Goal: Task Accomplishment & Management: Use online tool/utility

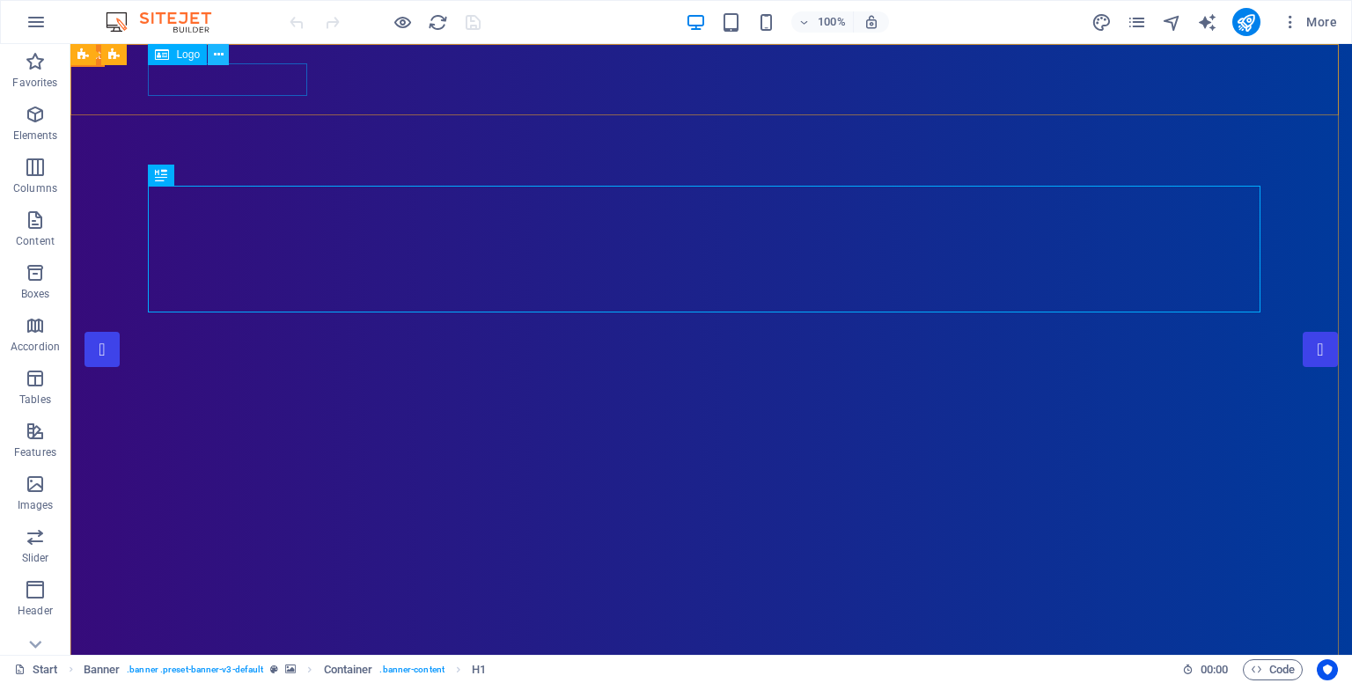
click at [215, 57] on icon at bounding box center [219, 55] width 10 height 18
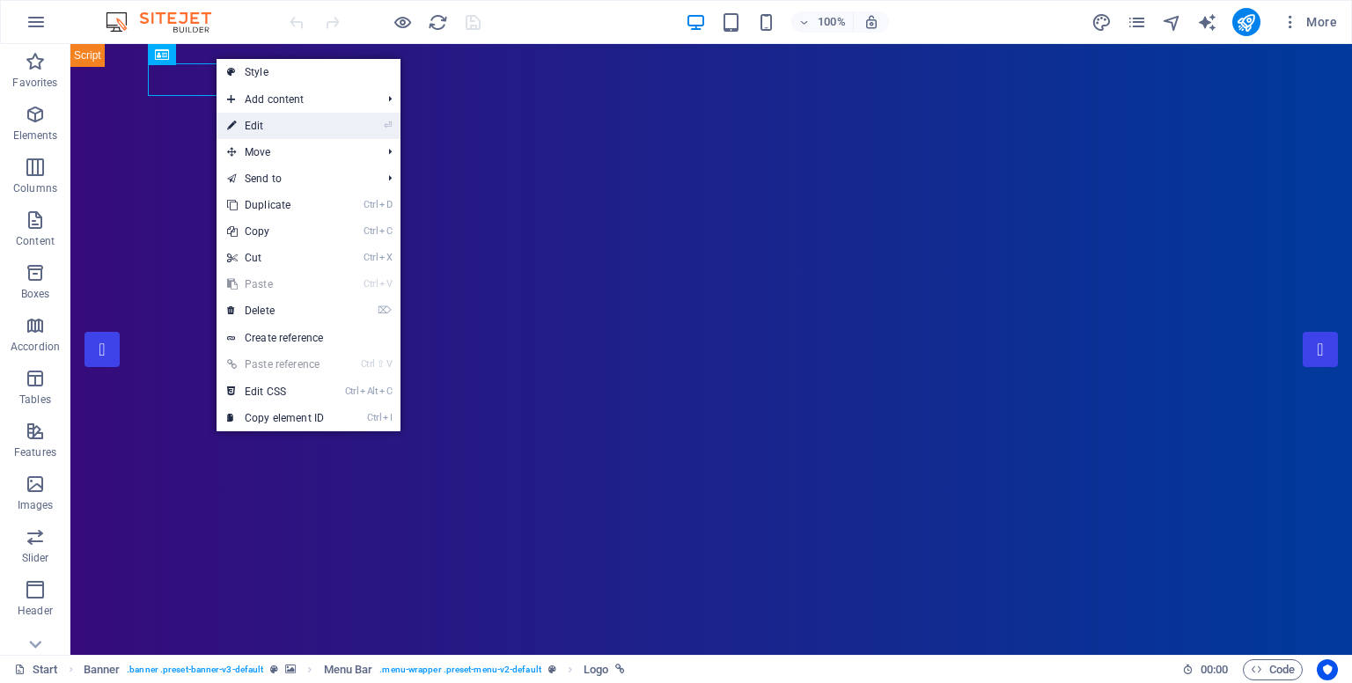
click at [257, 130] on link "⏎ Edit" at bounding box center [275, 126] width 118 height 26
select select "px"
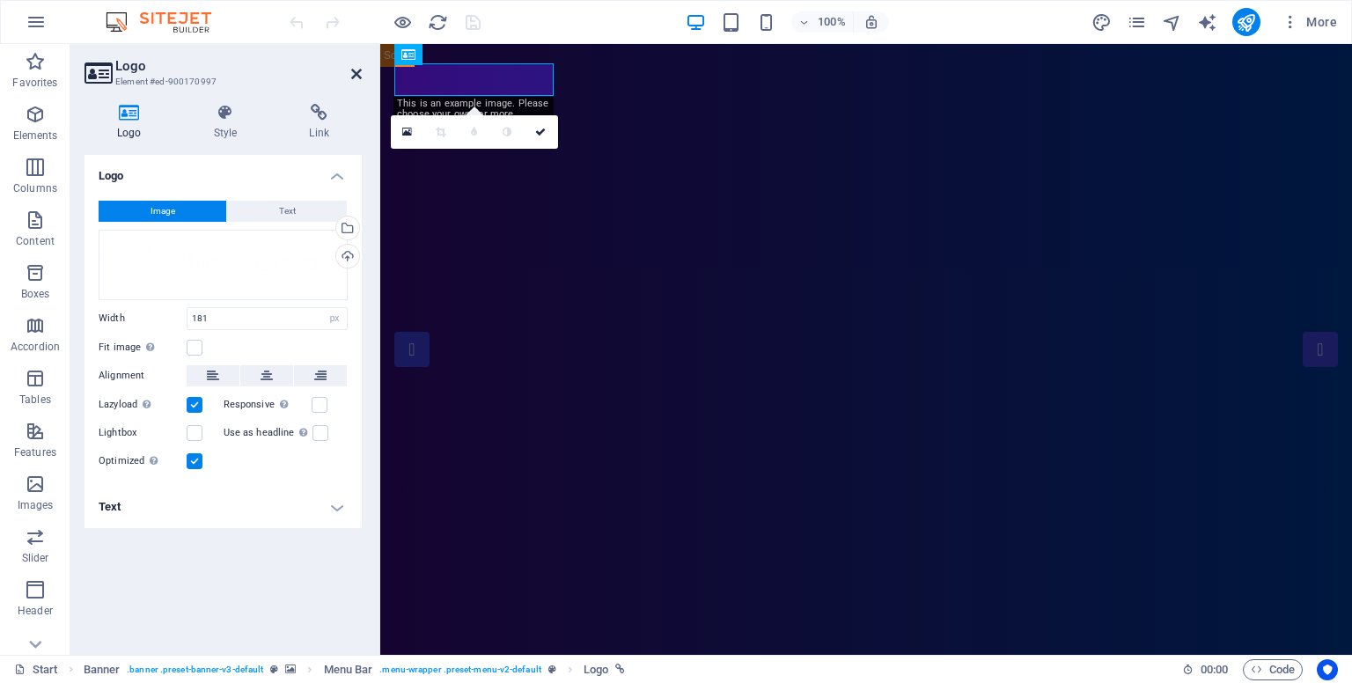
click at [361, 71] on icon at bounding box center [356, 74] width 11 height 14
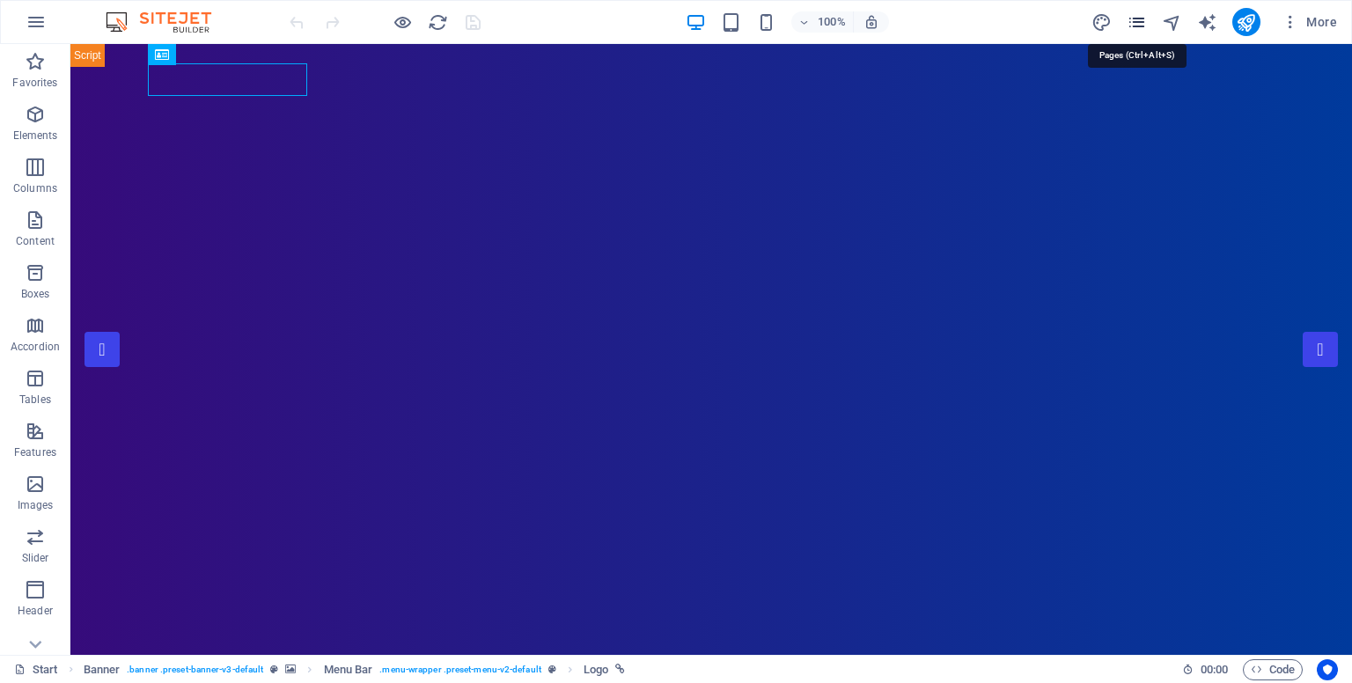
click at [1139, 21] on icon "pages" at bounding box center [1136, 22] width 20 height 20
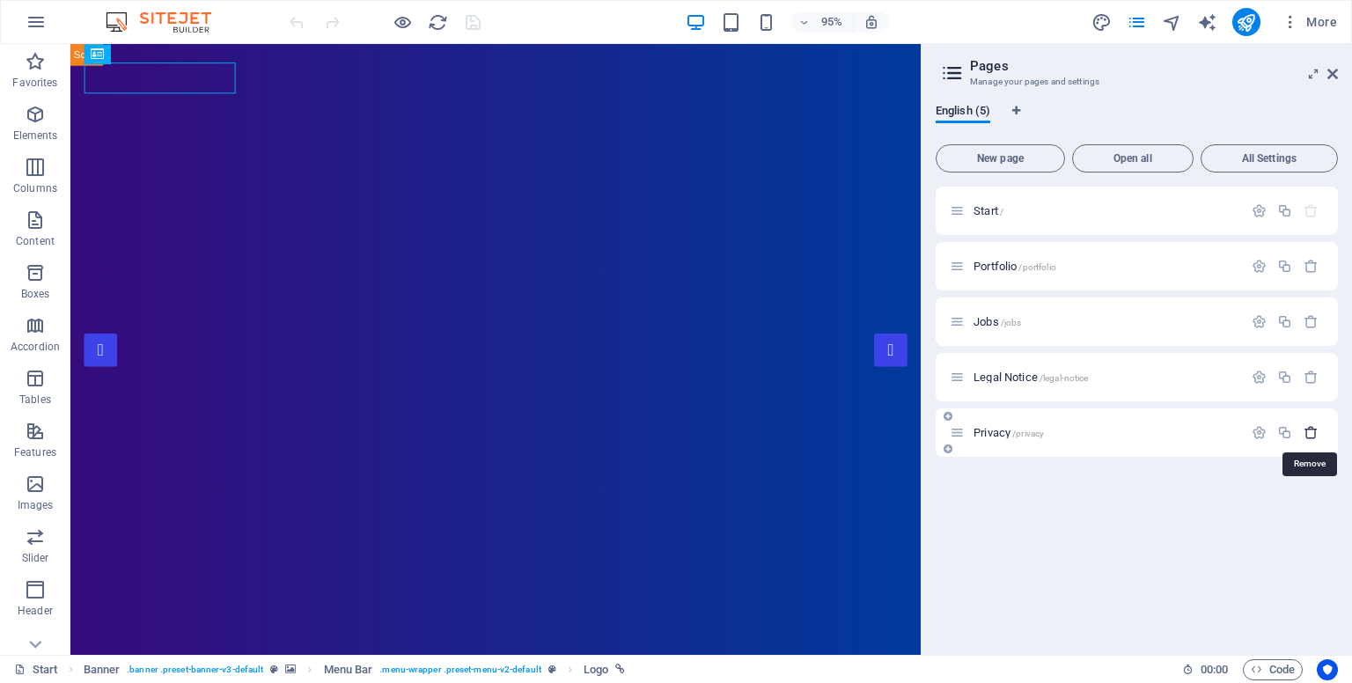
click at [1309, 434] on icon "button" at bounding box center [1310, 432] width 15 height 15
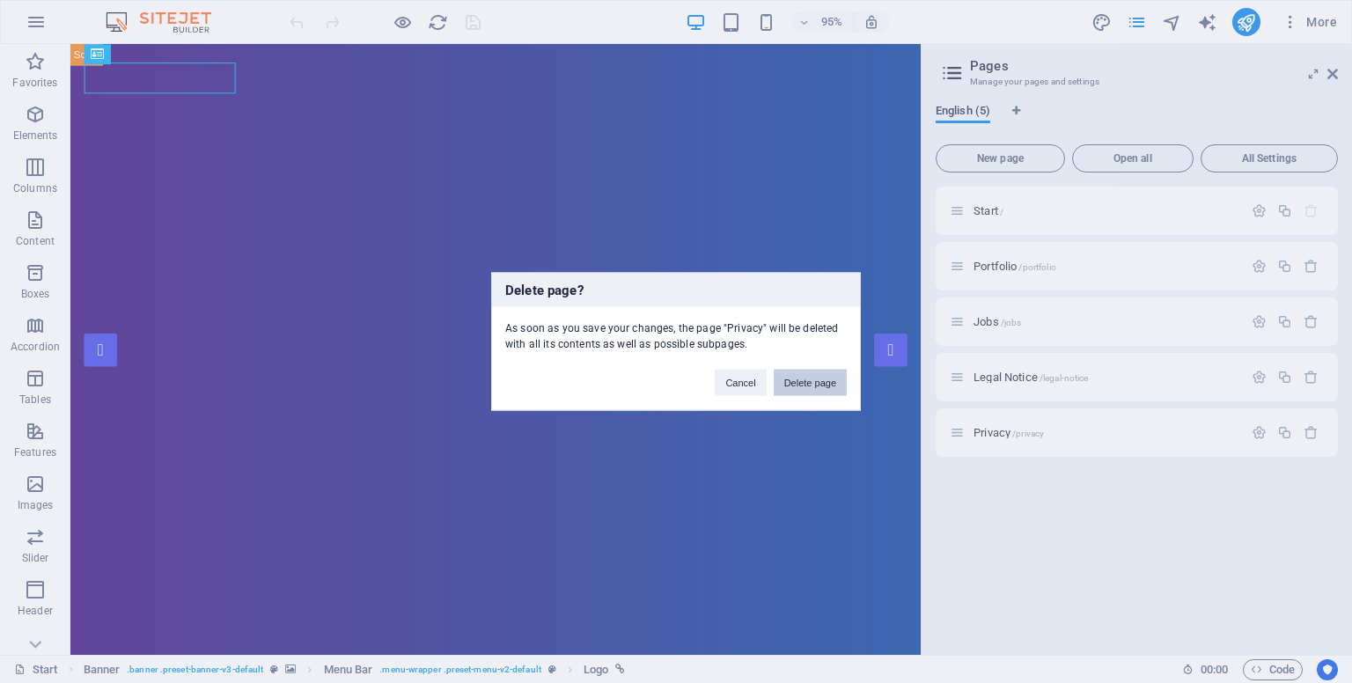
click at [801, 379] on button "Delete page" at bounding box center [810, 383] width 73 height 26
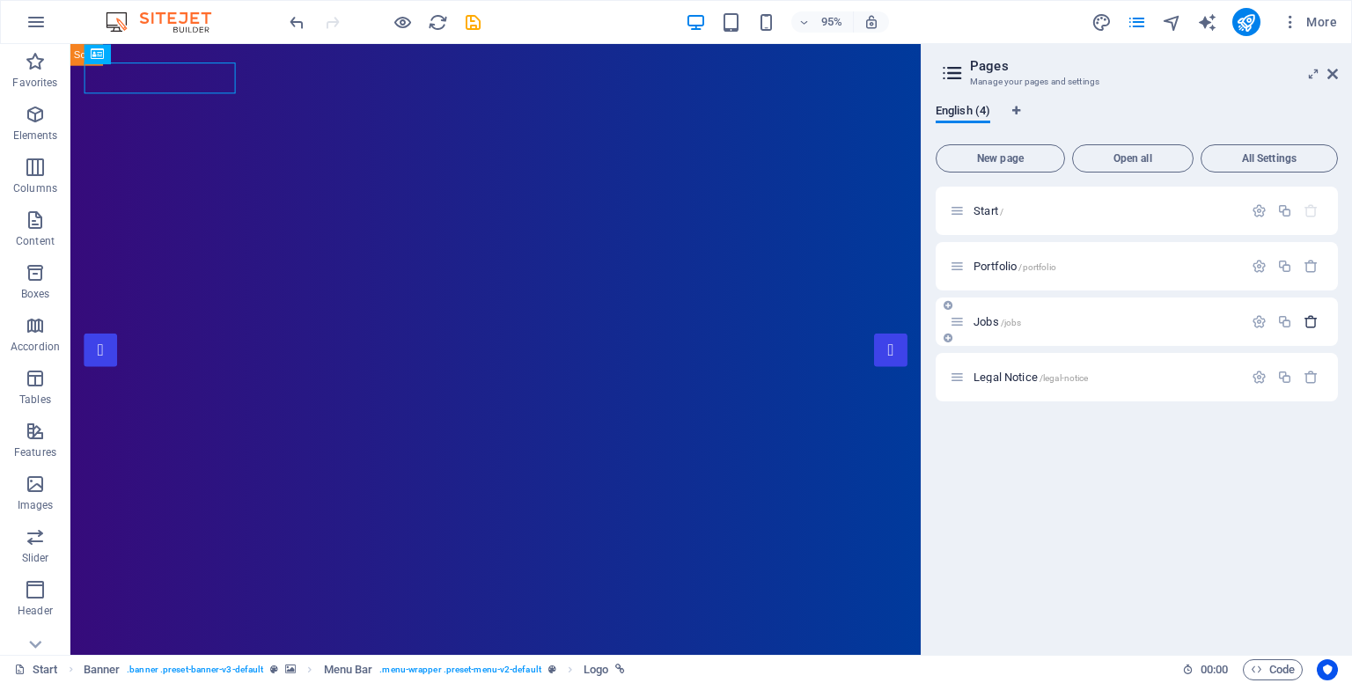
click at [1310, 324] on icon "button" at bounding box center [1310, 321] width 15 height 15
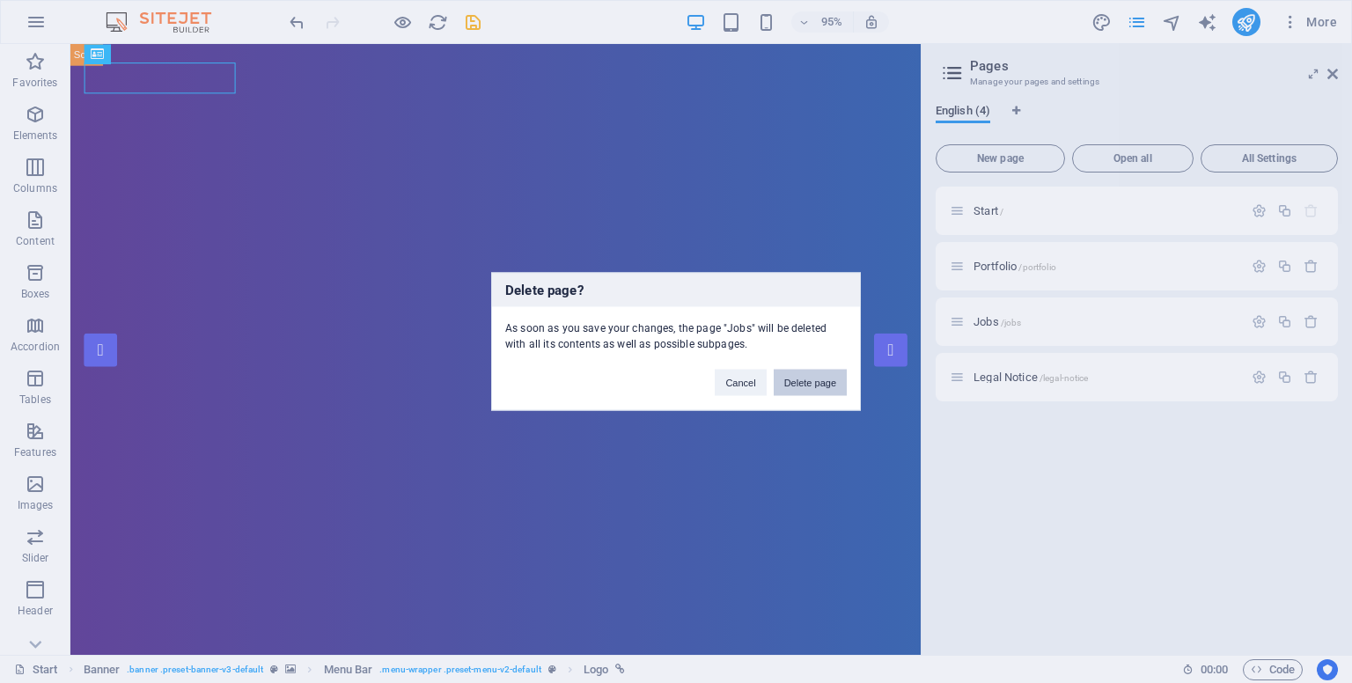
click at [809, 377] on button "Delete page" at bounding box center [810, 383] width 73 height 26
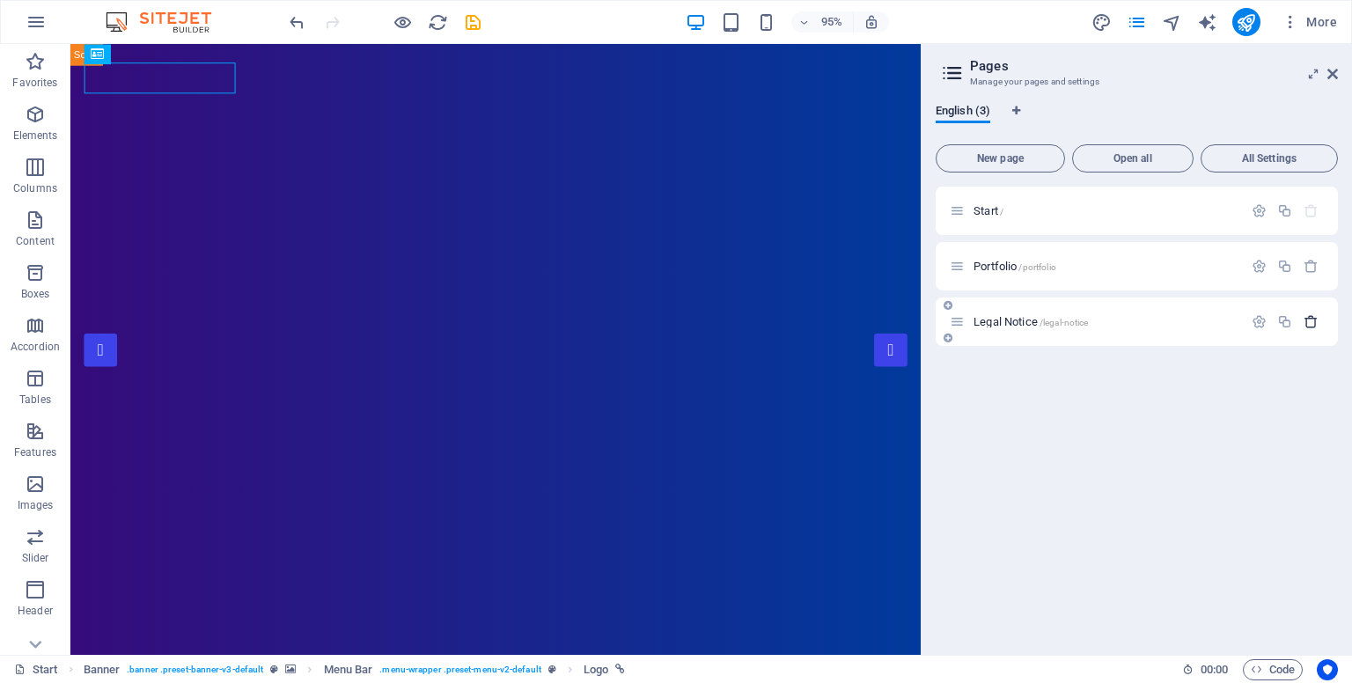
click at [1318, 323] on button "button" at bounding box center [1311, 321] width 26 height 15
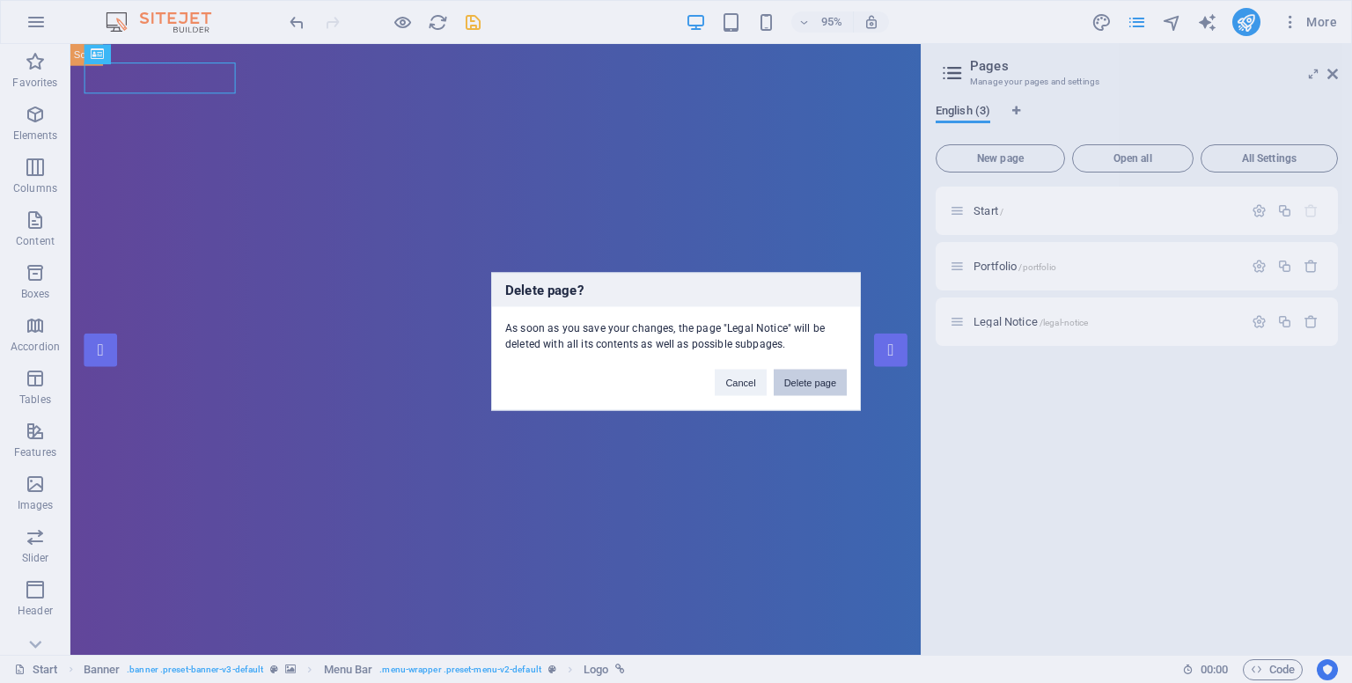
click at [831, 391] on button "Delete page" at bounding box center [810, 383] width 73 height 26
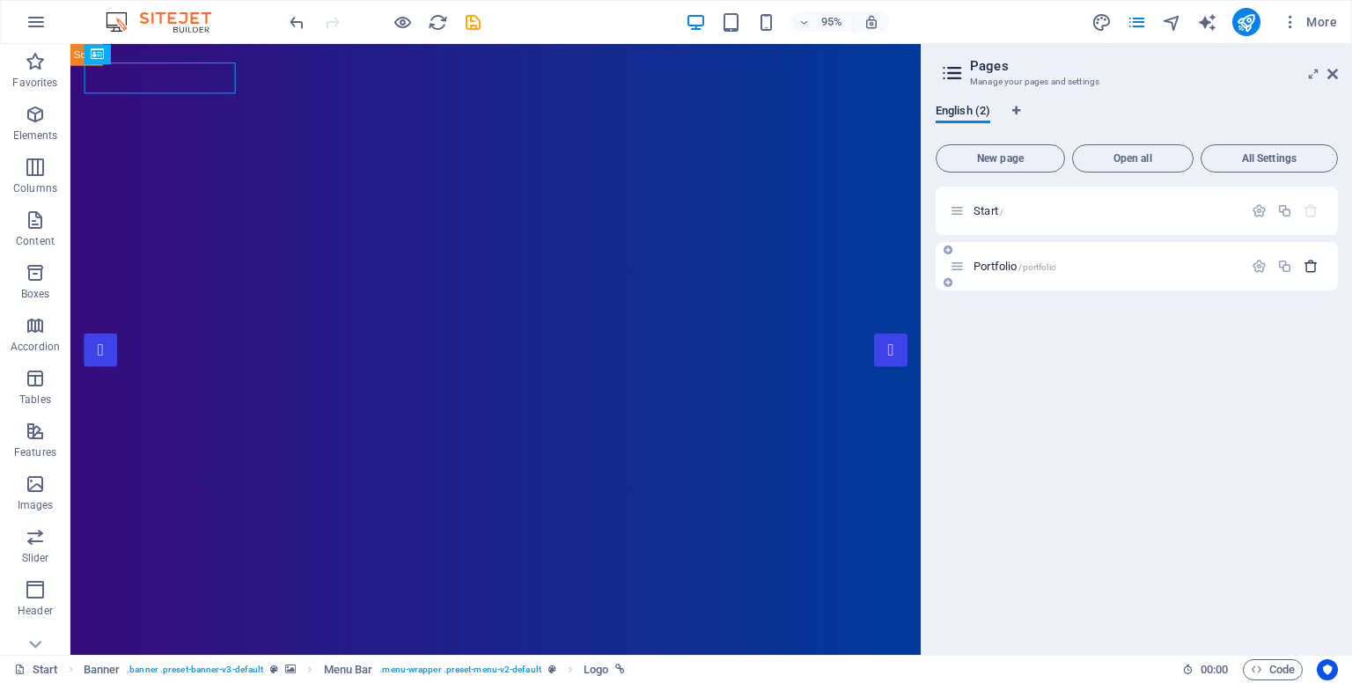
click at [1316, 265] on icon "button" at bounding box center [1310, 266] width 15 height 15
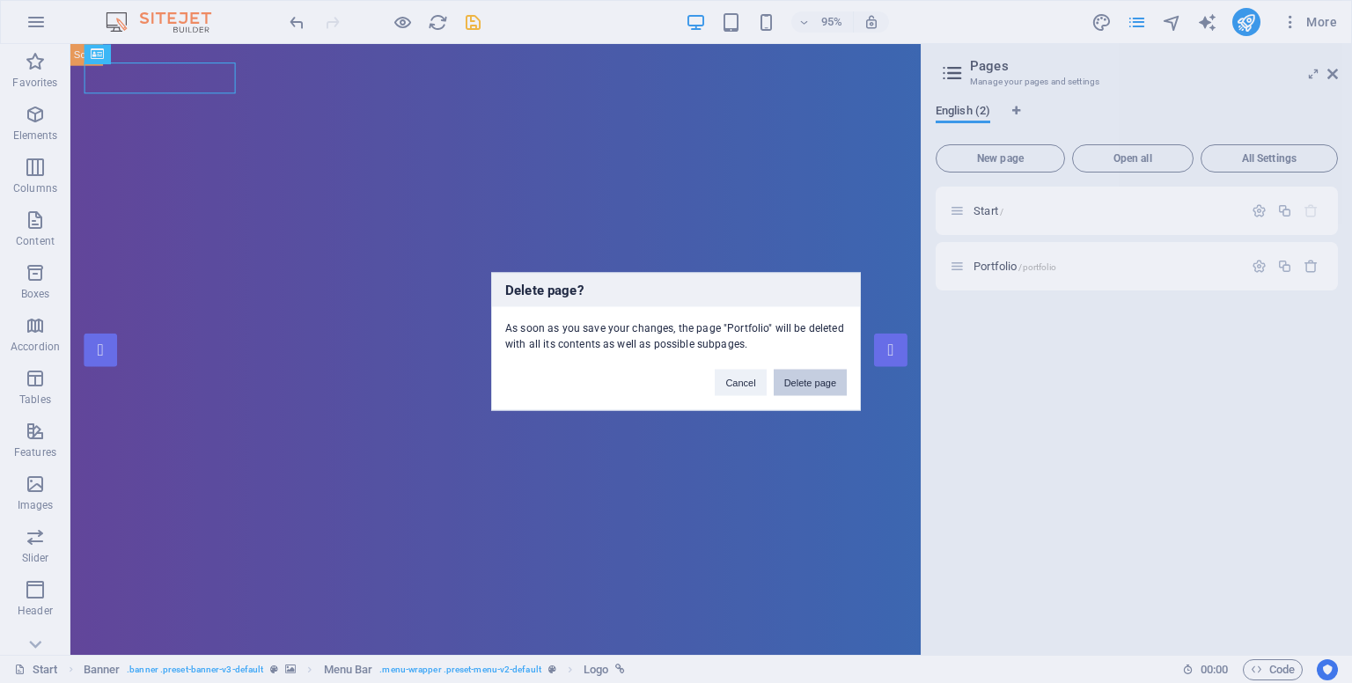
click at [838, 377] on button "Delete page" at bounding box center [810, 383] width 73 height 26
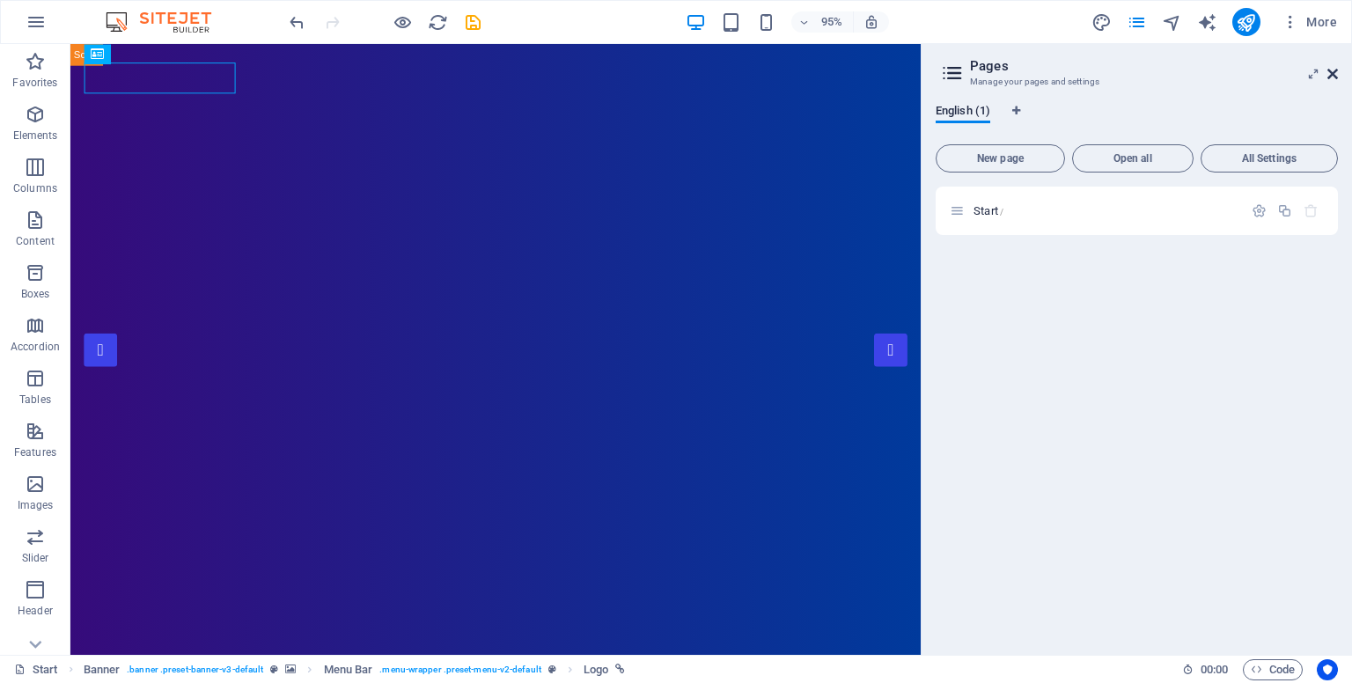
click at [1336, 75] on icon at bounding box center [1332, 74] width 11 height 14
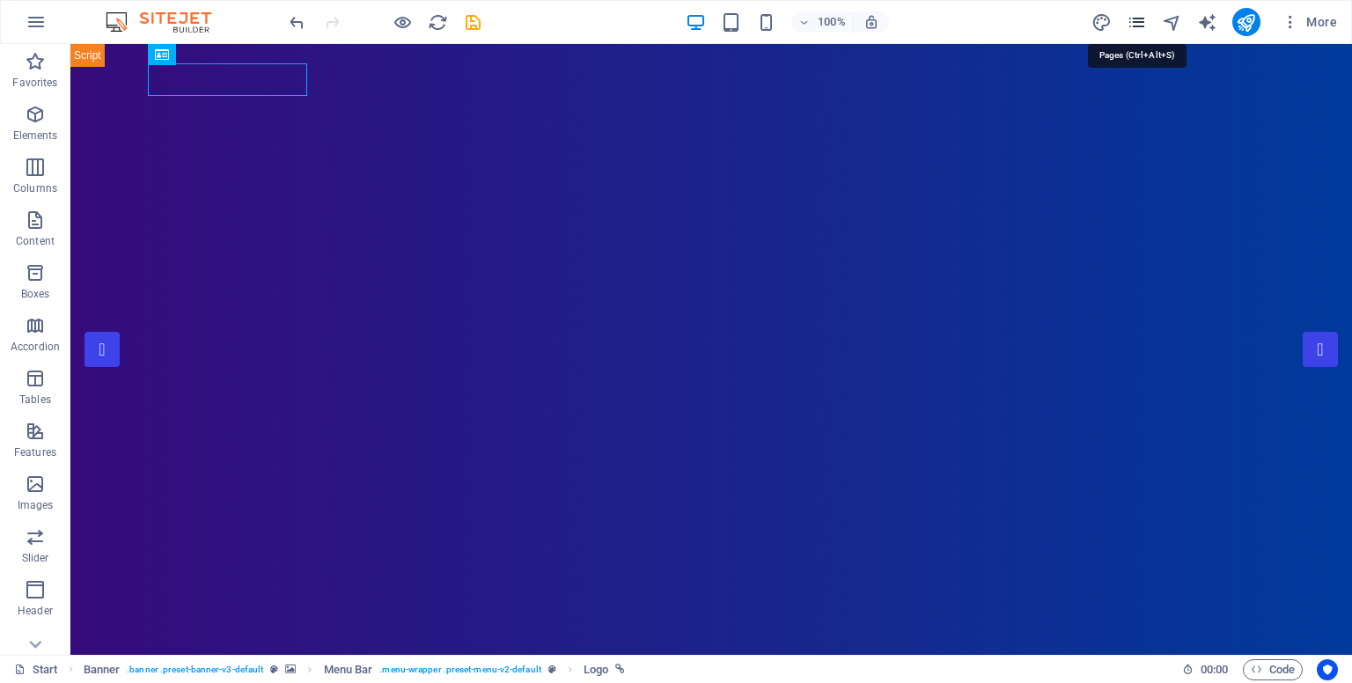
click at [1134, 23] on icon "pages" at bounding box center [1136, 22] width 20 height 20
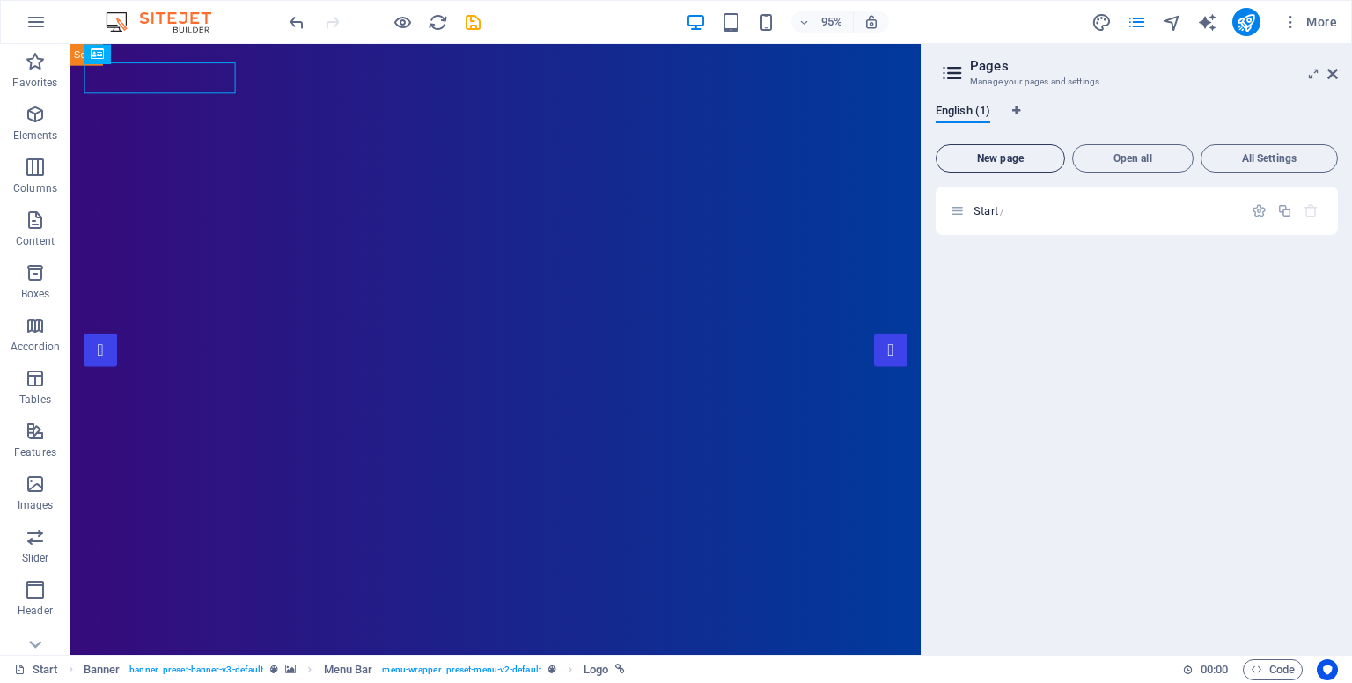
click at [991, 159] on span "New page" at bounding box center [1000, 158] width 114 height 11
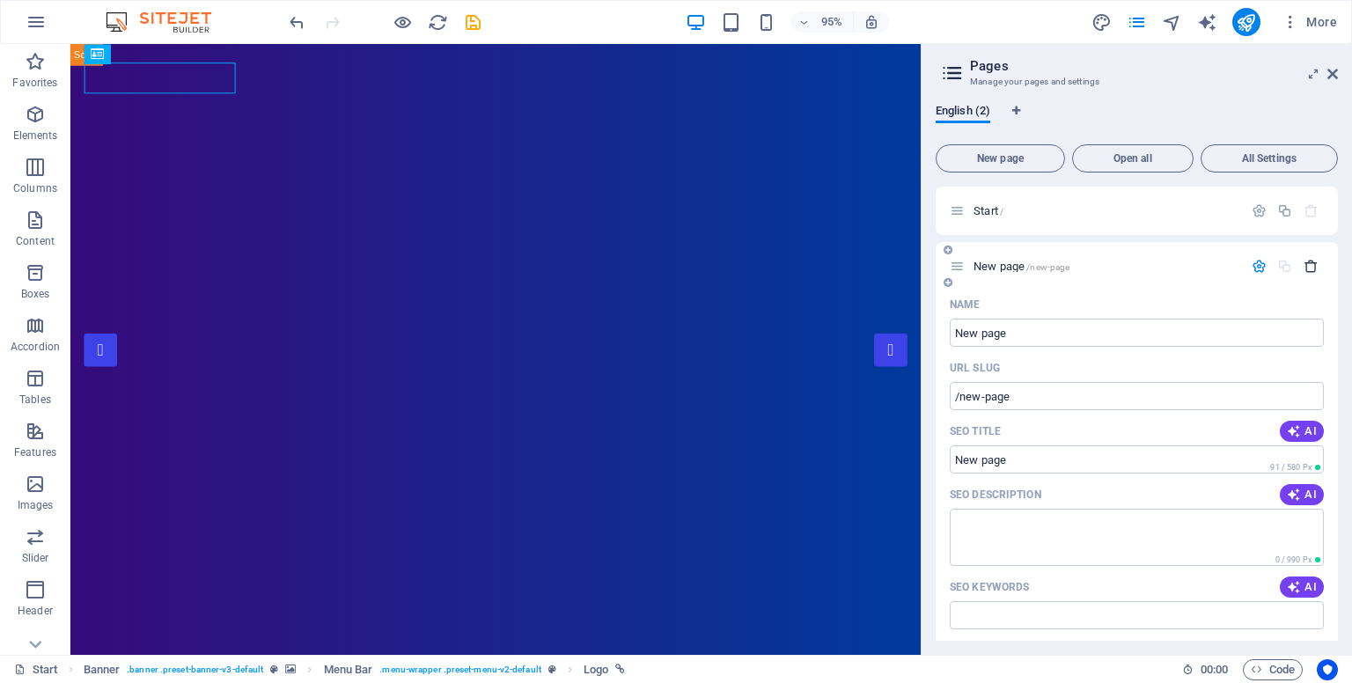
click at [1311, 265] on icon "button" at bounding box center [1310, 266] width 15 height 15
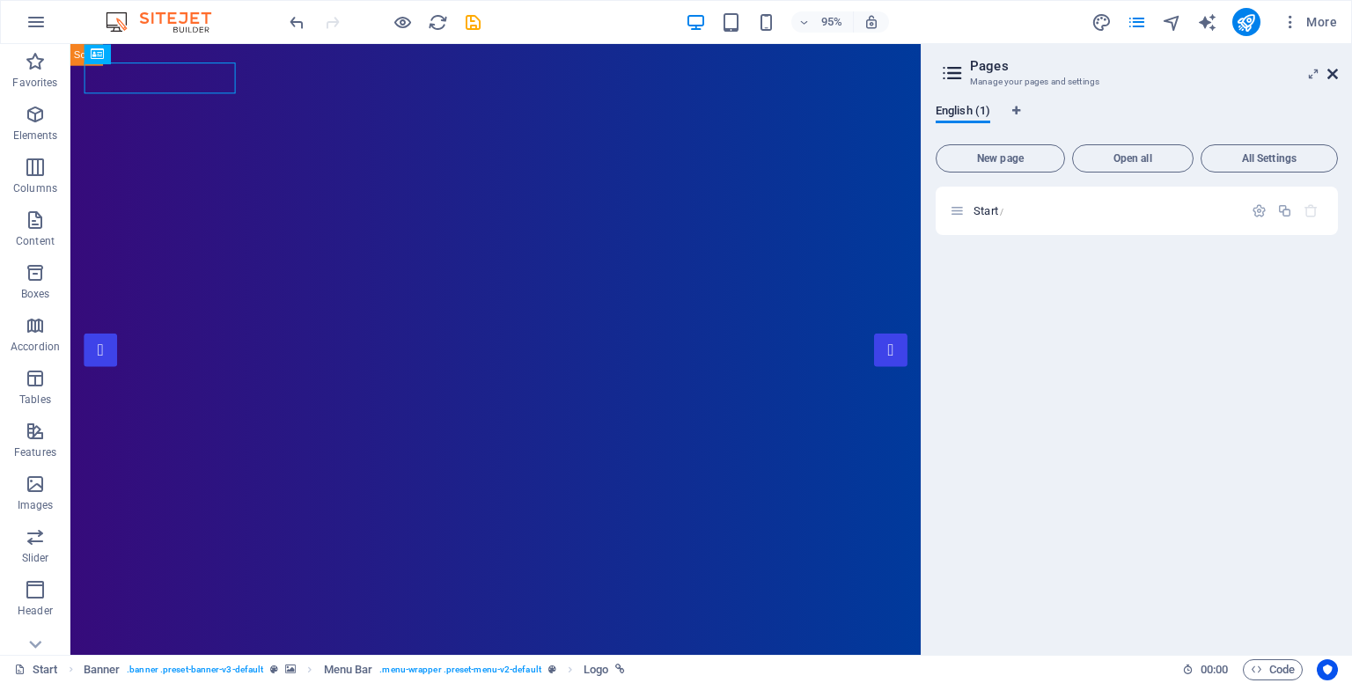
click at [1333, 69] on icon at bounding box center [1332, 74] width 11 height 14
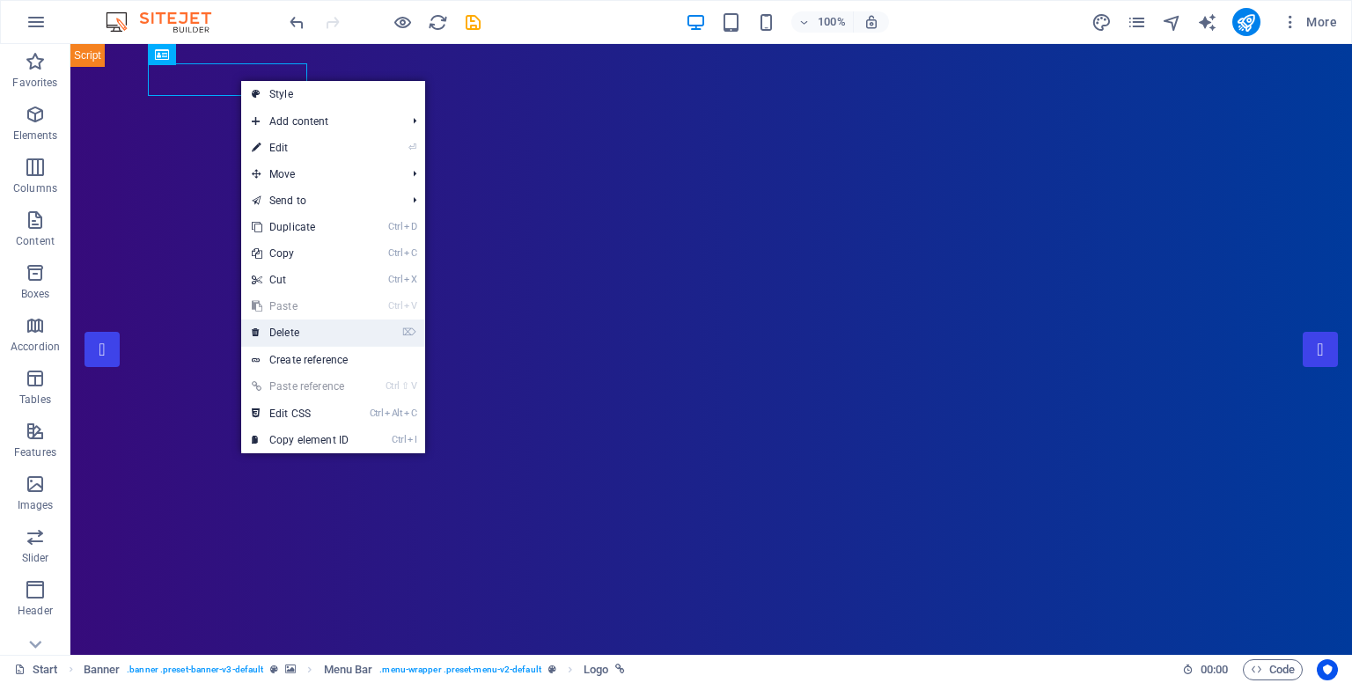
click at [292, 338] on link "⌦ Delete" at bounding box center [300, 332] width 118 height 26
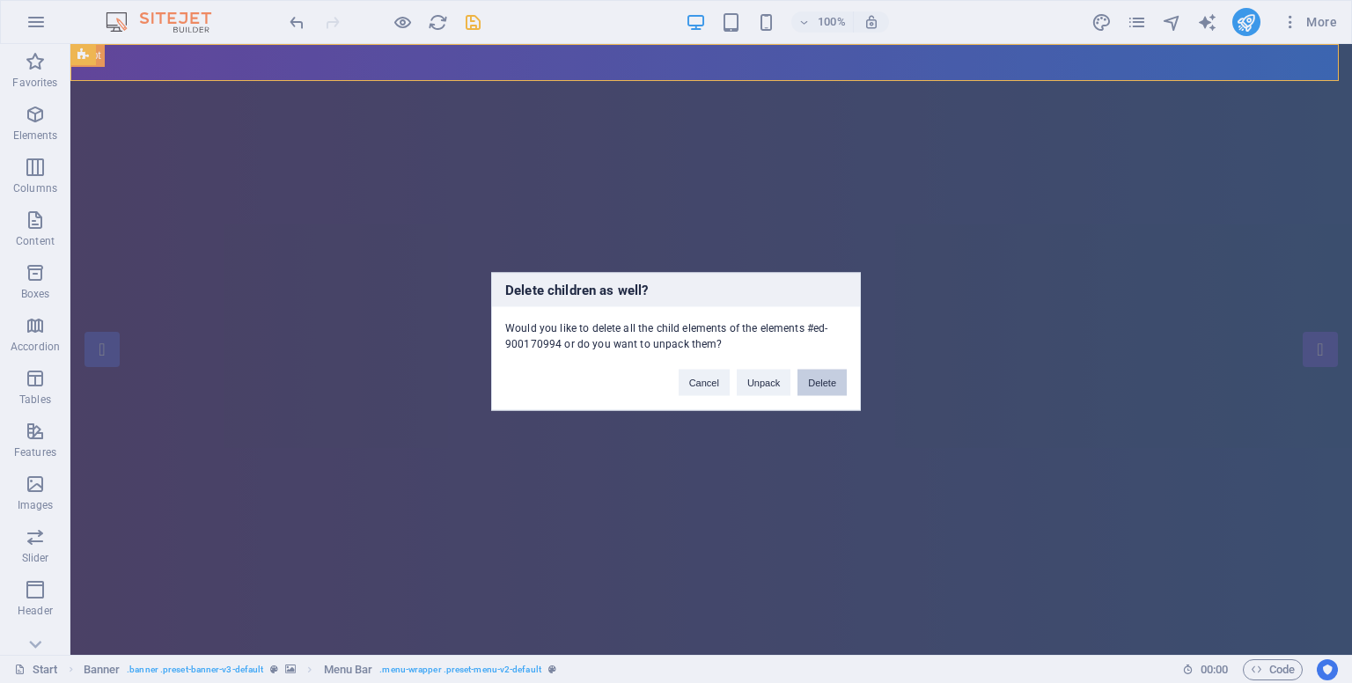
click at [817, 384] on button "Delete" at bounding box center [821, 383] width 49 height 26
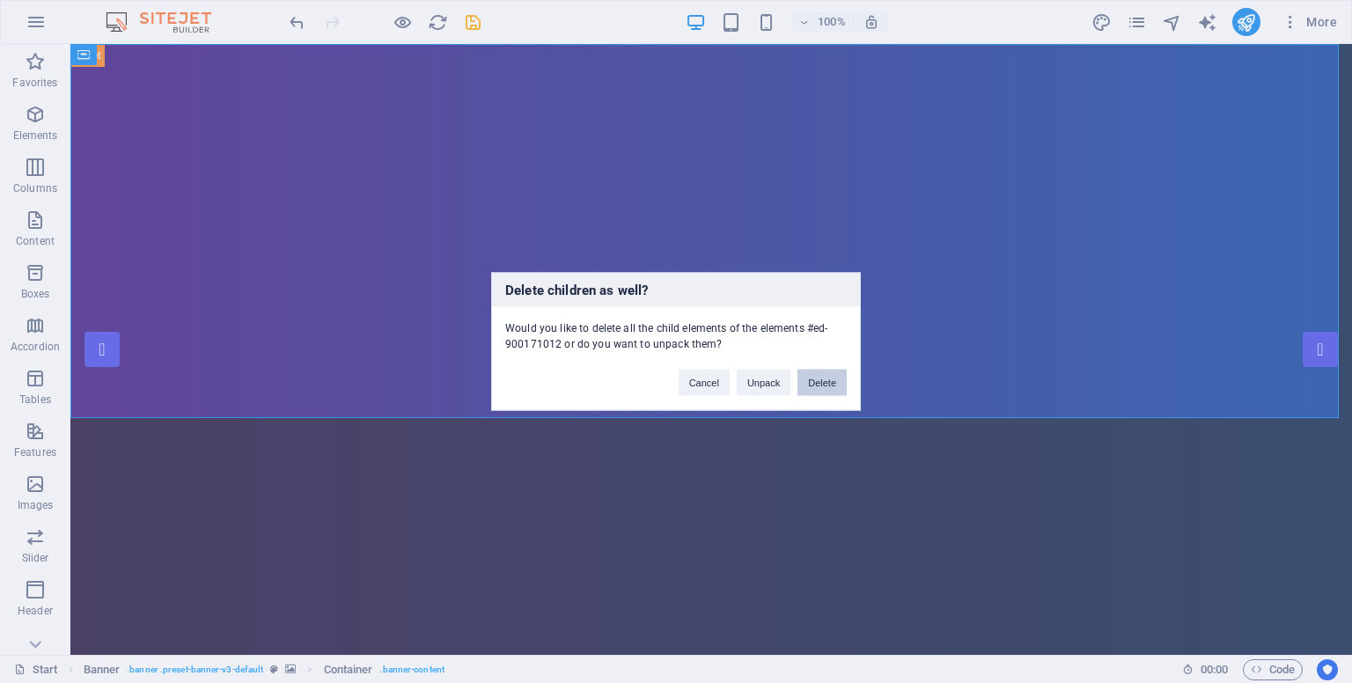
click at [817, 381] on button "Delete" at bounding box center [821, 383] width 49 height 26
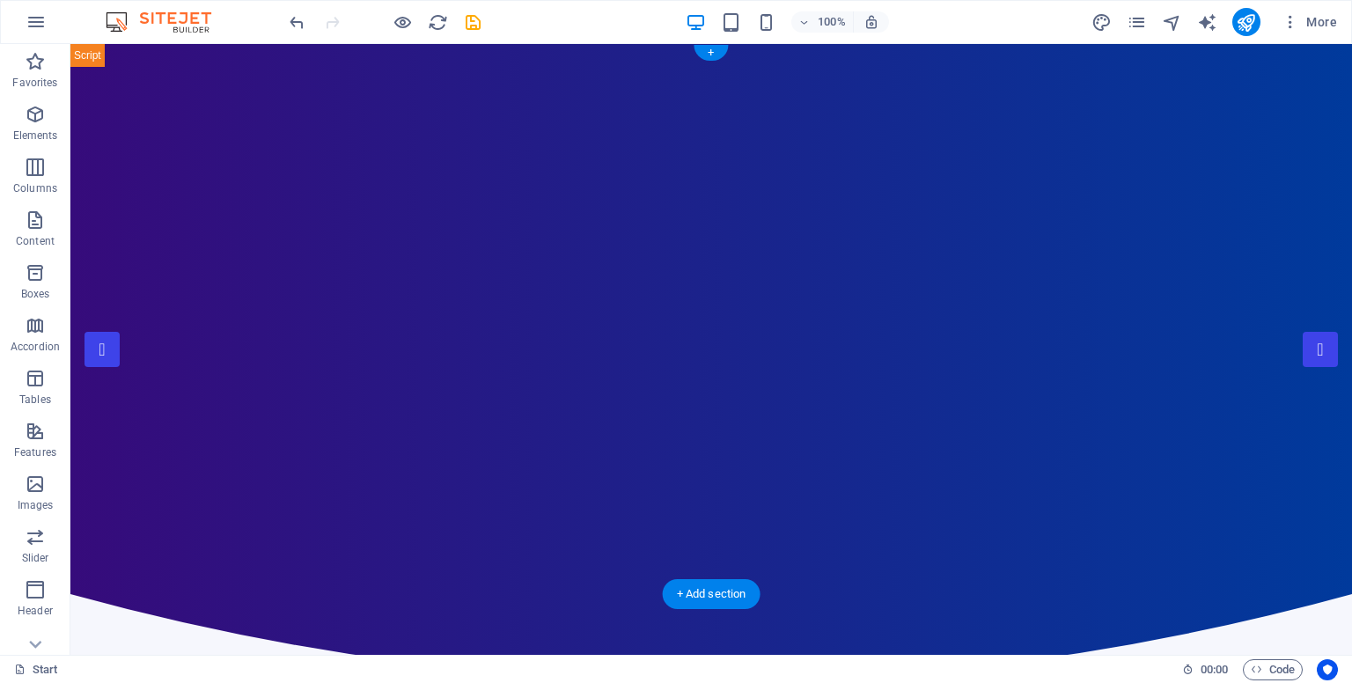
click at [779, 402] on div at bounding box center [710, 319] width 1281 height 550
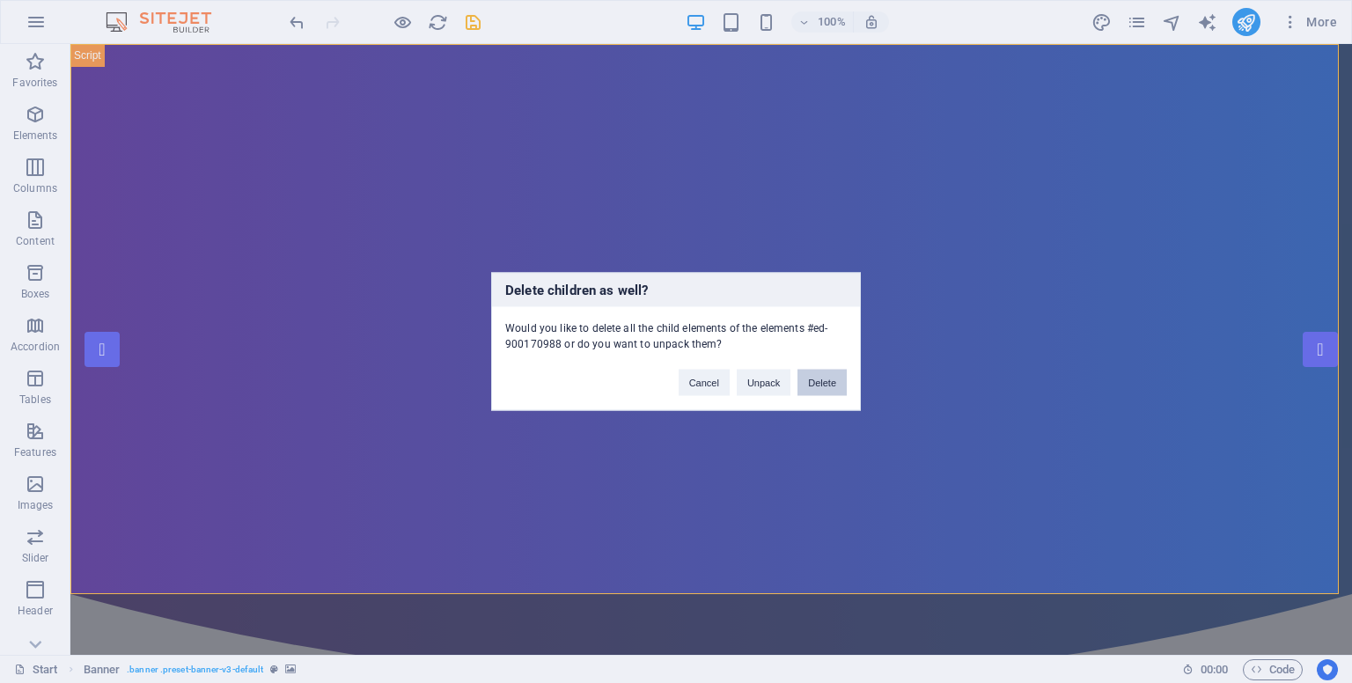
click at [825, 377] on button "Delete" at bounding box center [821, 383] width 49 height 26
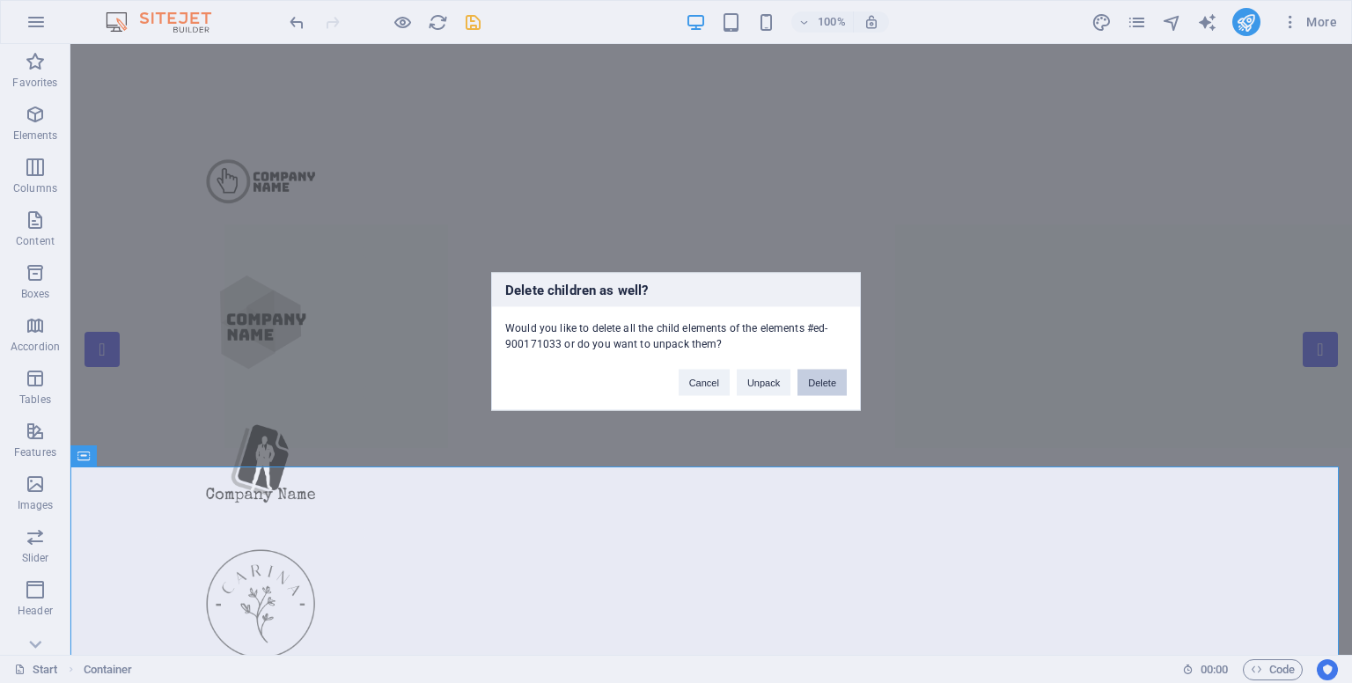
click at [821, 386] on button "Delete" at bounding box center [821, 383] width 49 height 26
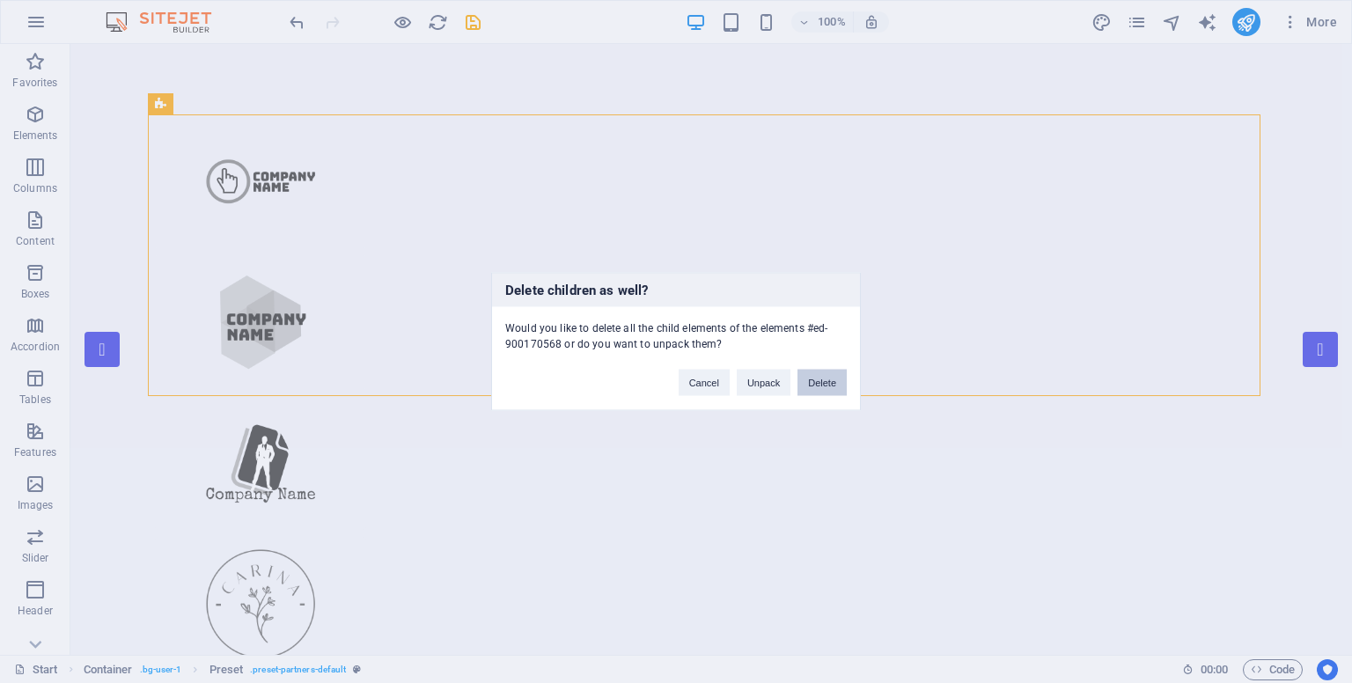
click at [822, 385] on button "Delete" at bounding box center [821, 383] width 49 height 26
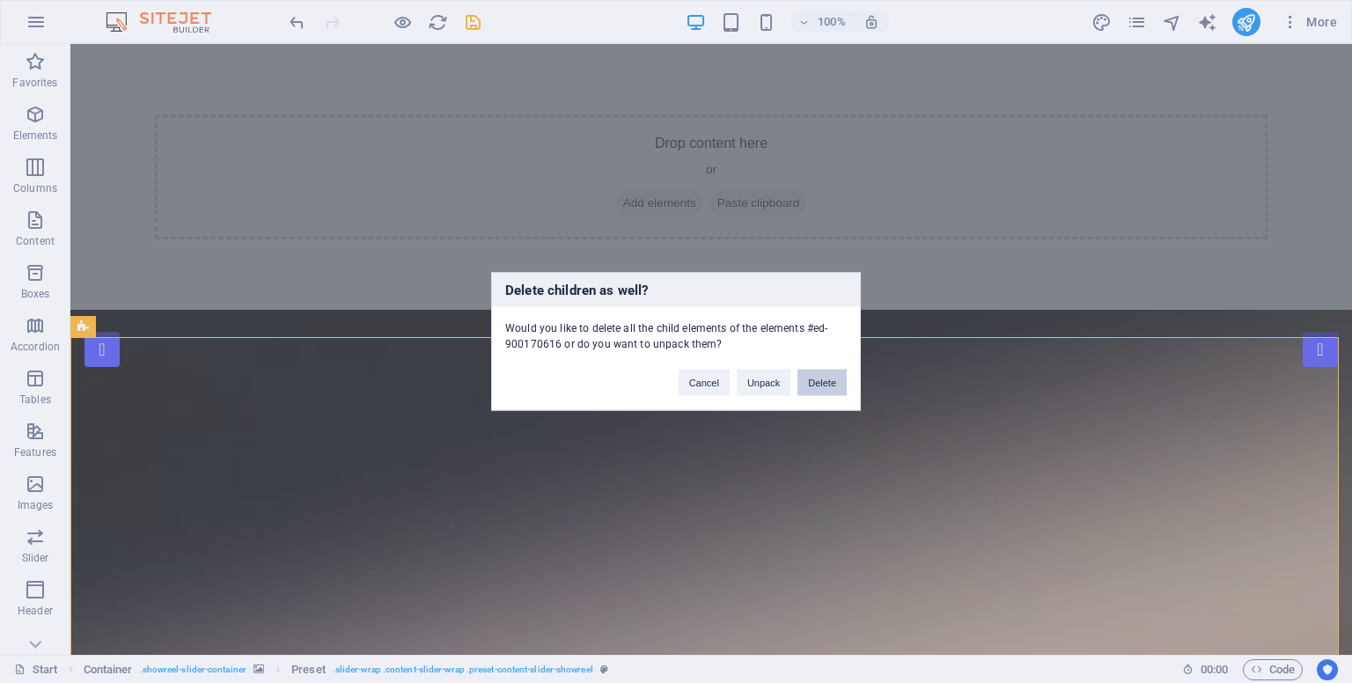
click at [829, 383] on button "Delete" at bounding box center [821, 383] width 49 height 26
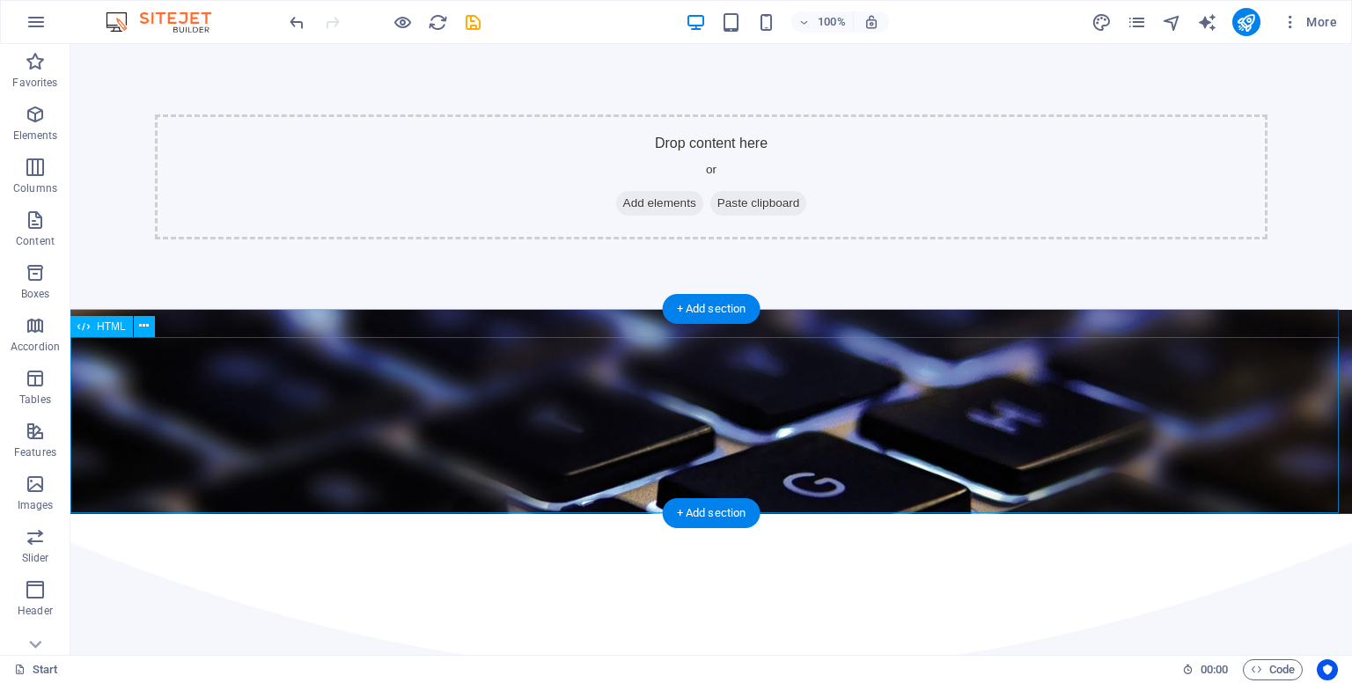
click at [956, 542] on div at bounding box center [710, 630] width 1281 height 176
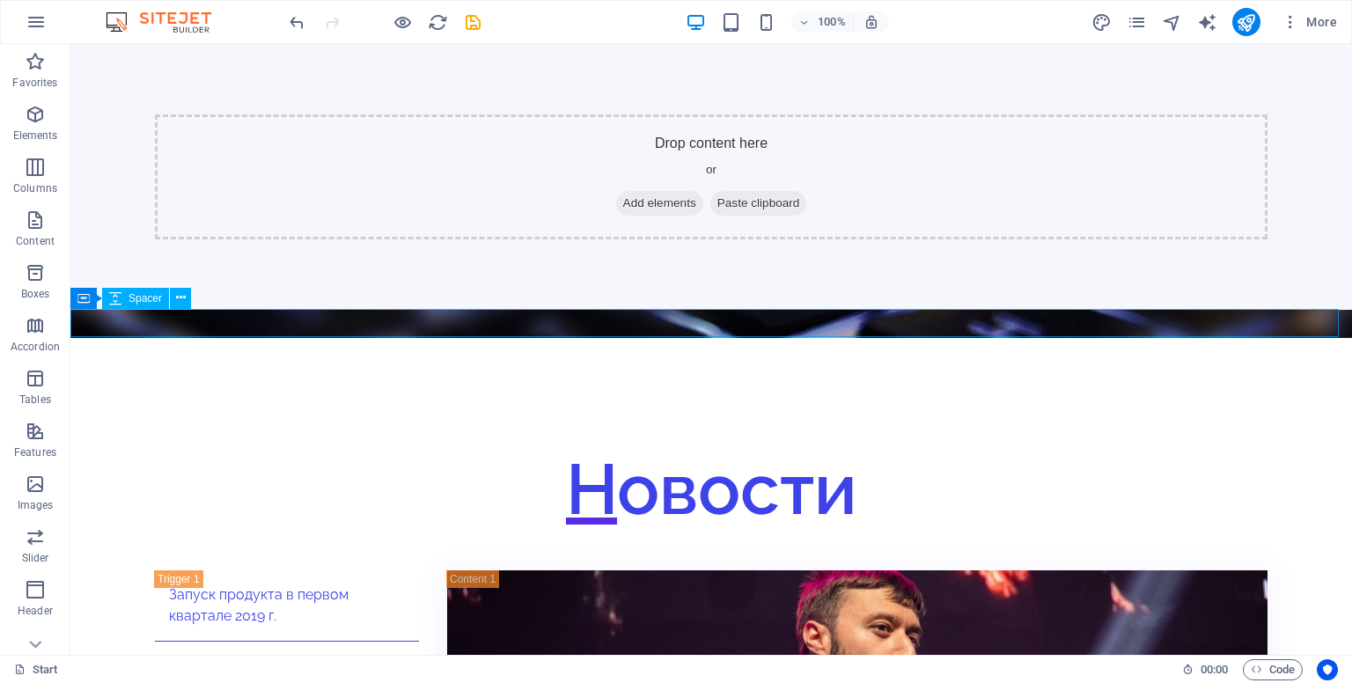
click at [927, 338] on div at bounding box center [710, 352] width 1281 height 28
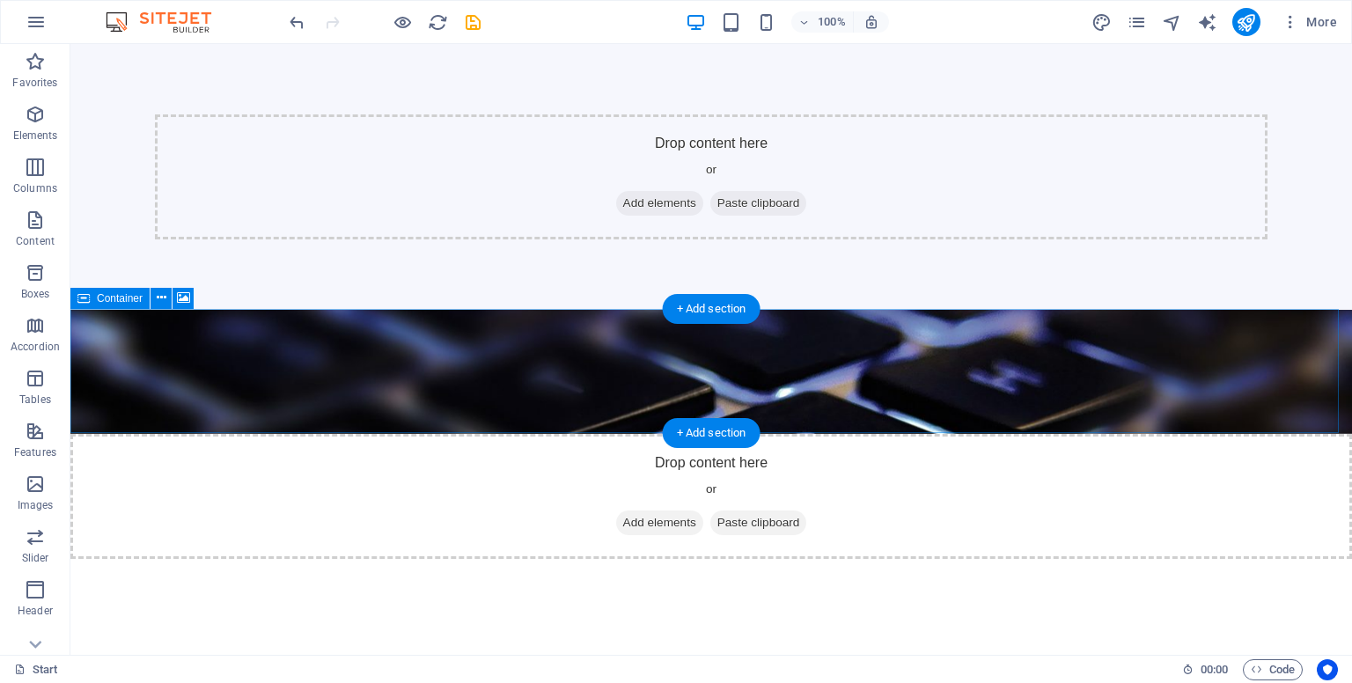
click at [946, 434] on div "Drop content here or Add elements Paste clipboard" at bounding box center [710, 496] width 1281 height 125
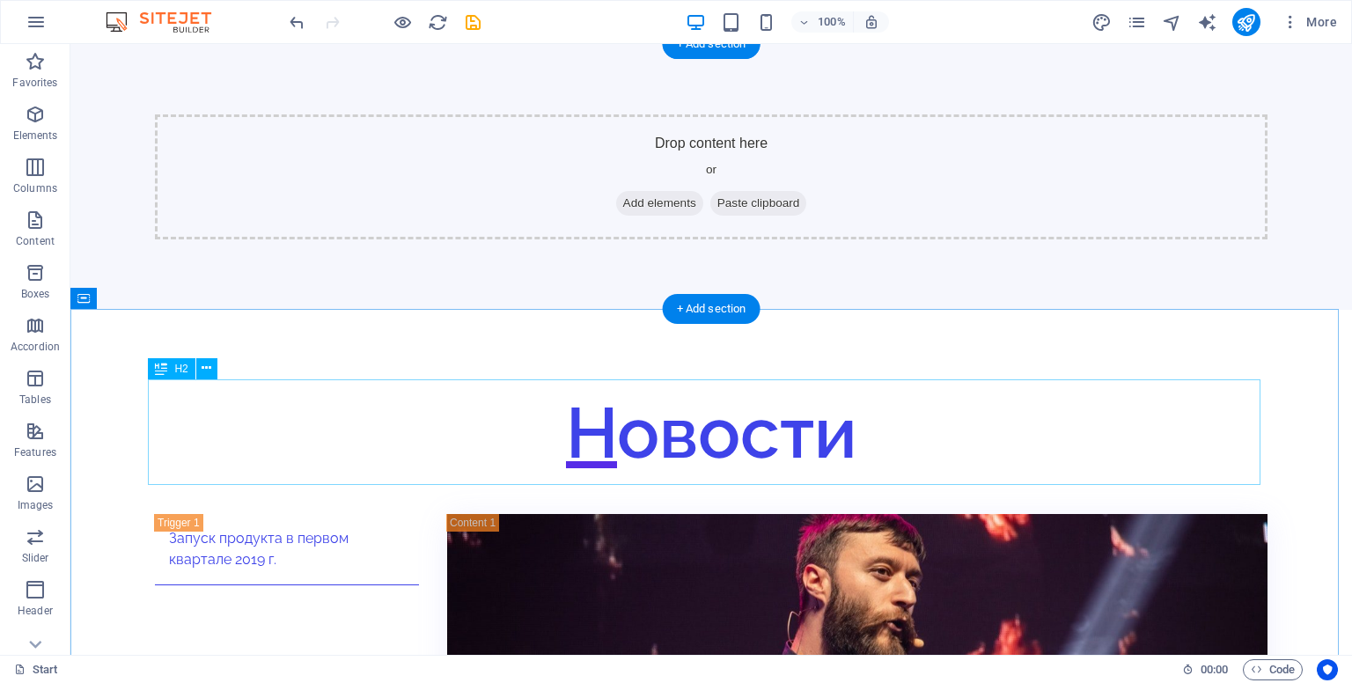
click at [876, 396] on div "Новости" at bounding box center [711, 433] width 1112 height 106
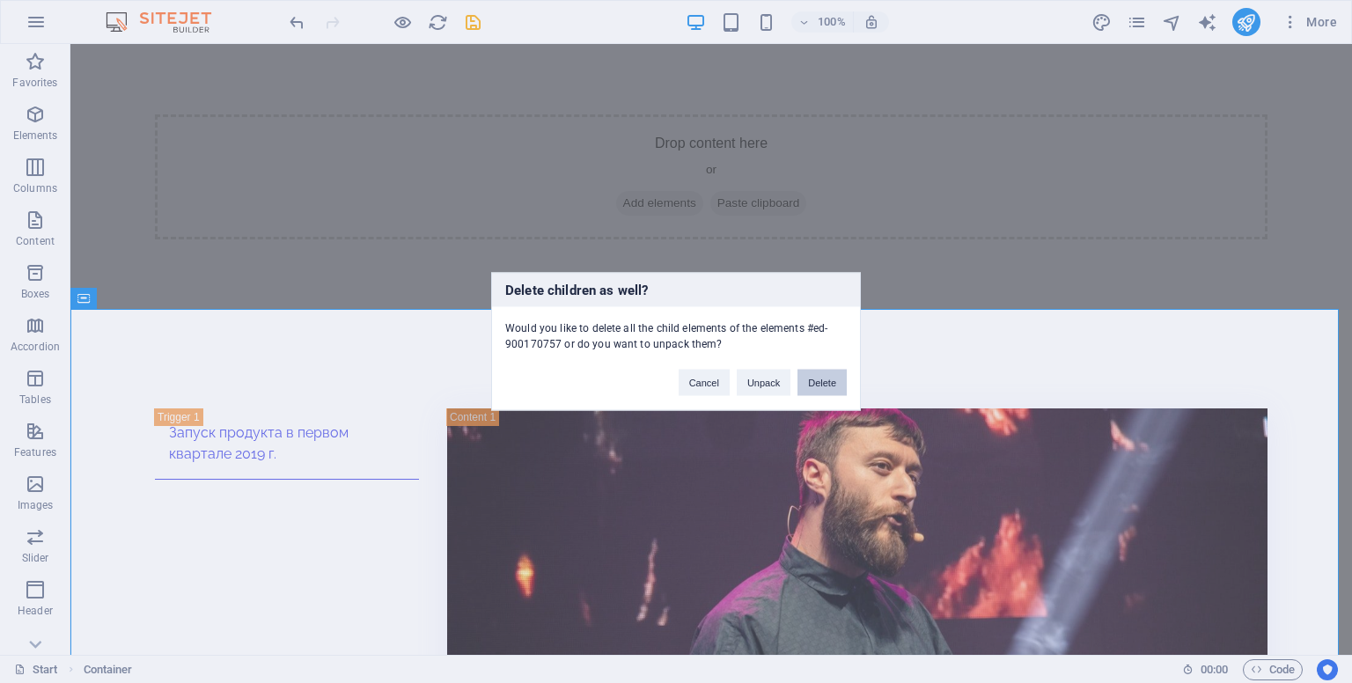
click at [826, 381] on button "Delete" at bounding box center [821, 383] width 49 height 26
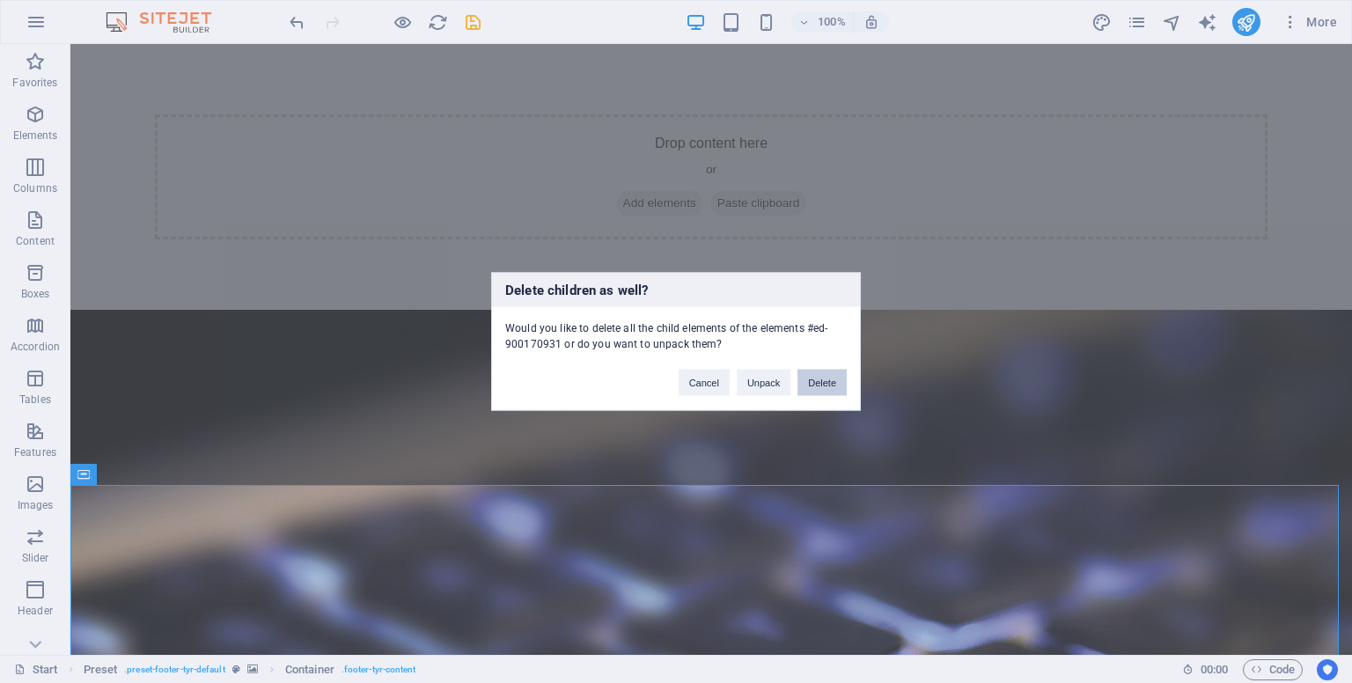
click at [829, 387] on button "Delete" at bounding box center [821, 383] width 49 height 26
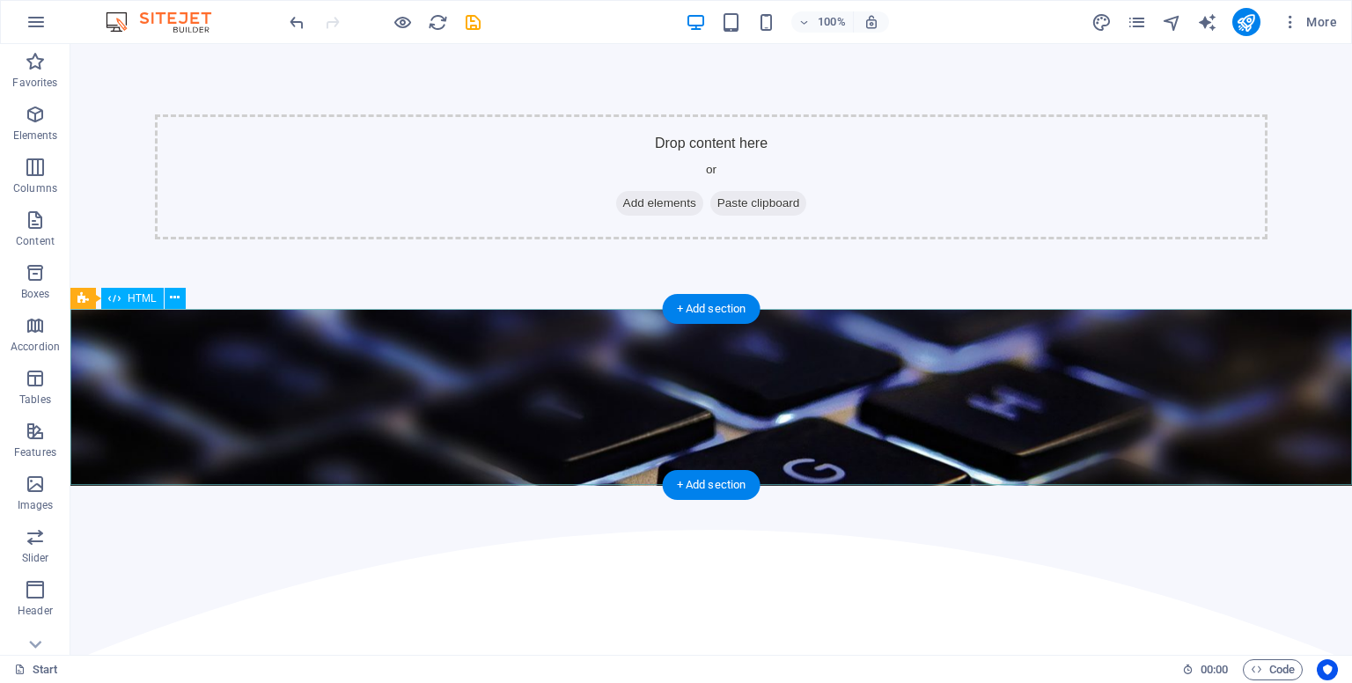
click at [884, 486] on div at bounding box center [710, 574] width 1281 height 176
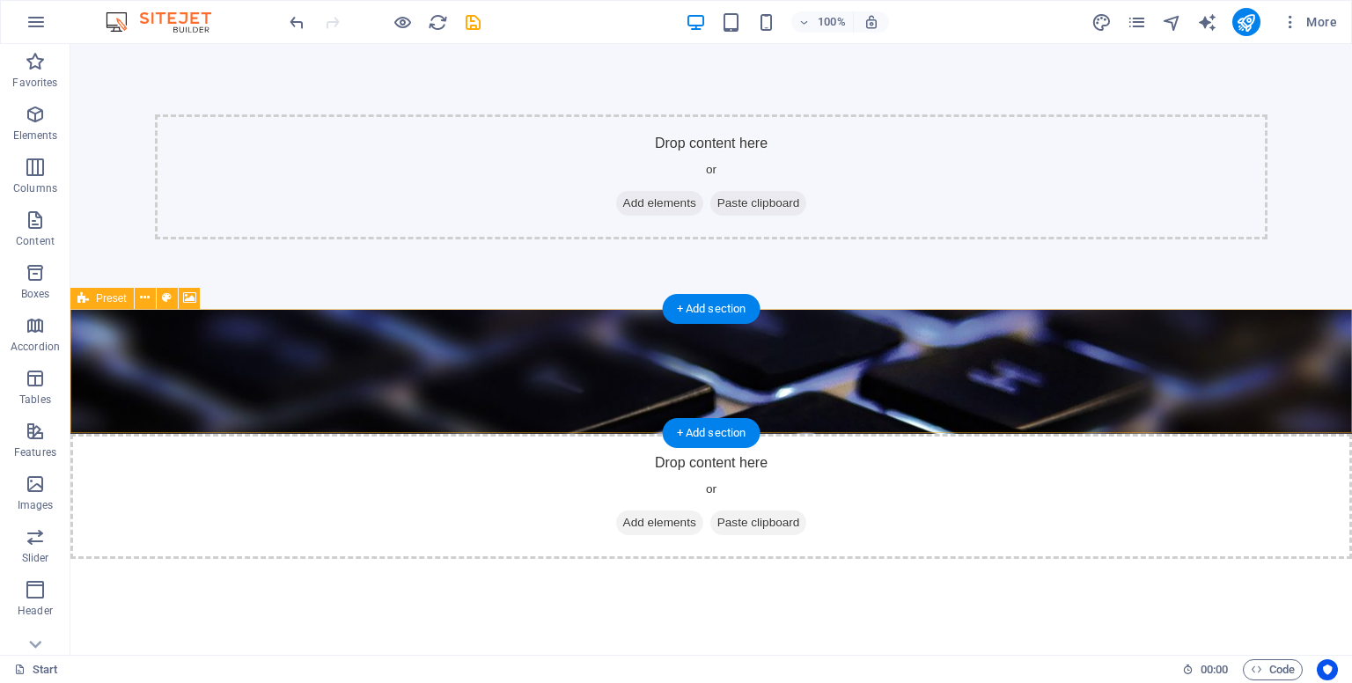
click at [920, 434] on div "Drop content here or Add elements Paste clipboard" at bounding box center [710, 496] width 1281 height 125
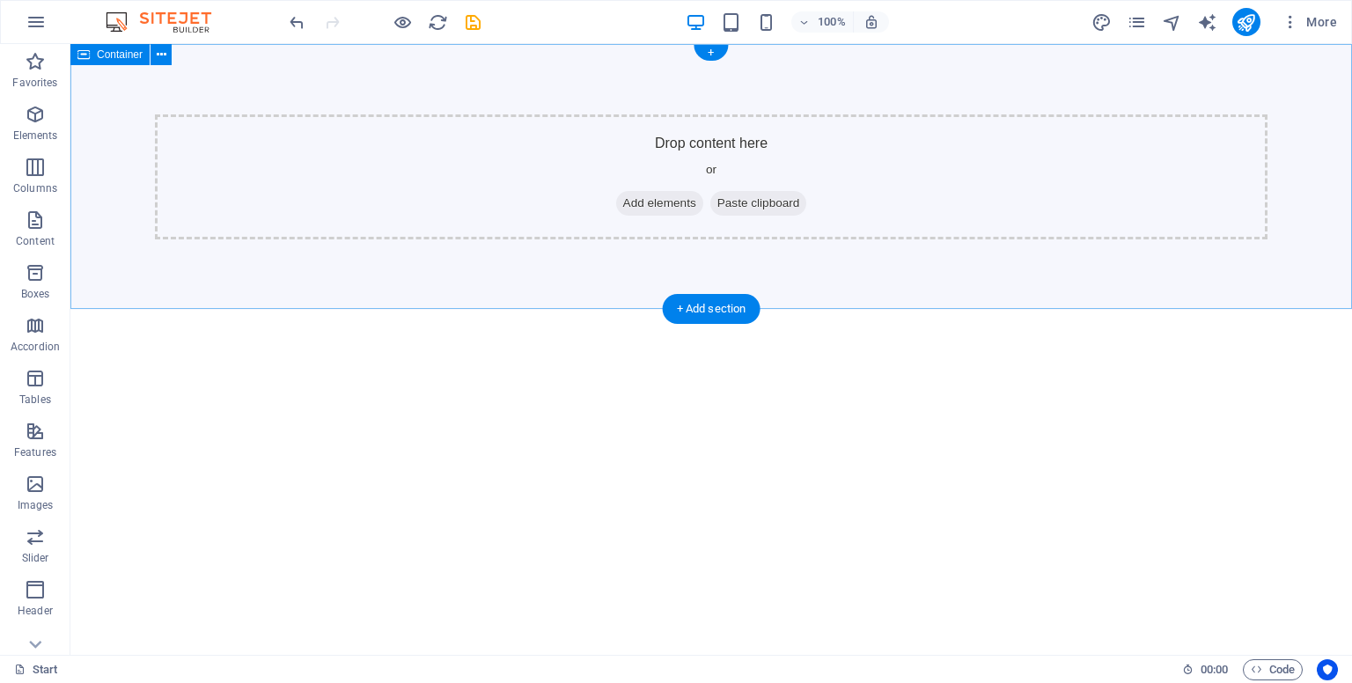
click at [988, 268] on div "Drop content here or Add elements Paste clipboard" at bounding box center [710, 177] width 1281 height 266
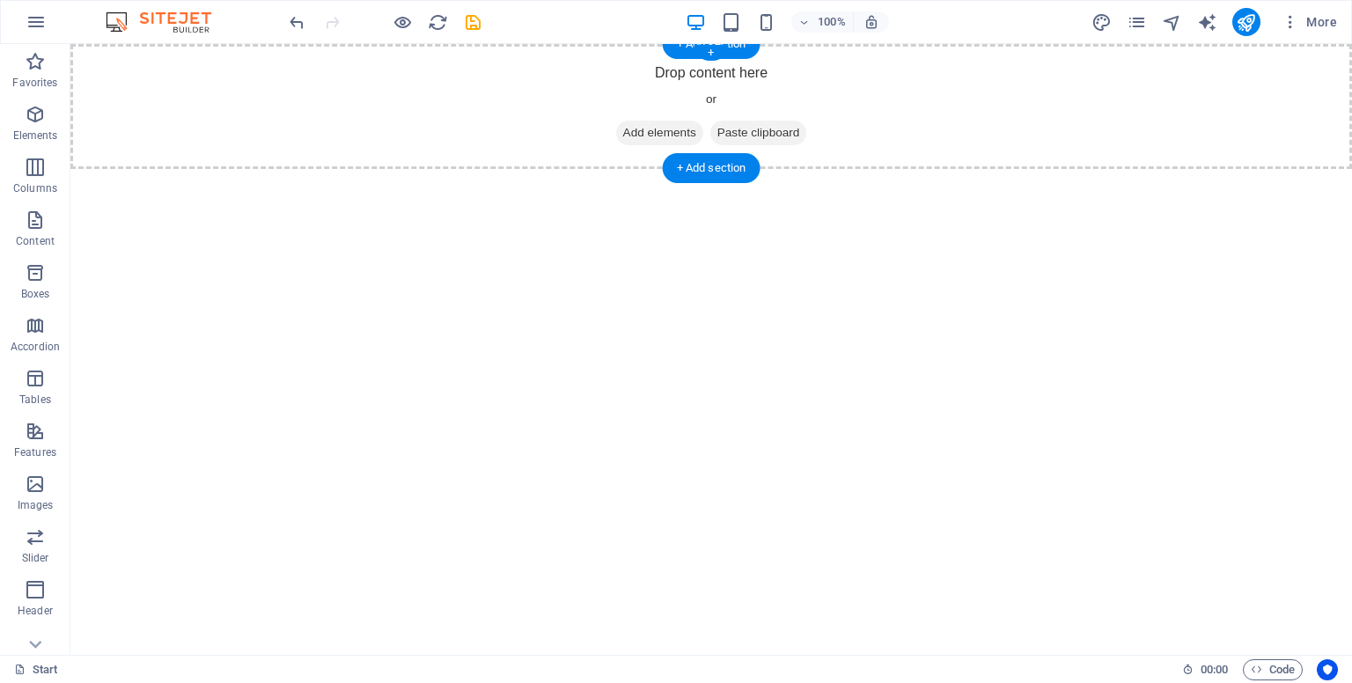
click at [964, 114] on div "Drop content here or Add elements Paste clipboard" at bounding box center [710, 106] width 1281 height 125
click at [723, 165] on div "+ Add section" at bounding box center [712, 168] width 98 height 30
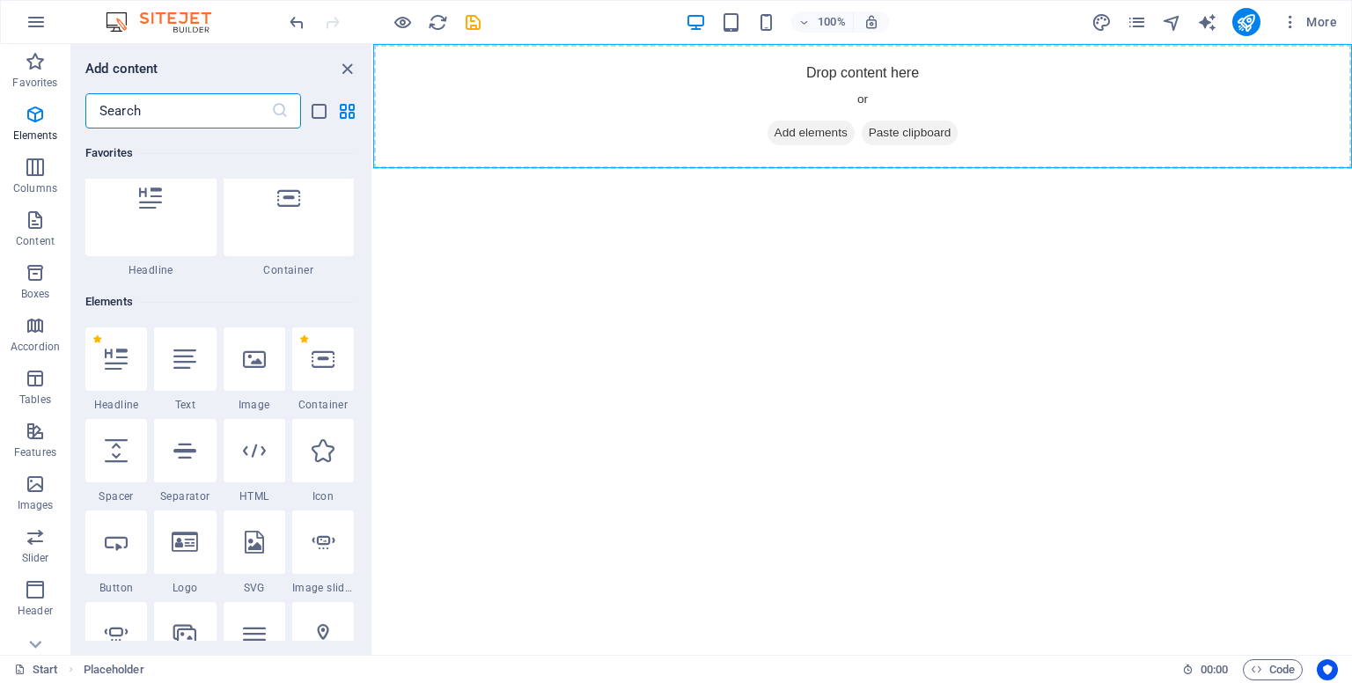
scroll to position [3079, 0]
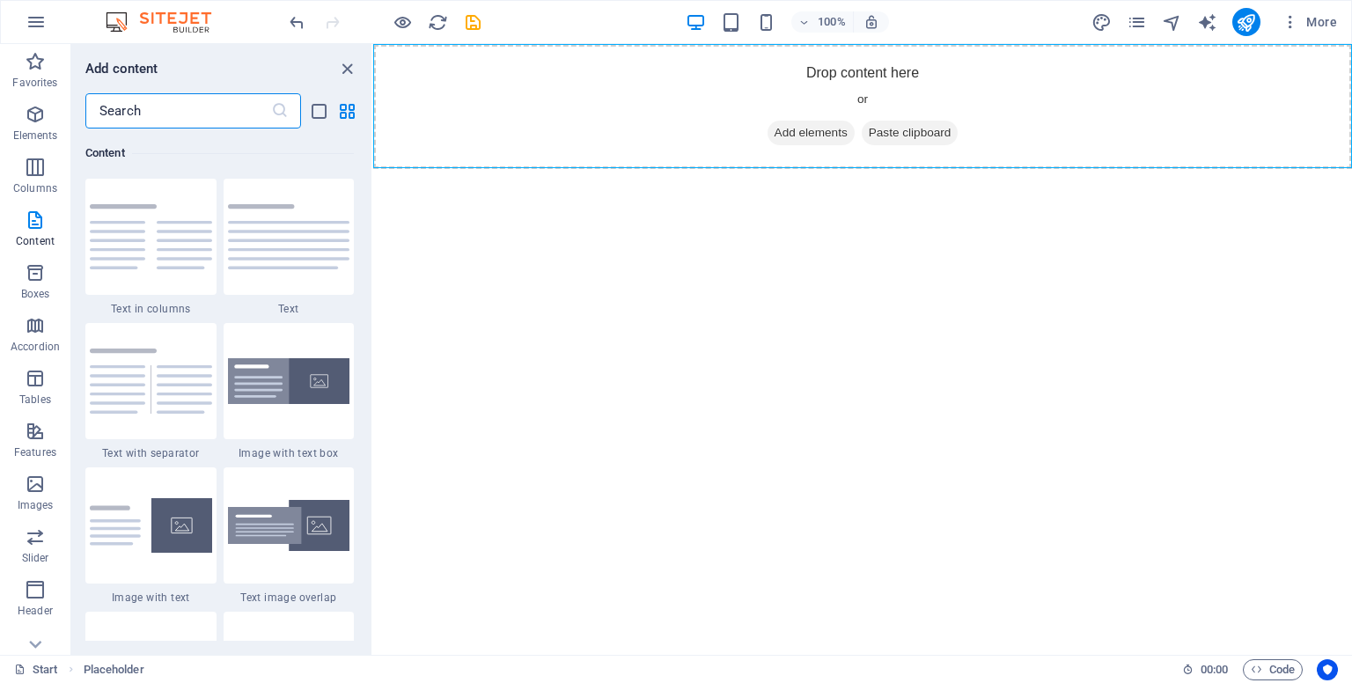
click at [153, 110] on input "text" at bounding box center [178, 110] width 186 height 35
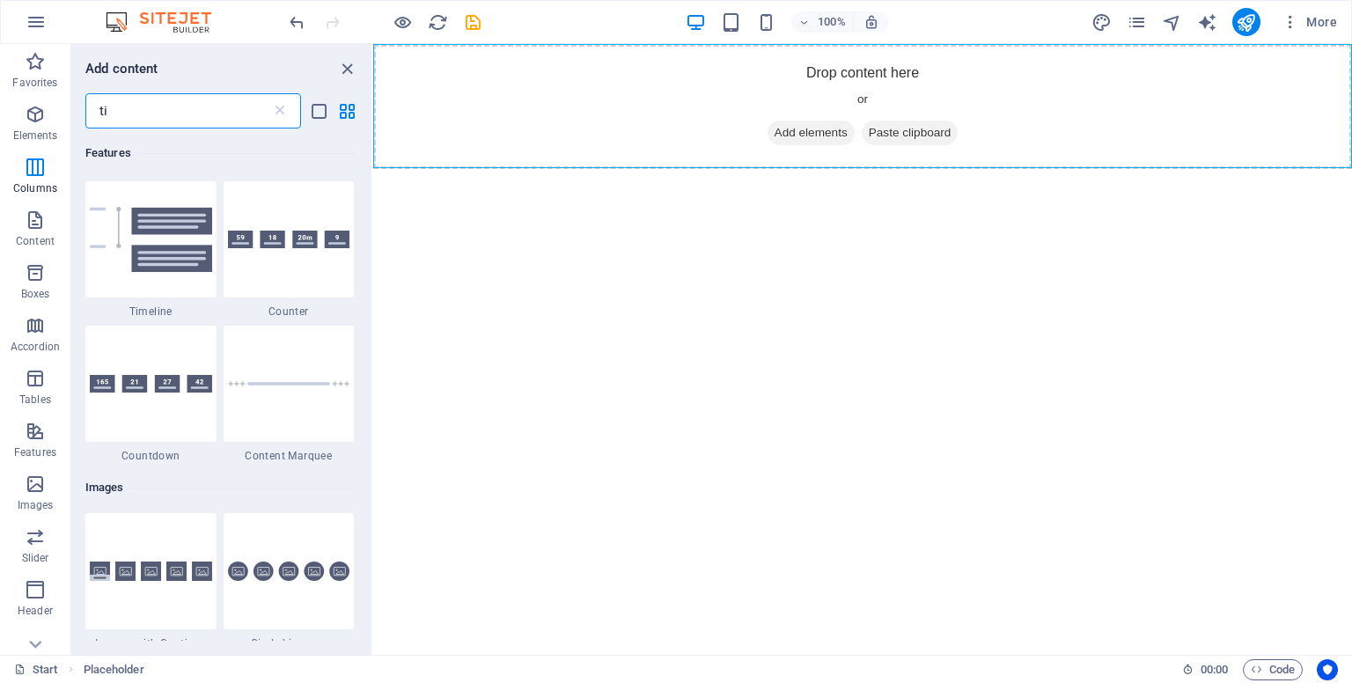
scroll to position [0, 0]
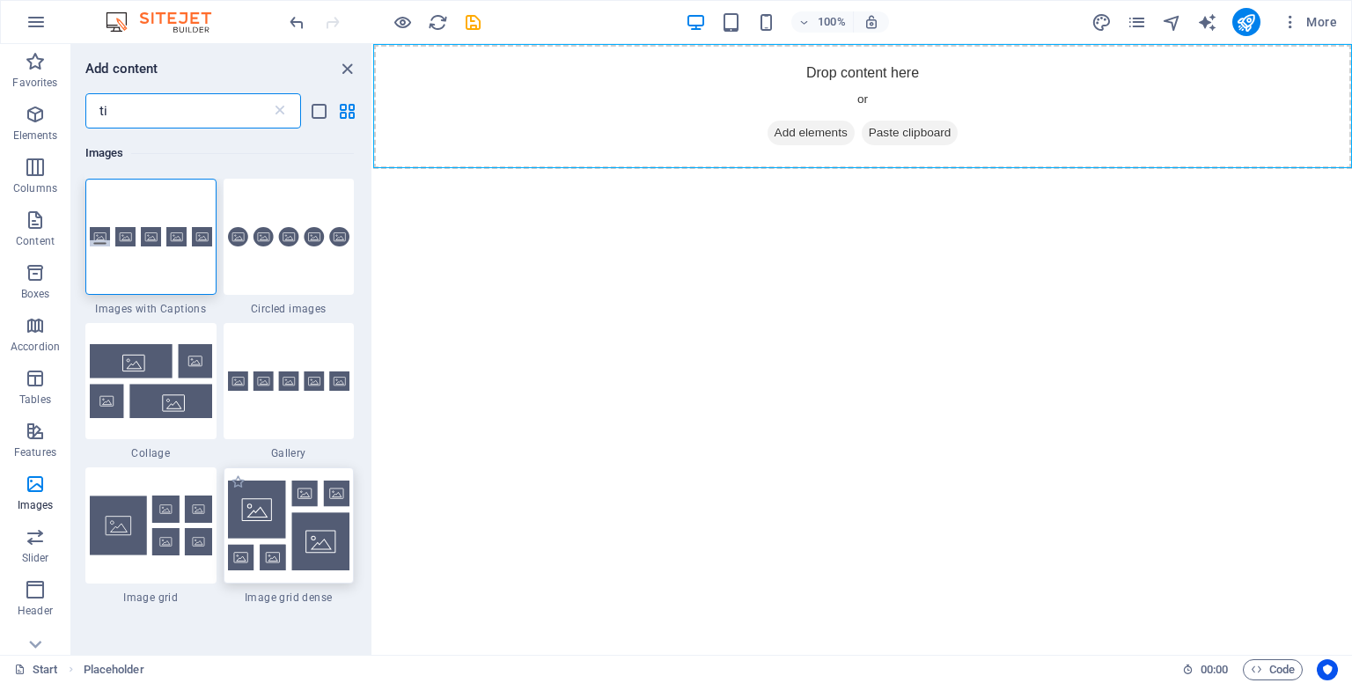
type input "t"
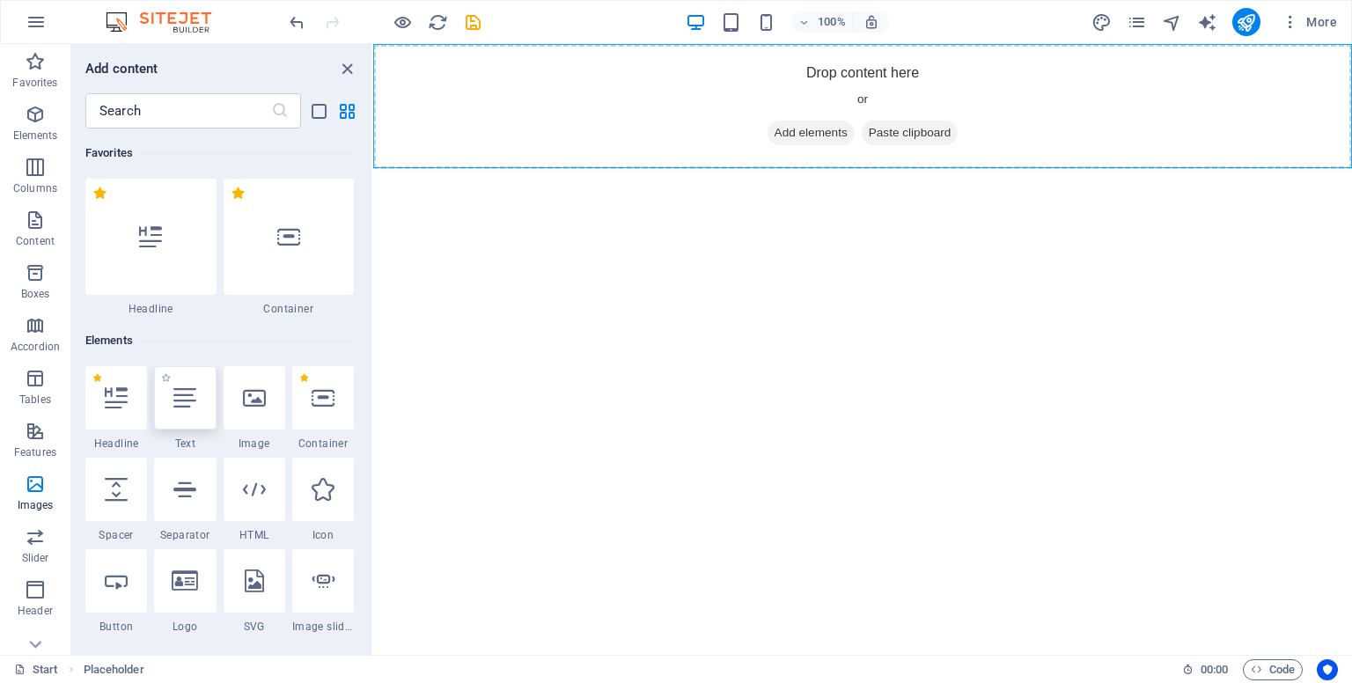
click at [180, 403] on icon at bounding box center [184, 397] width 23 height 23
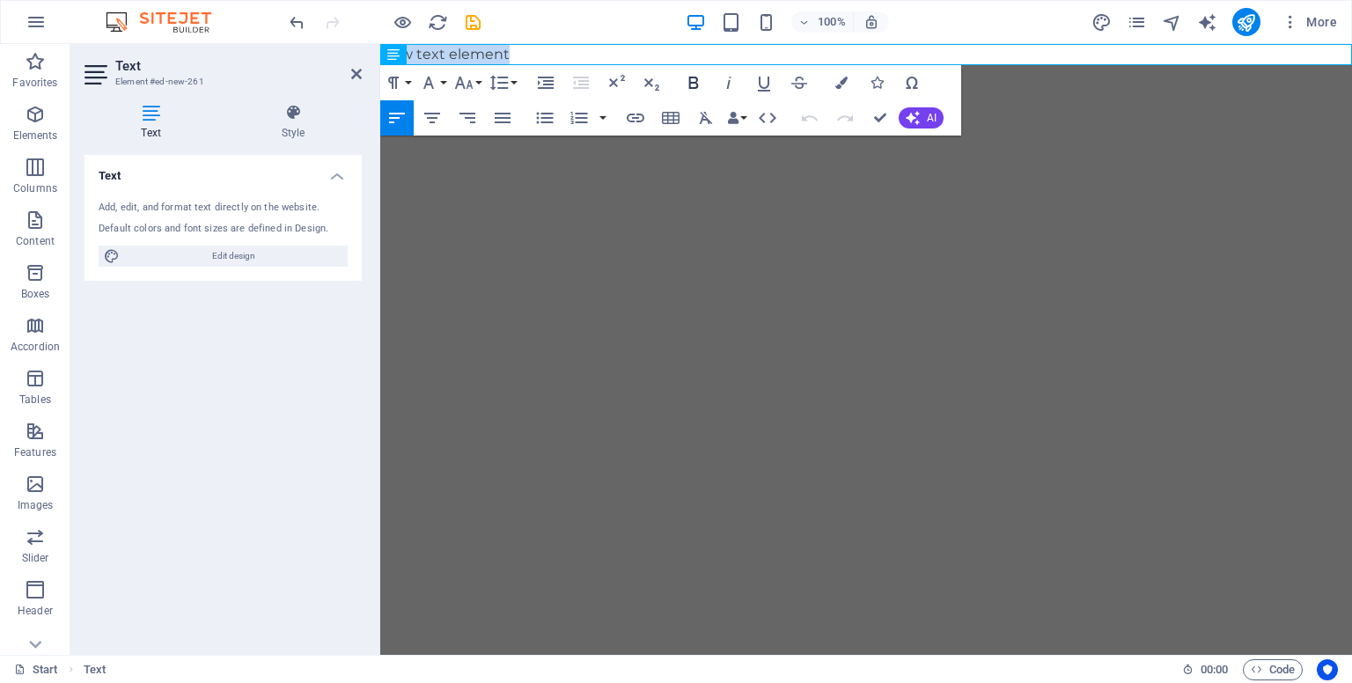
click at [693, 83] on icon "button" at bounding box center [694, 83] width 10 height 12
click at [433, 80] on icon "button" at bounding box center [428, 82] width 21 height 21
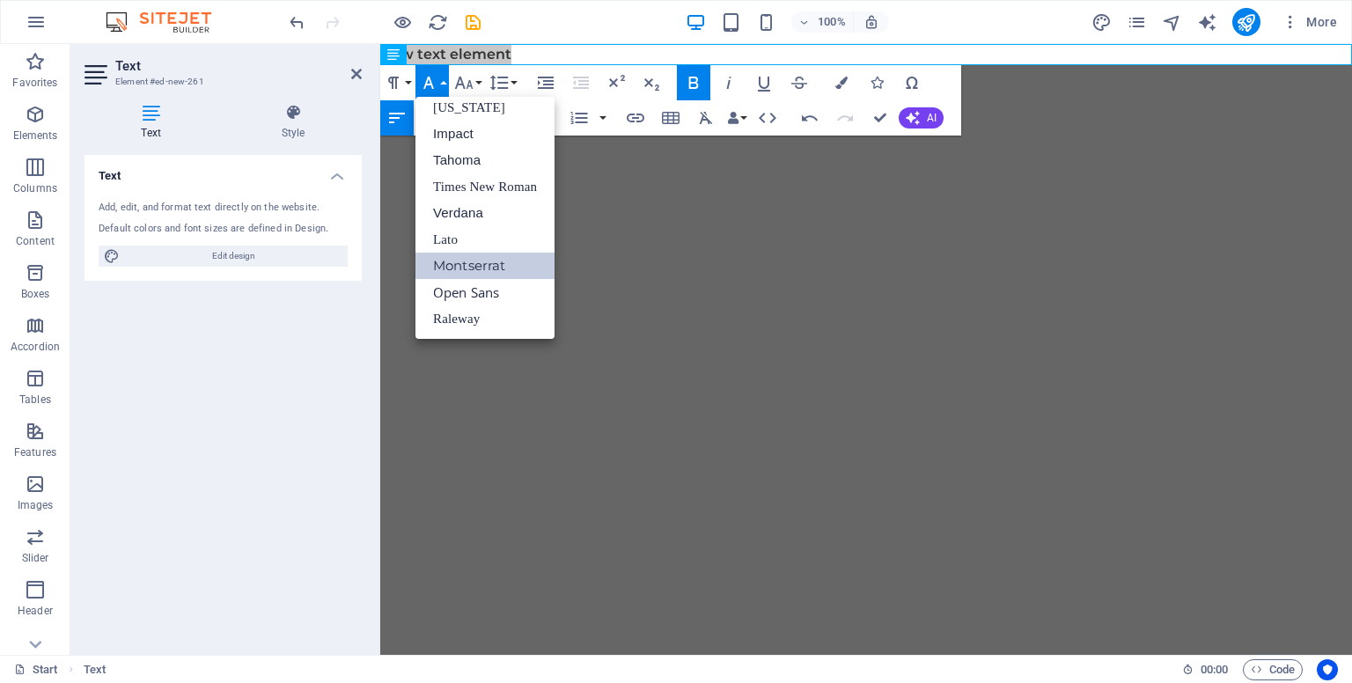
scroll to position [35, 0]
click at [471, 110] on link "[US_STATE]" at bounding box center [484, 108] width 139 height 26
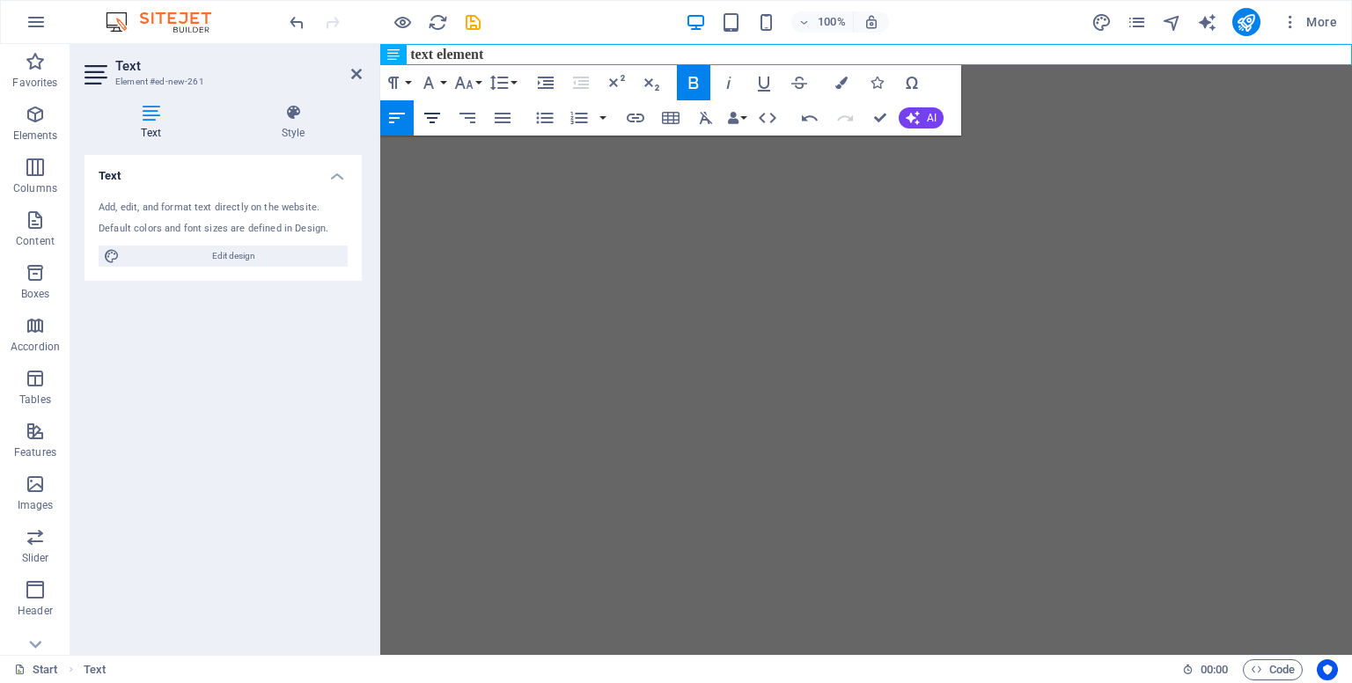
click at [431, 114] on icon "button" at bounding box center [432, 118] width 16 height 11
click at [766, 117] on icon "button" at bounding box center [767, 117] width 21 height 21
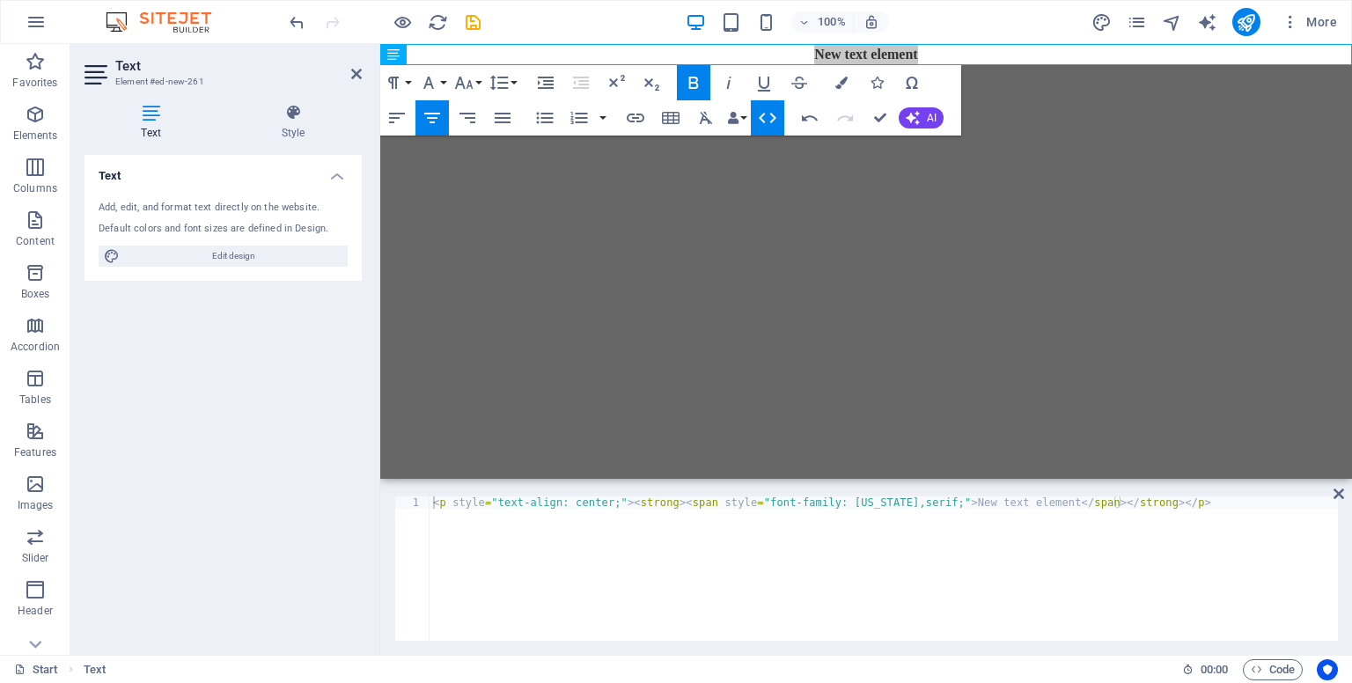
type textarea "<p style="text-align: center;"><strong><span style="font-family: [US_STATE],ser…"
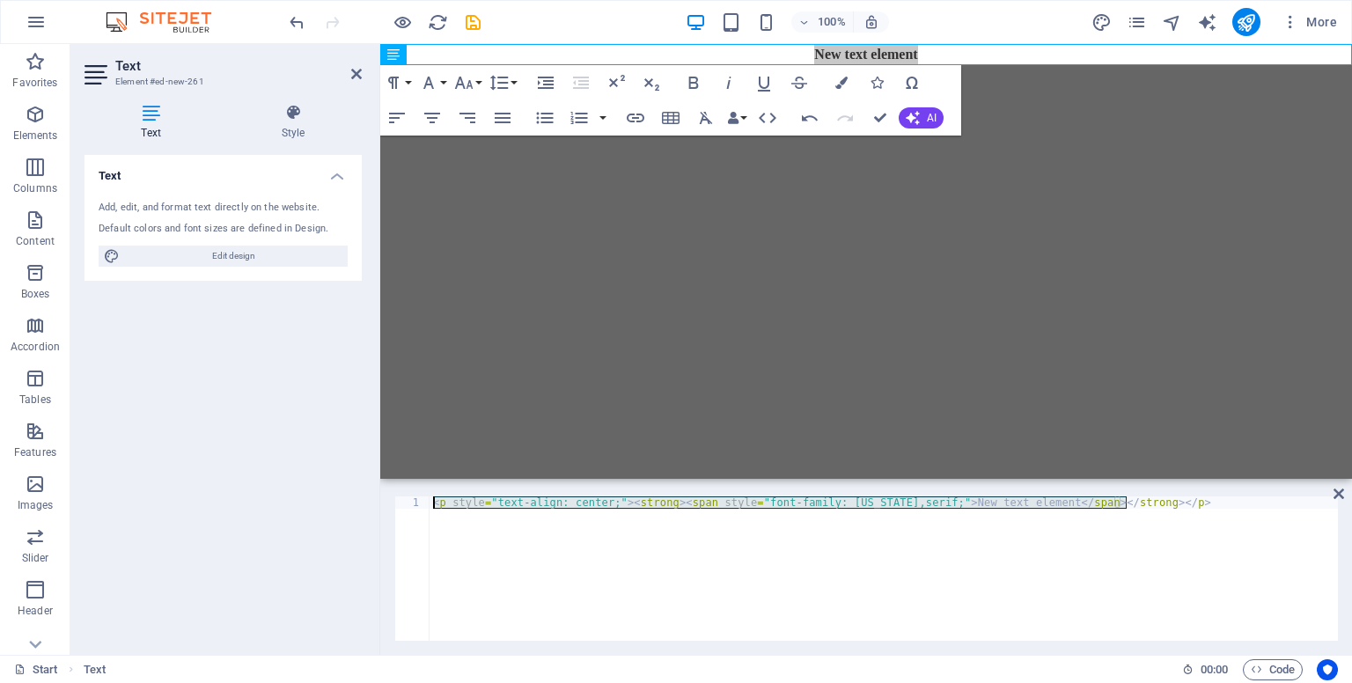
drag, startPoint x: 1146, startPoint y: 506, endPoint x: 366, endPoint y: 501, distance: 779.7
click at [368, 501] on div "Text Element #ed-new-261 Text Style Text Add, edit, and format text directly on…" at bounding box center [710, 349] width 1281 height 611
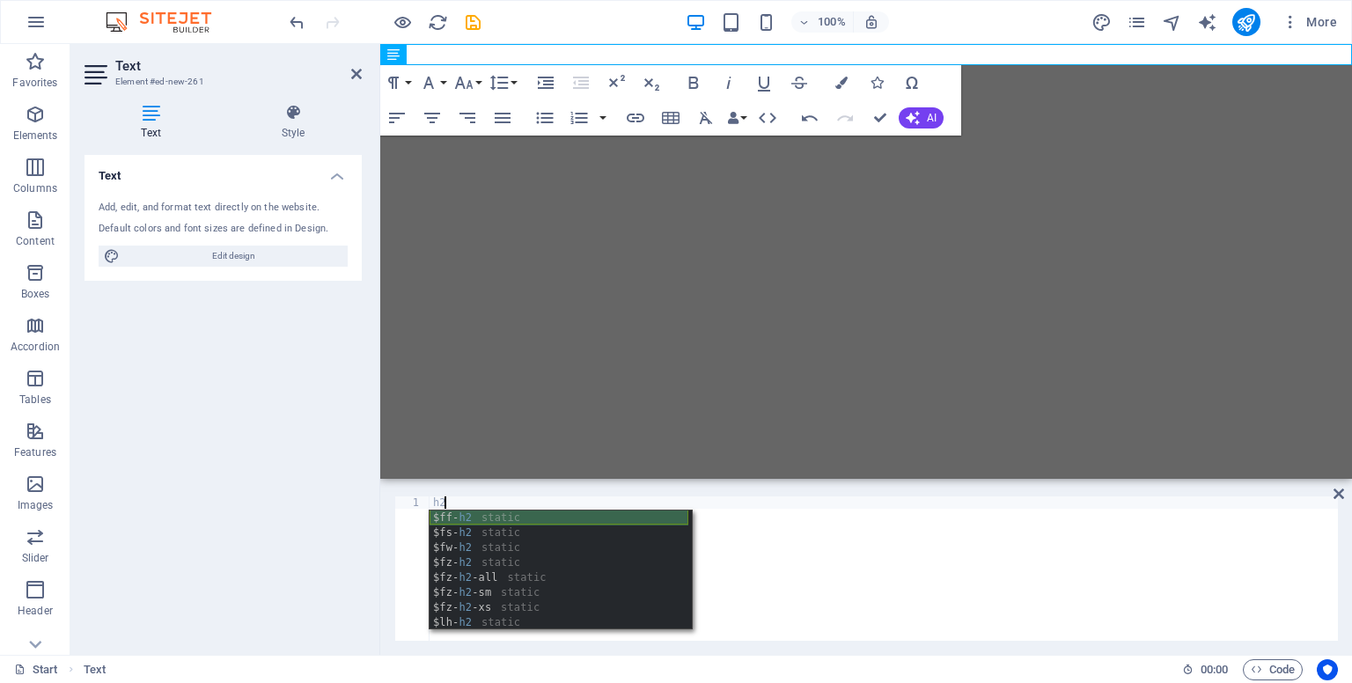
type textarea "h"
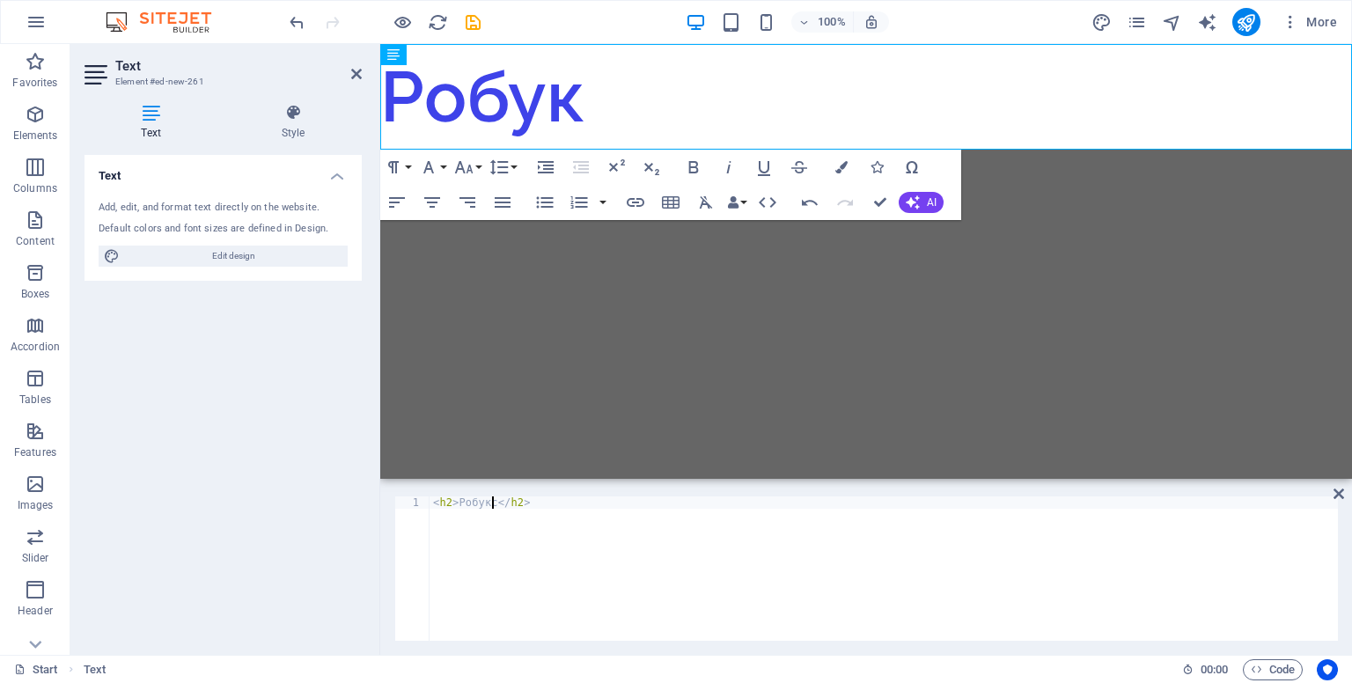
scroll to position [0, 4]
click at [815, 150] on html "Skip to main content Робуксы" at bounding box center [866, 97] width 972 height 106
click at [458, 504] on div "< h2 > Робуксы </ h2 >" at bounding box center [883, 580] width 908 height 169
click at [486, 501] on div "< h2 > </ h2 > Робуксы </ h2 >" at bounding box center [883, 580] width 908 height 169
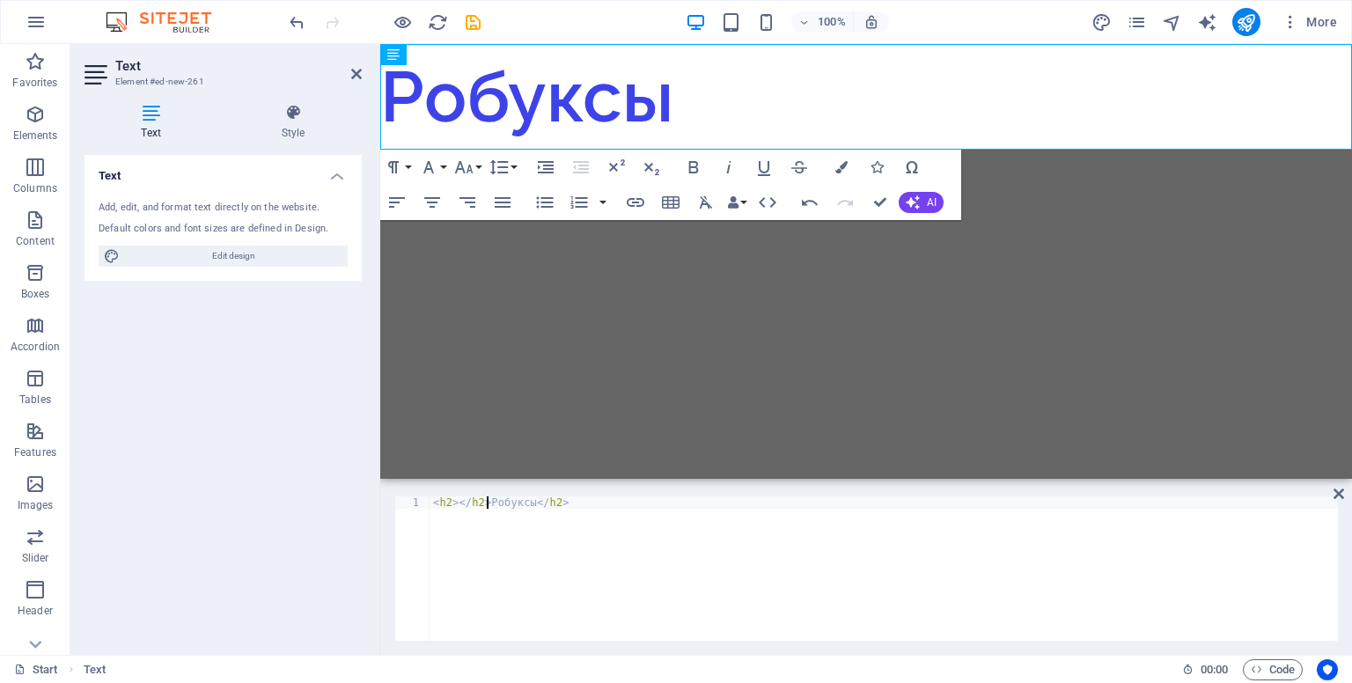
scroll to position [0, 4]
click at [470, 504] on div "< h2 > </ h2 > Робуксы </ h2 >" at bounding box center [883, 580] width 908 height 169
click at [451, 502] on div "< h2 > < h2 > Робуксы </ h2 >" at bounding box center [883, 580] width 908 height 169
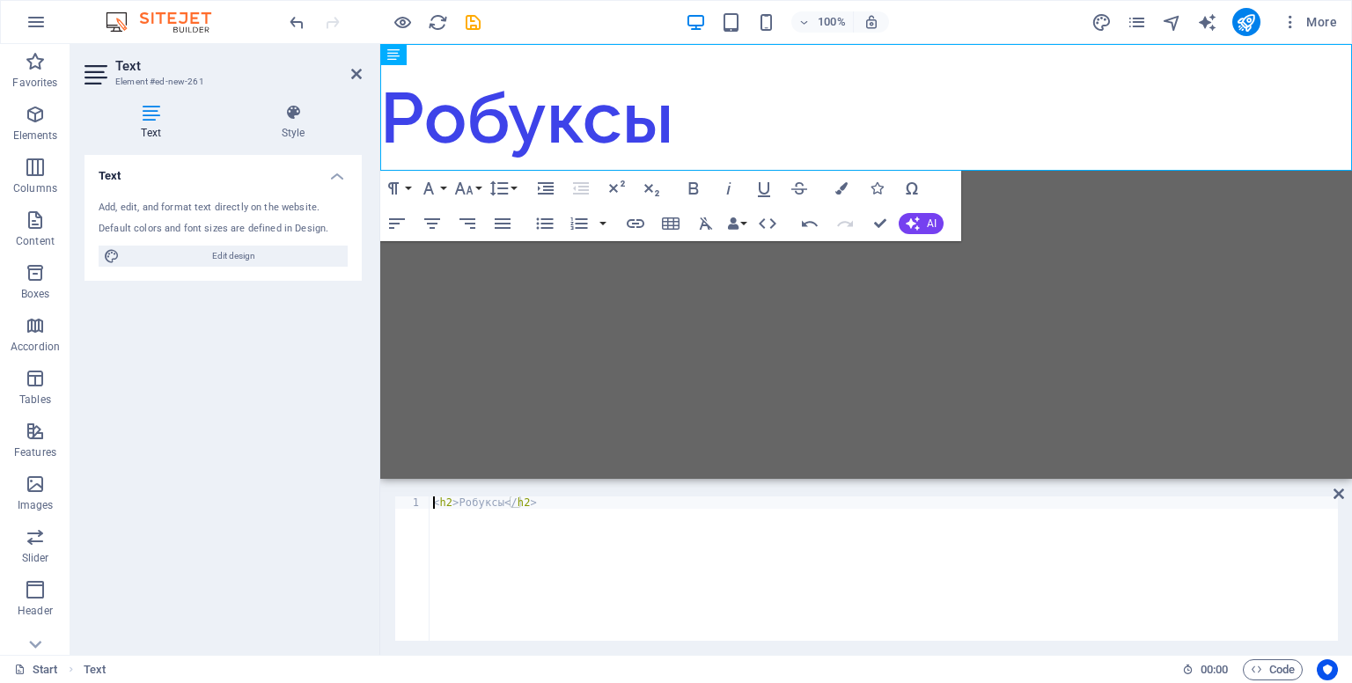
click at [698, 588] on div "< h2 > Робуксы </ h2 >" at bounding box center [883, 580] width 908 height 169
type textarea "<h2>Робуксы</h2>"
click at [476, 114] on h2 "Робуксы" at bounding box center [866, 118] width 972 height 106
click at [384, 111] on h2 "Робуксы" at bounding box center [866, 118] width 972 height 106
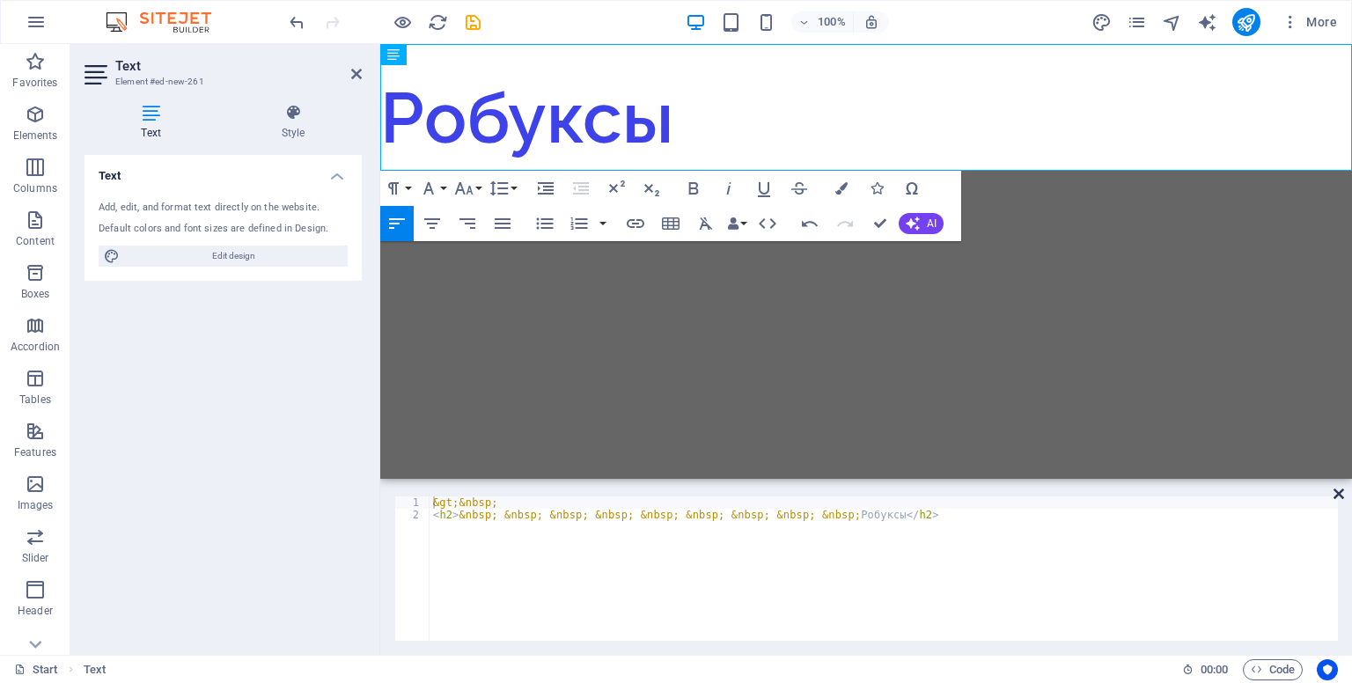
click at [1334, 488] on icon at bounding box center [1338, 494] width 11 height 14
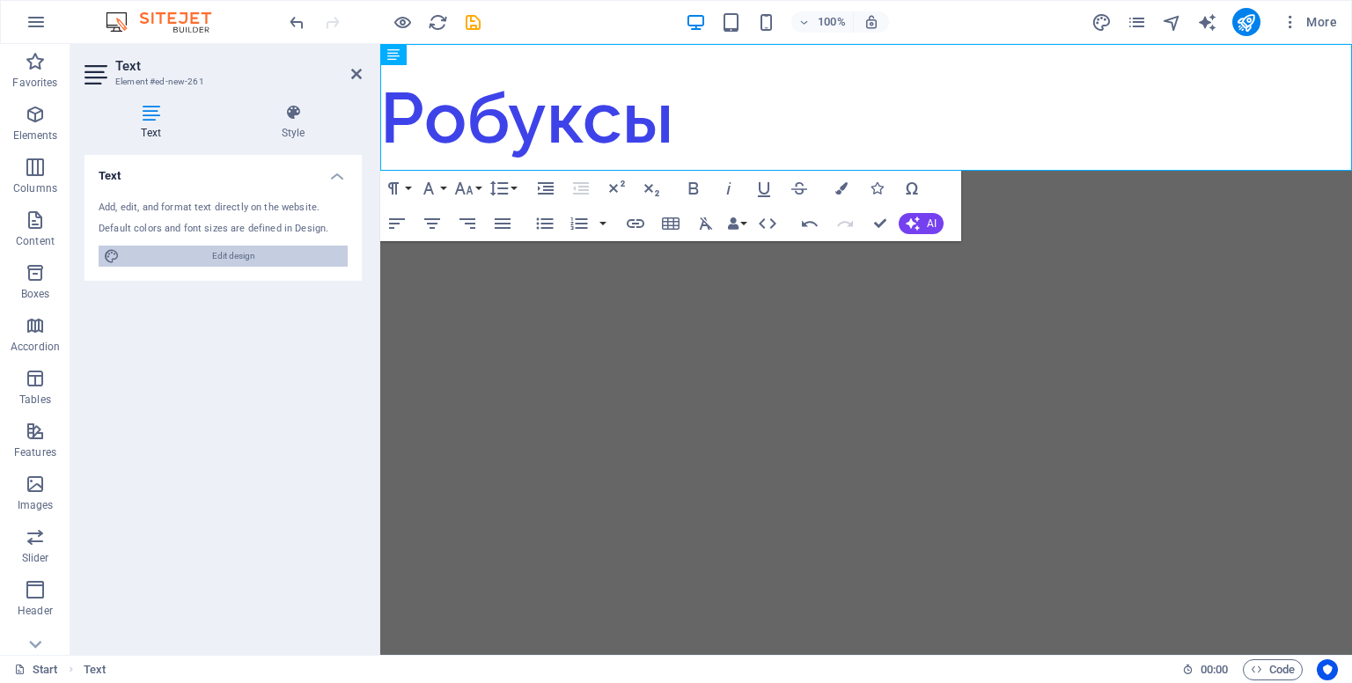
click at [206, 259] on span "Edit design" at bounding box center [233, 256] width 217 height 21
select select "px"
select select "300"
select select "px"
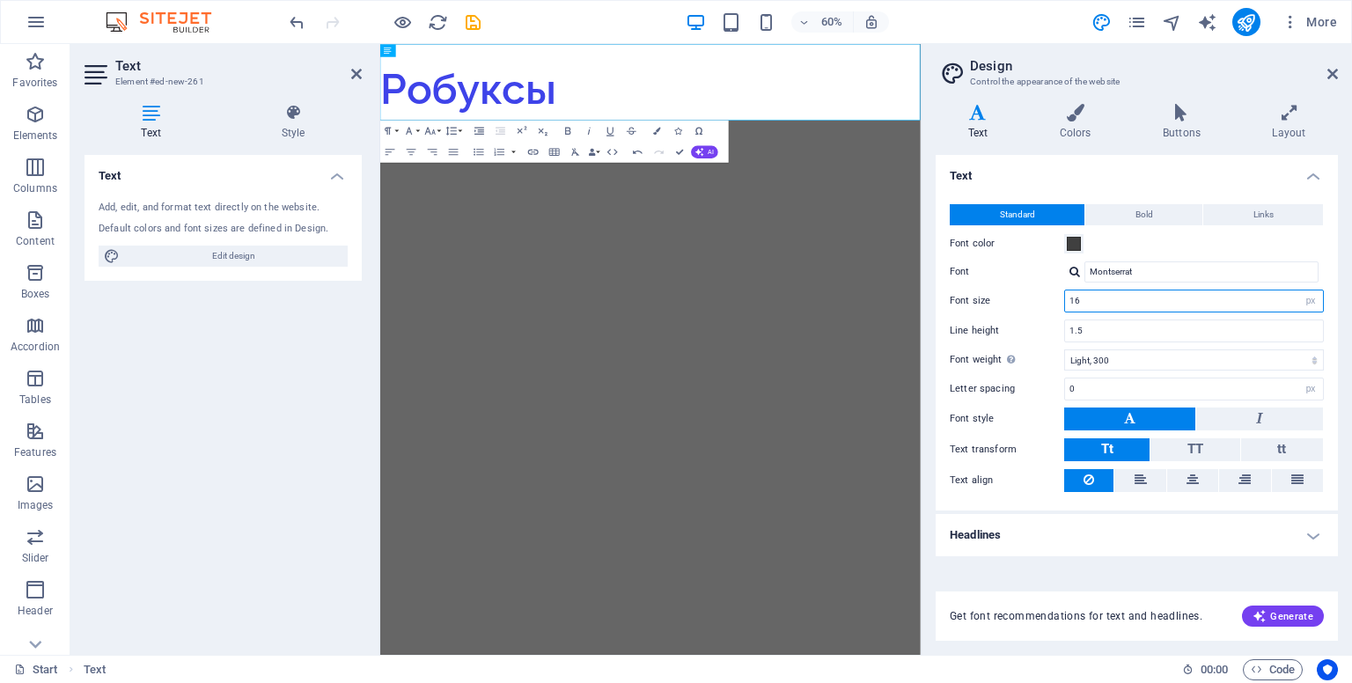
click at [1097, 305] on input "16" at bounding box center [1194, 300] width 258 height 21
type input "1"
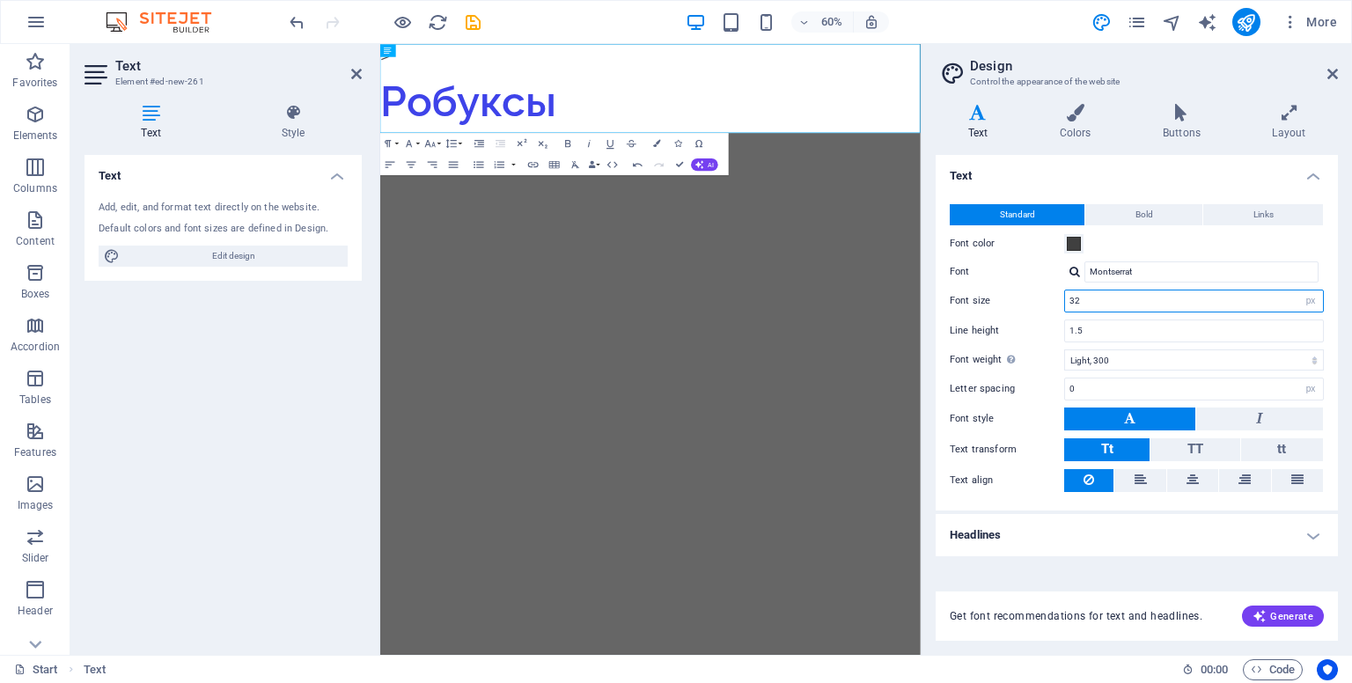
type input "32"
click at [886, 192] on html "Skip to main content > Робуксы" at bounding box center [830, 118] width 900 height 148
click at [1332, 73] on icon at bounding box center [1332, 74] width 11 height 14
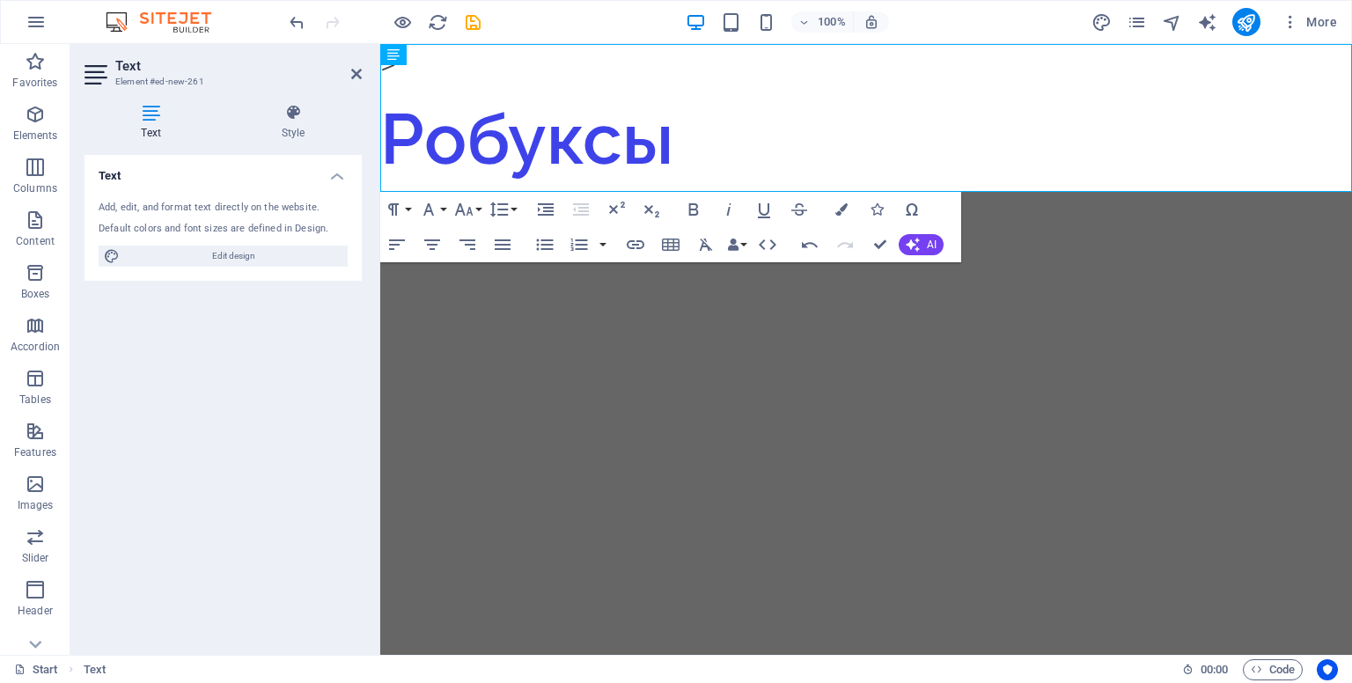
click at [866, 192] on html "Skip to main content > Робуксы" at bounding box center [866, 118] width 972 height 148
click at [560, 192] on html "Skip to main content > Робуксы" at bounding box center [866, 118] width 972 height 148
click at [680, 192] on html "Skip to main content > Робуксы" at bounding box center [866, 118] width 972 height 148
click at [1250, 18] on icon "publish" at bounding box center [1246, 22] width 20 height 20
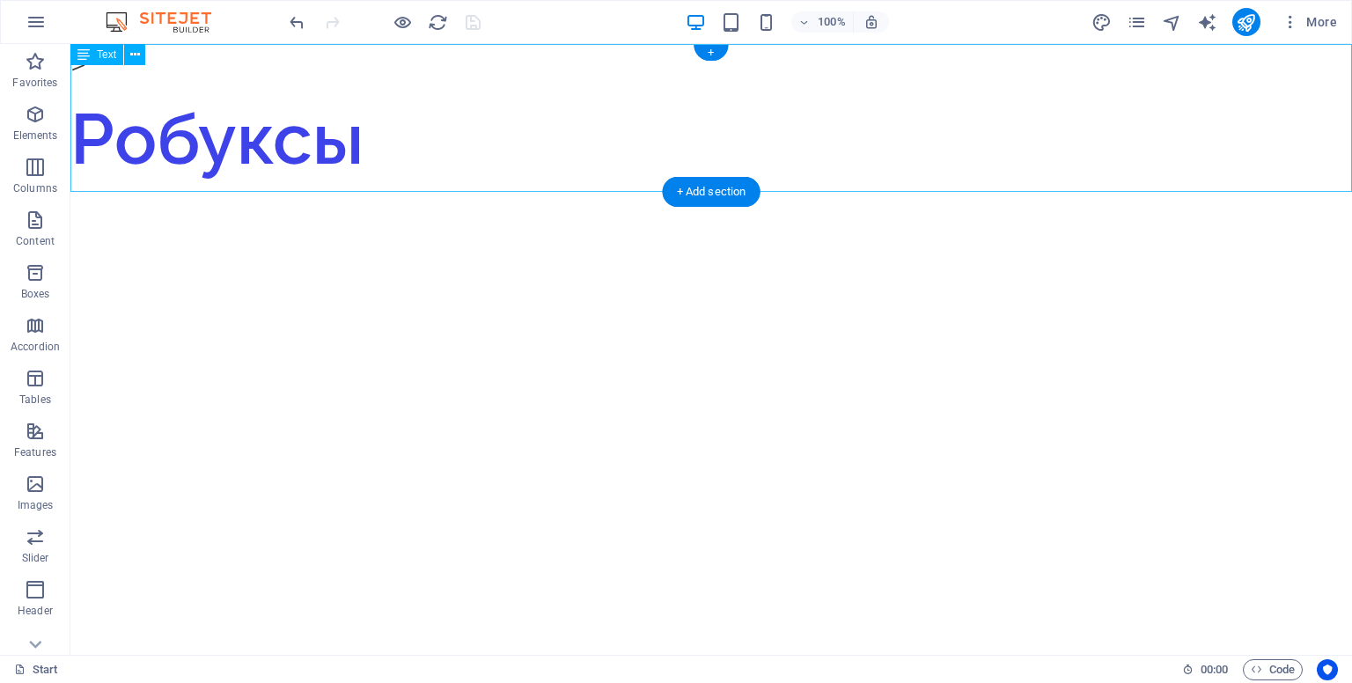
click at [367, 142] on div "> Робуксы" at bounding box center [710, 118] width 1281 height 148
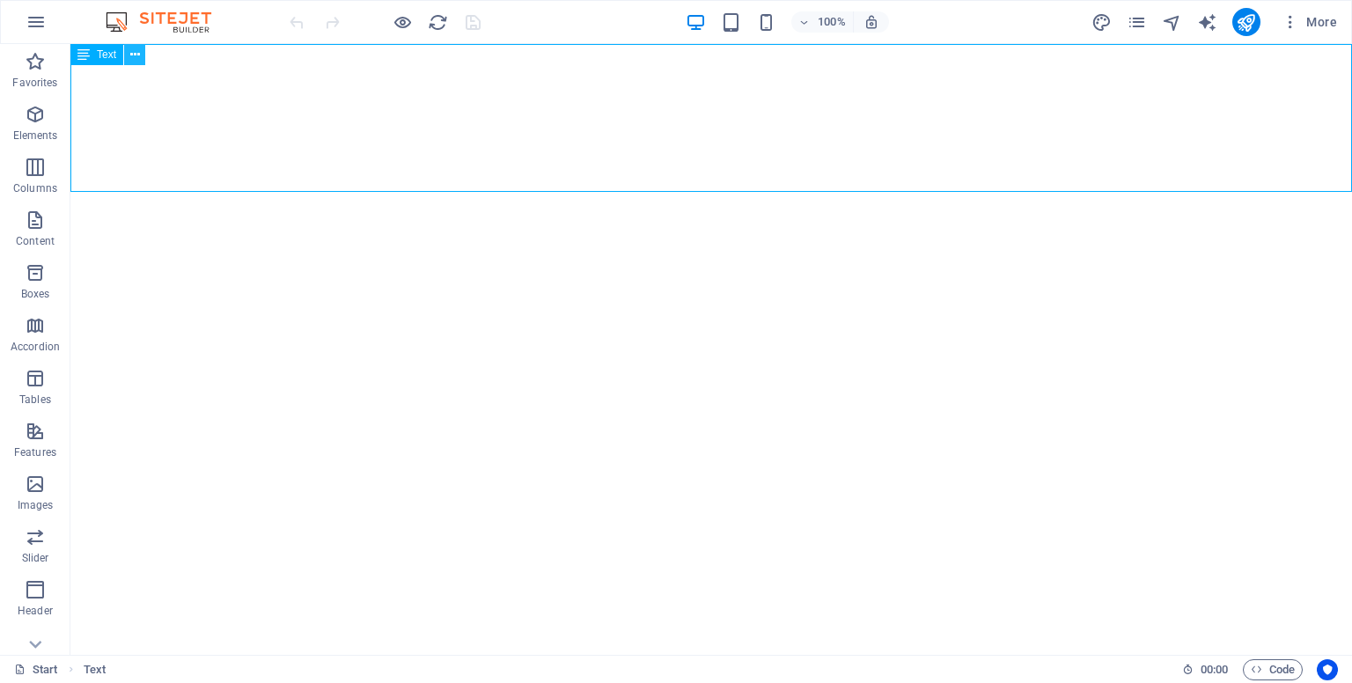
click at [136, 52] on icon at bounding box center [135, 55] width 10 height 18
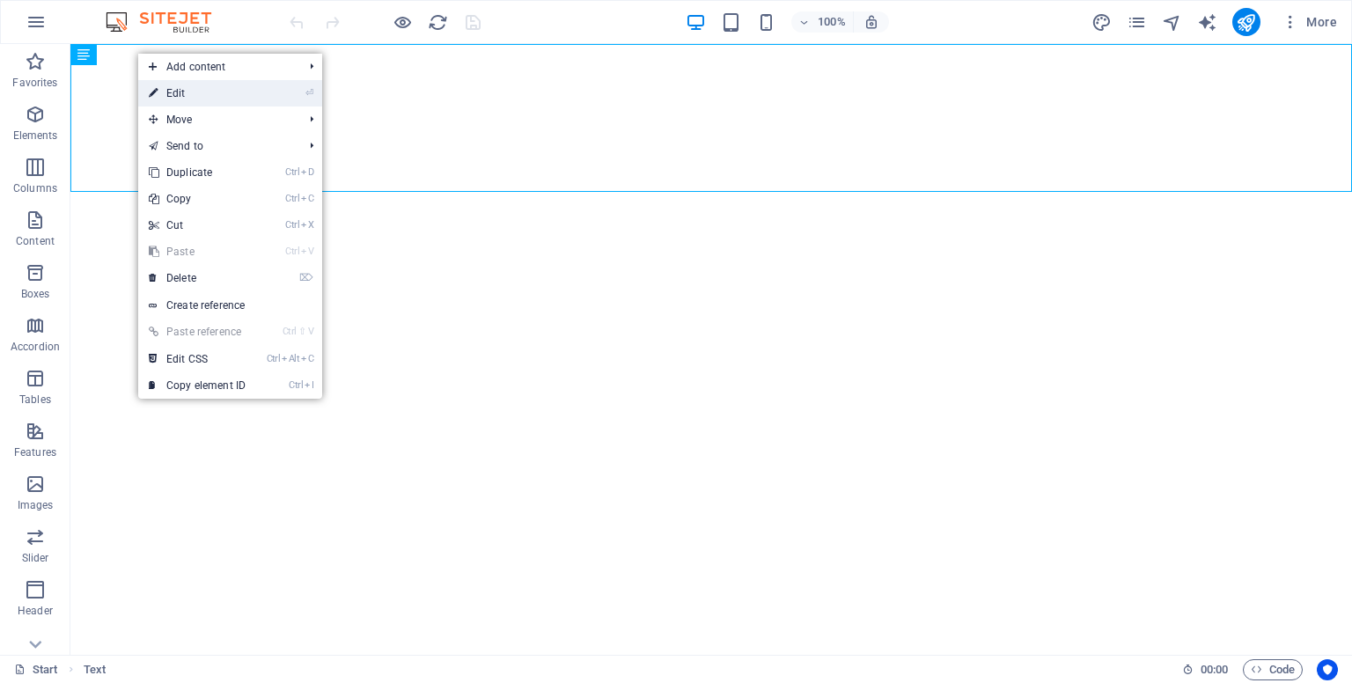
click at [172, 89] on link "⏎ Edit" at bounding box center [197, 93] width 118 height 26
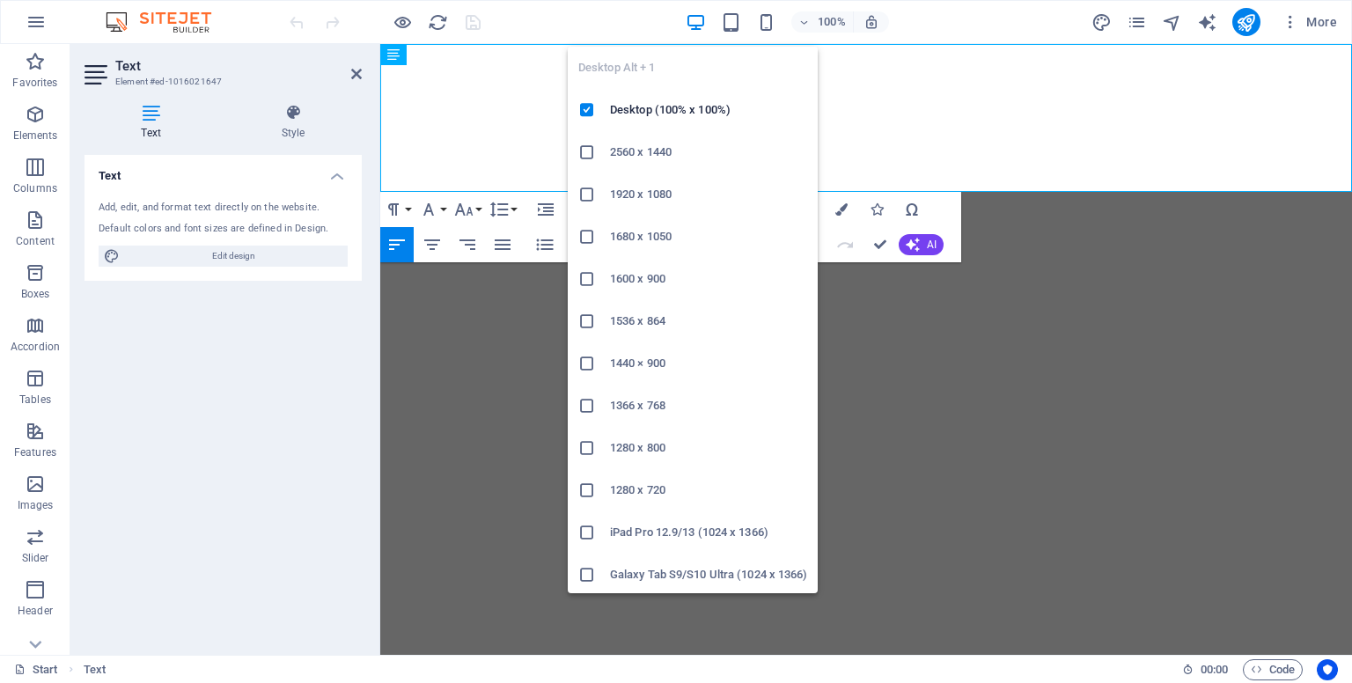
click at [695, 12] on icon "button" at bounding box center [696, 22] width 20 height 20
click at [641, 150] on h6 "2560 x 1440" at bounding box center [708, 152] width 197 height 21
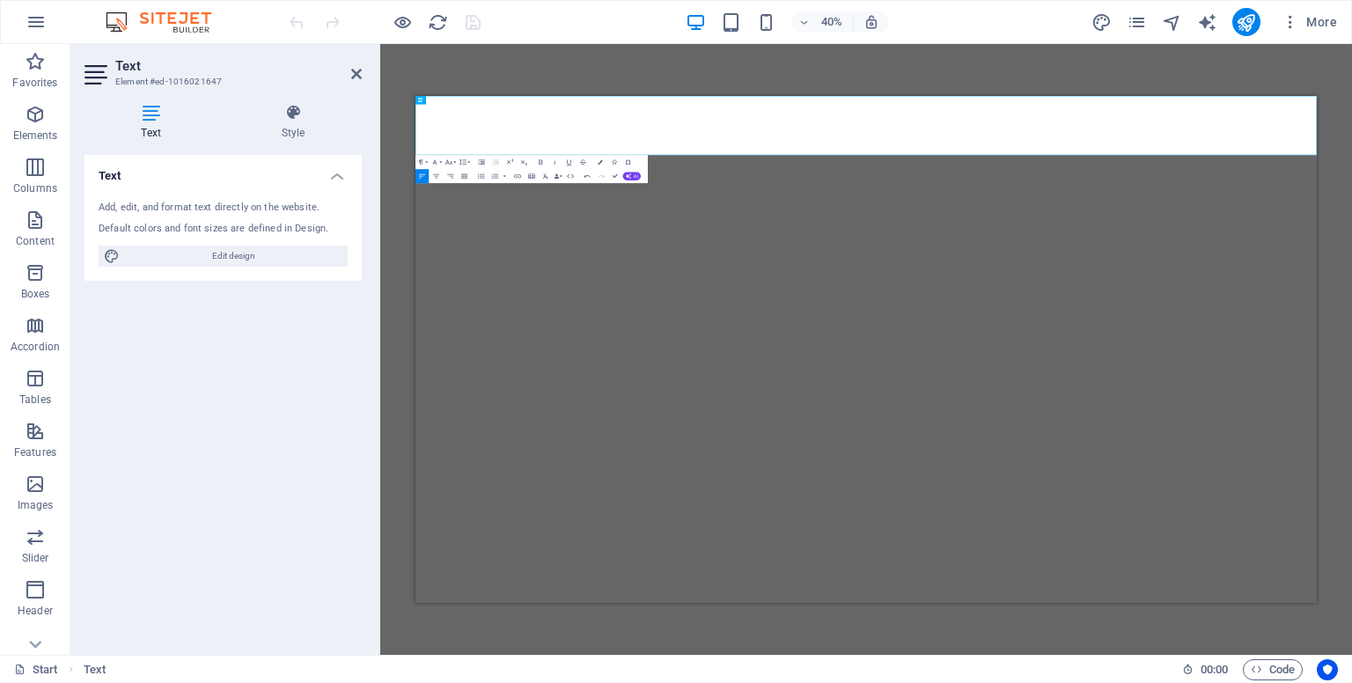
click at [465, 176] on icon "button" at bounding box center [464, 176] width 6 height 4
click at [435, 177] on icon "button" at bounding box center [436, 176] width 6 height 4
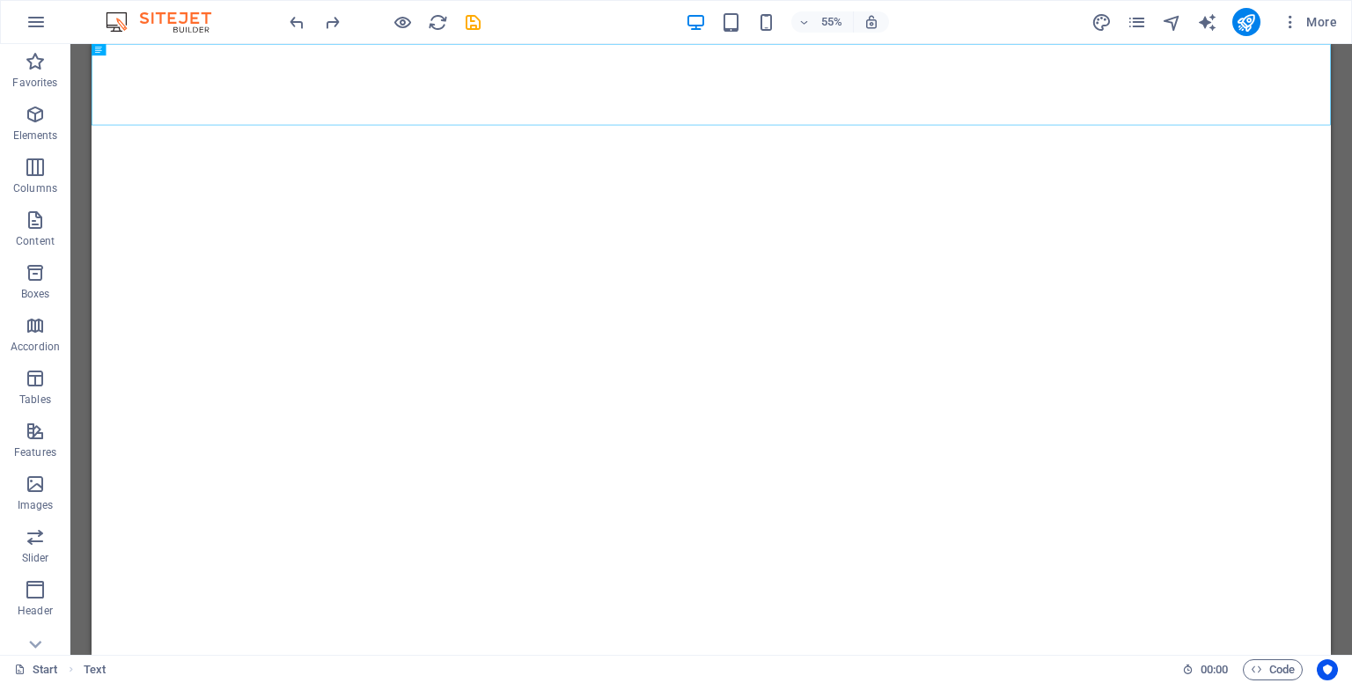
click at [130, 44] on iframe at bounding box center [711, 349] width 1239 height 611
click at [128, 51] on icon at bounding box center [126, 50] width 5 height 11
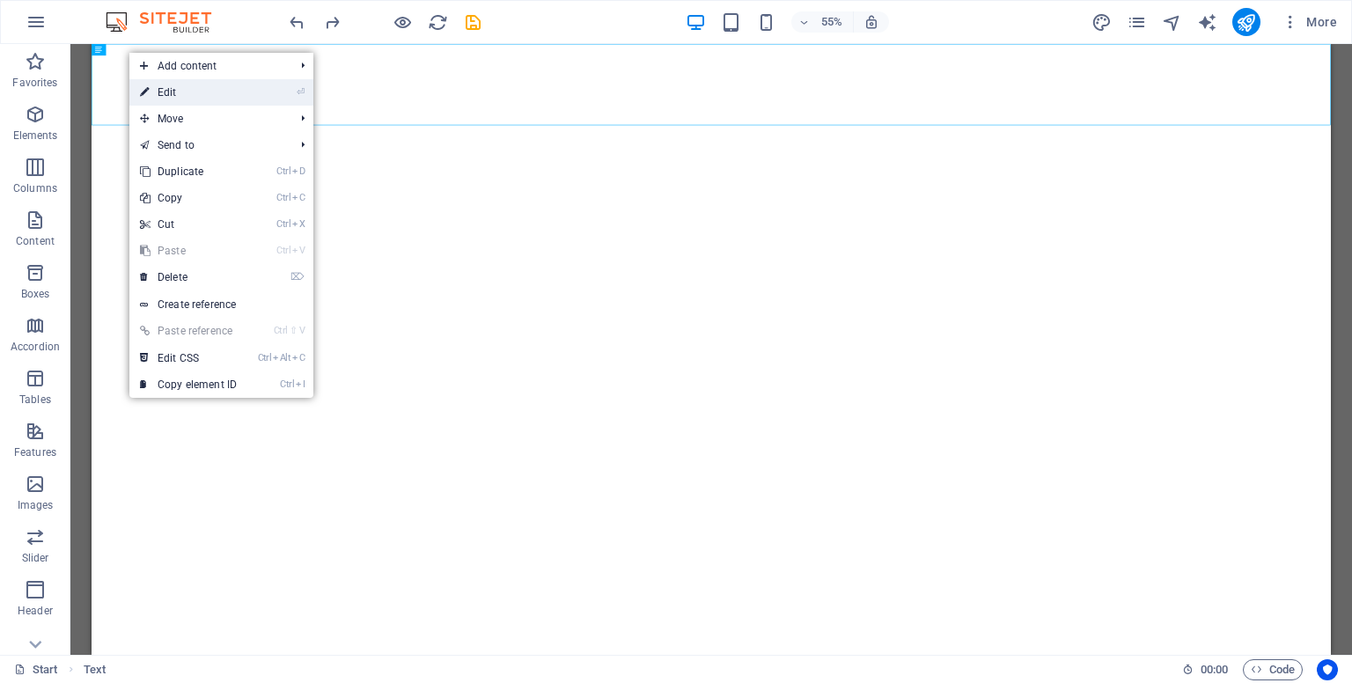
click at [196, 96] on link "⏎ Edit" at bounding box center [188, 92] width 118 height 26
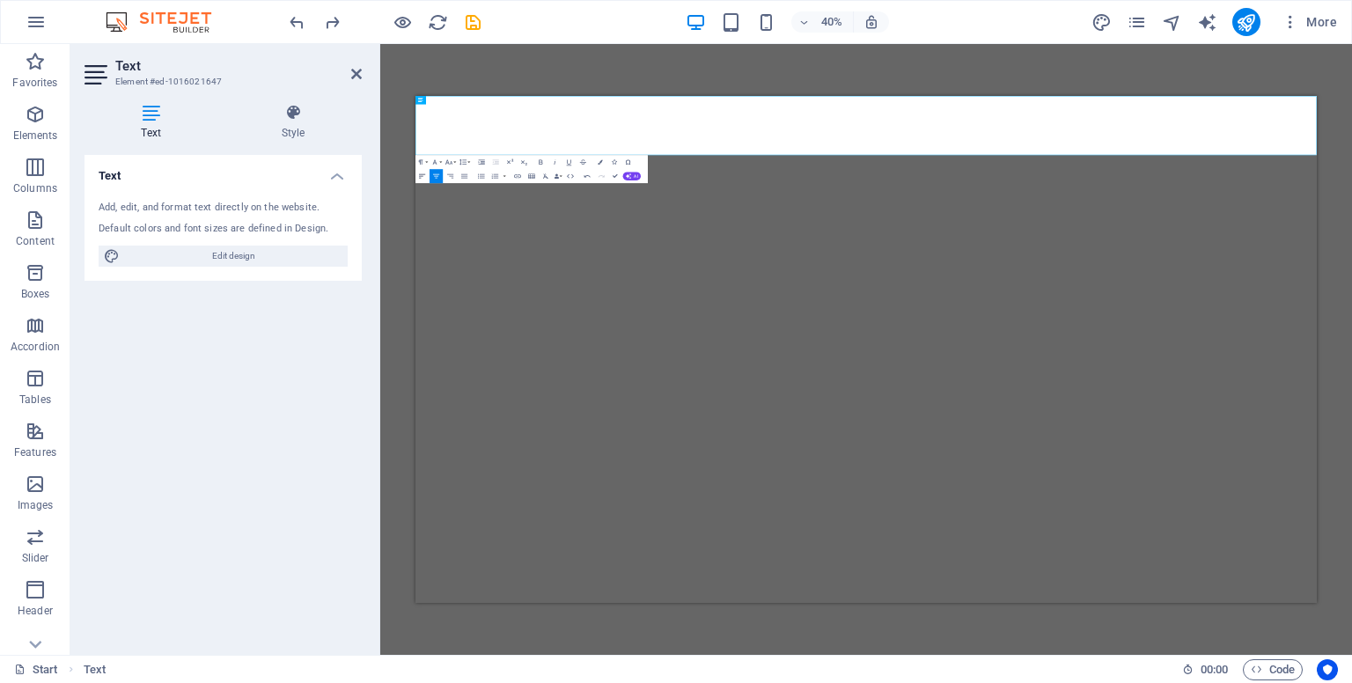
click at [422, 177] on icon "button" at bounding box center [422, 176] width 9 height 9
click at [432, 174] on icon "button" at bounding box center [436, 176] width 9 height 9
click at [360, 74] on icon at bounding box center [356, 74] width 11 height 14
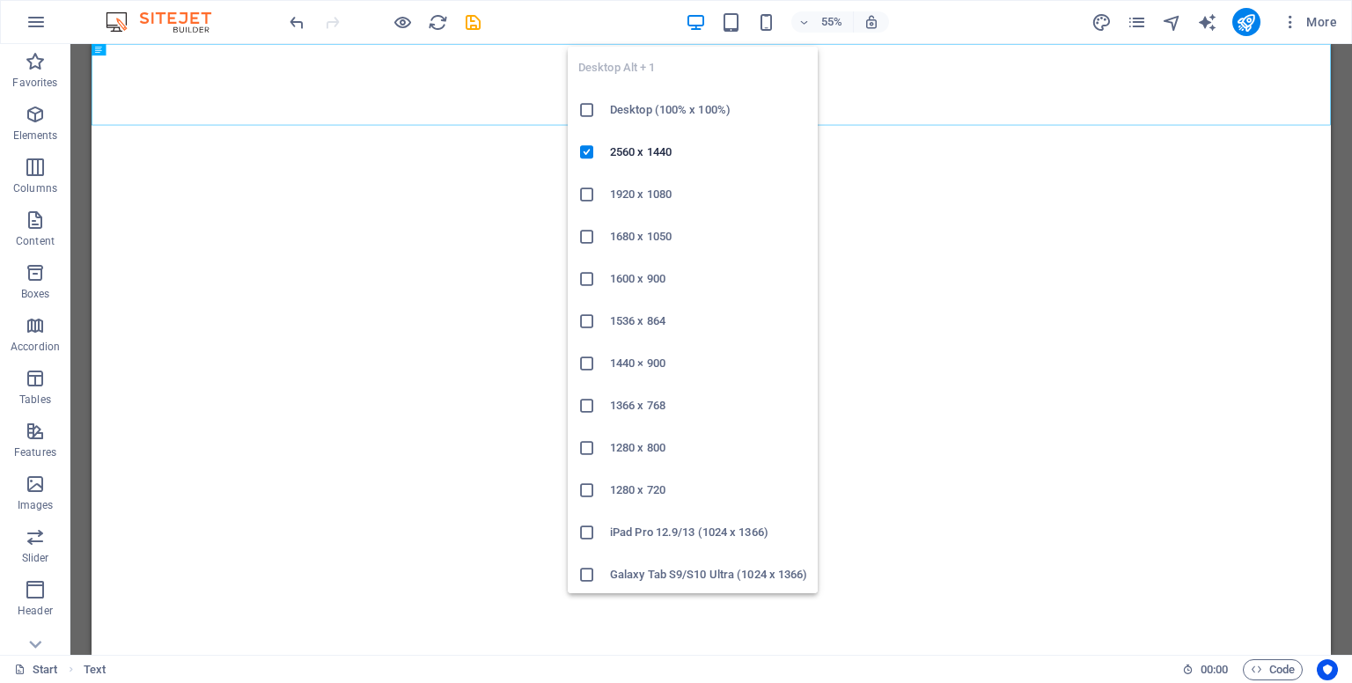
click at [642, 118] on h6 "Desktop (100% x 100%)" at bounding box center [708, 109] width 197 height 21
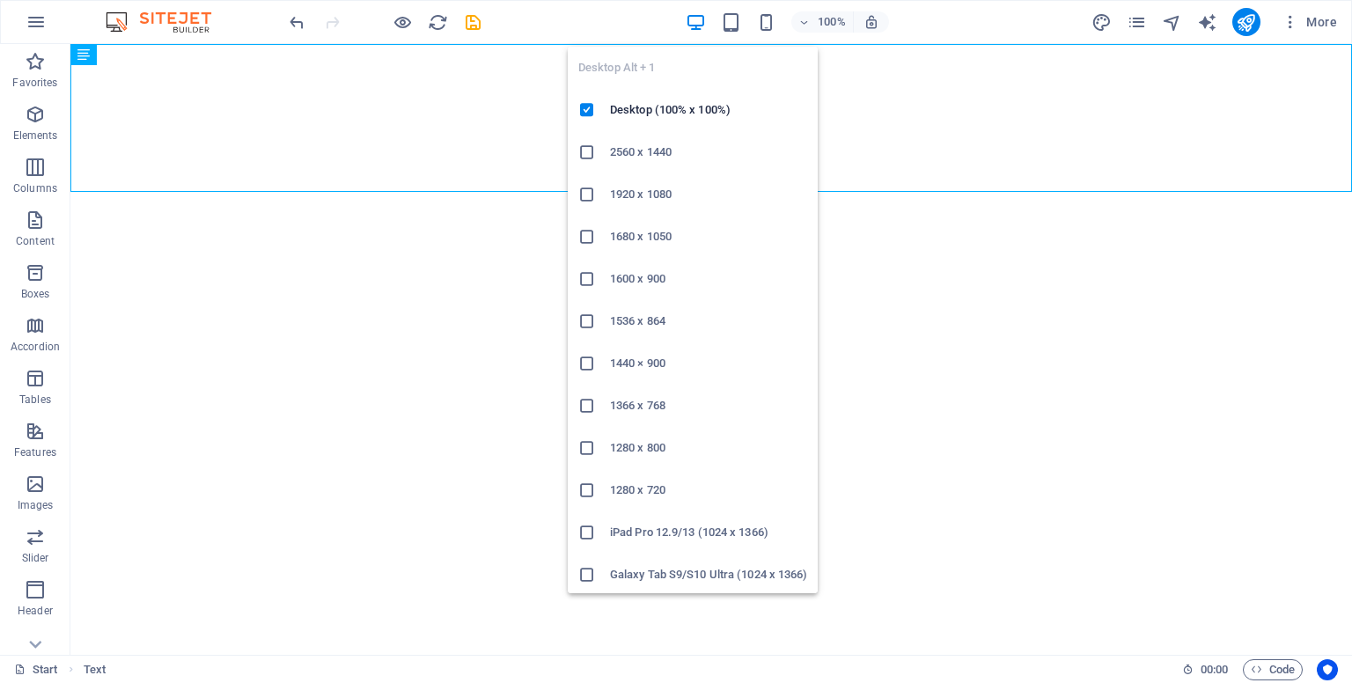
click at [615, 194] on h6 "1920 x 1080" at bounding box center [708, 194] width 197 height 21
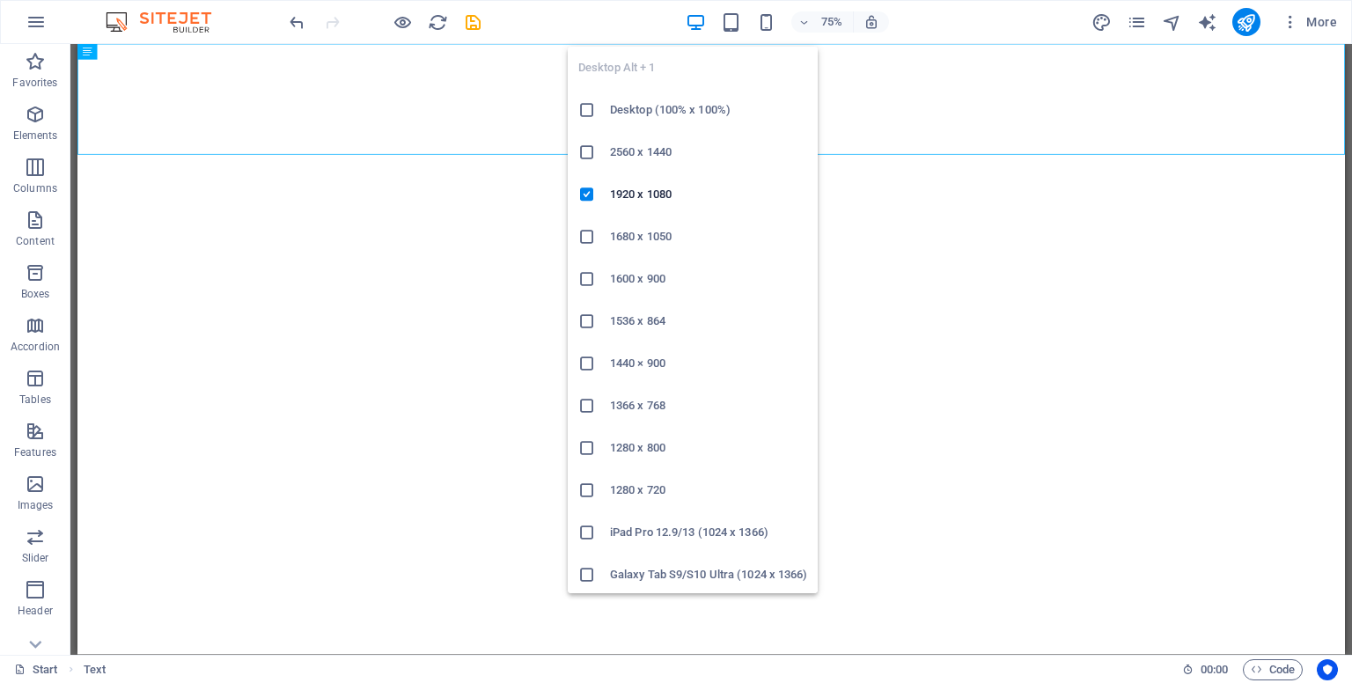
click at [626, 571] on h6 "Galaxy Tab S9/S10 Ultra (1024 x 1366)" at bounding box center [708, 574] width 197 height 21
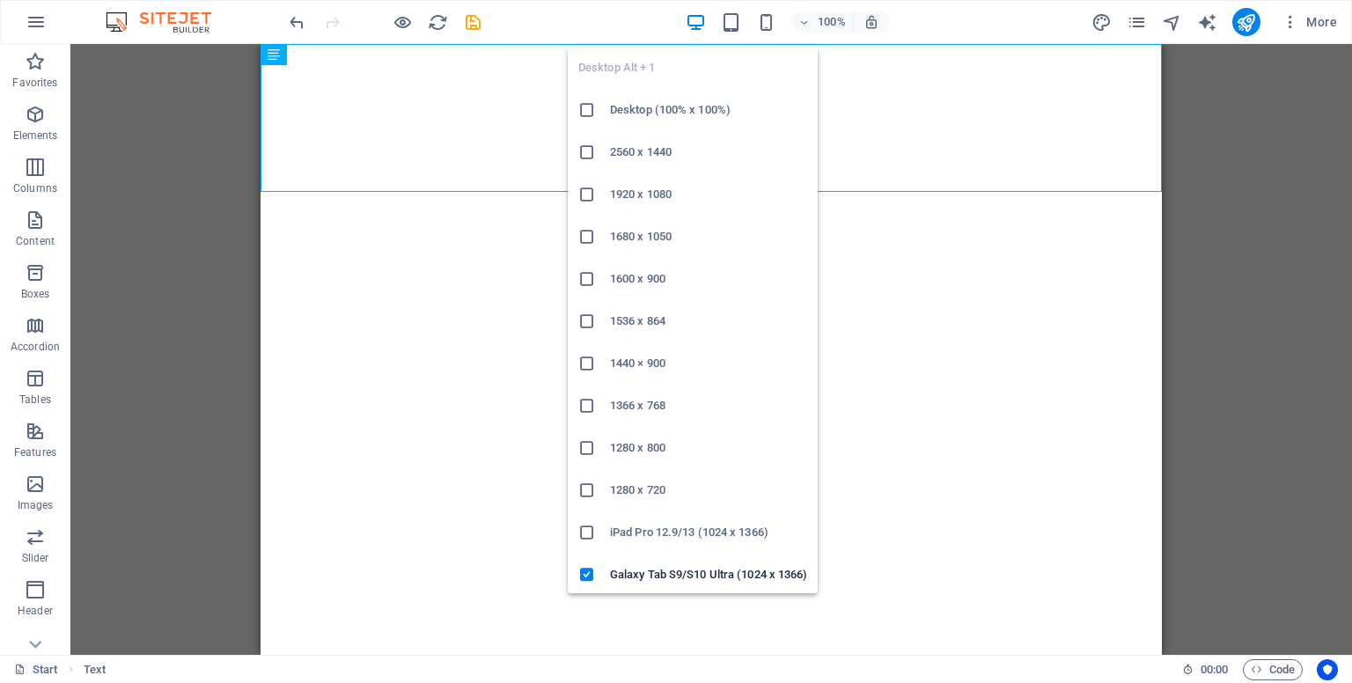
click at [630, 532] on h6 "iPad Pro 12.9/13 (1024 x 1366)" at bounding box center [708, 532] width 197 height 21
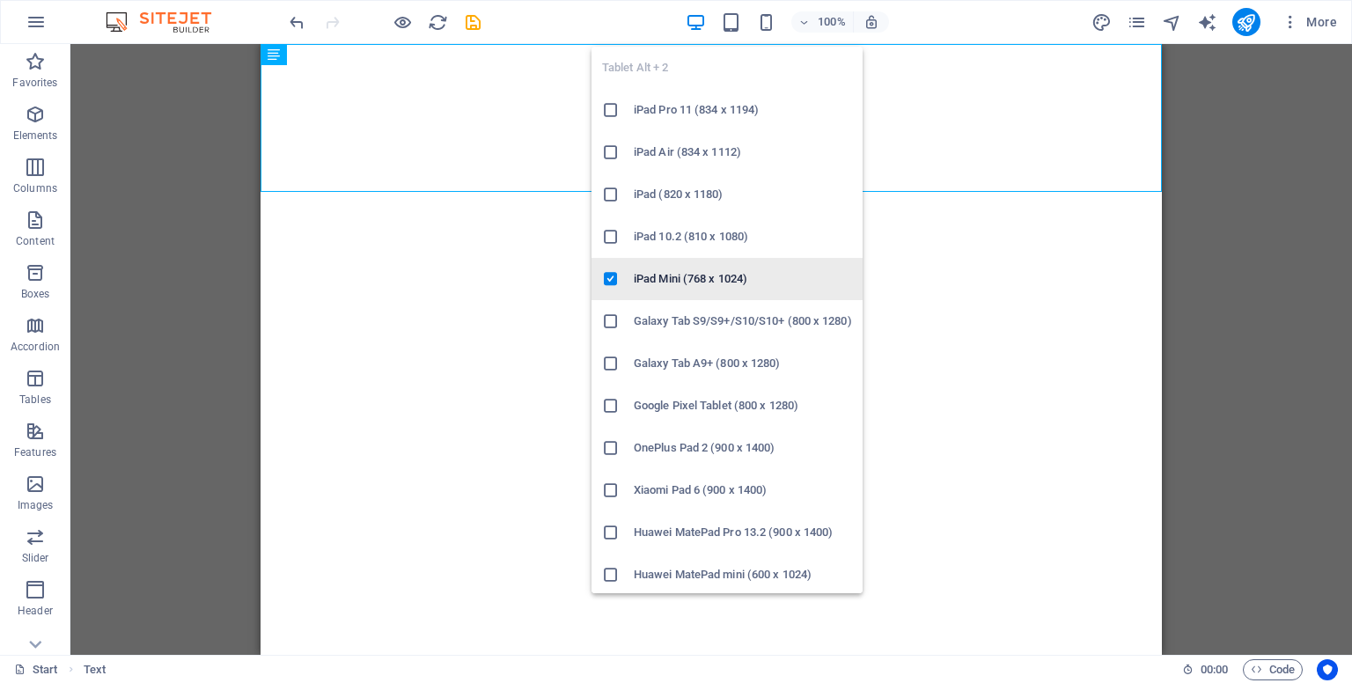
click at [635, 280] on h6 "iPad Mini (768 x 1024)" at bounding box center [743, 278] width 218 height 21
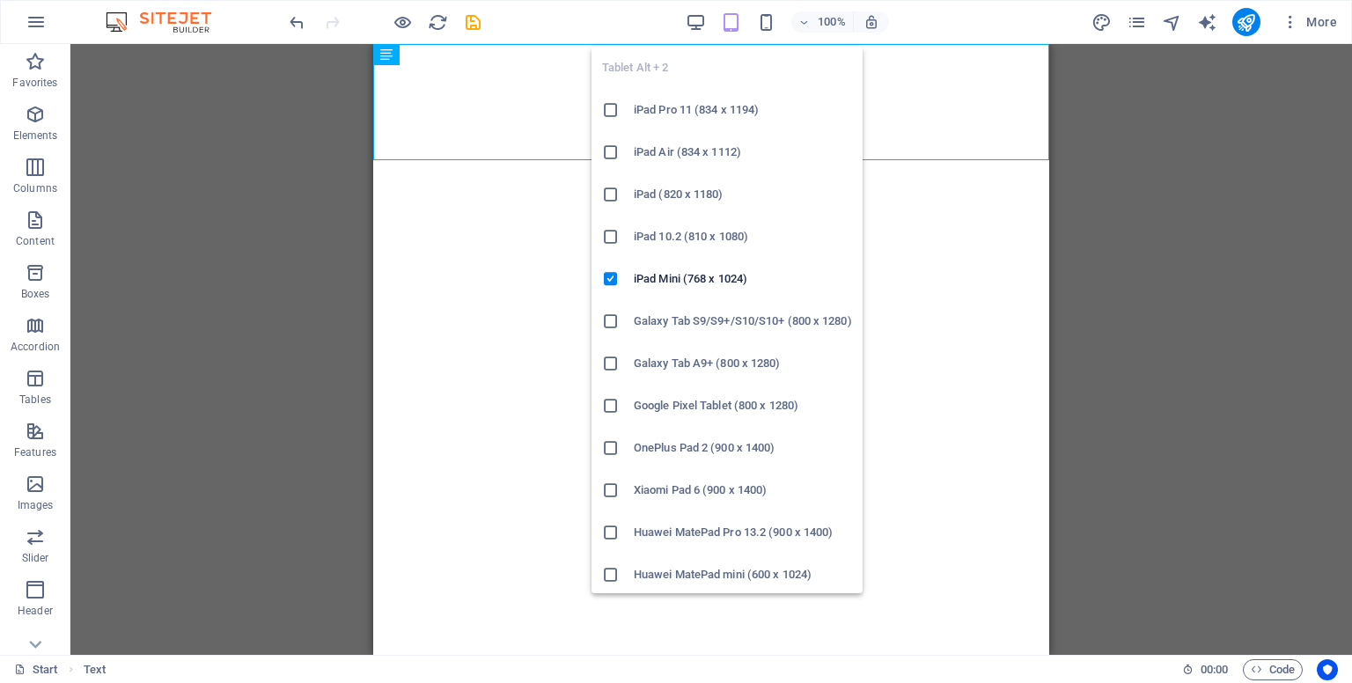
click at [728, 30] on icon "button" at bounding box center [731, 22] width 20 height 20
click at [605, 161] on li "iPad Air (834 x 1112)" at bounding box center [726, 152] width 271 height 42
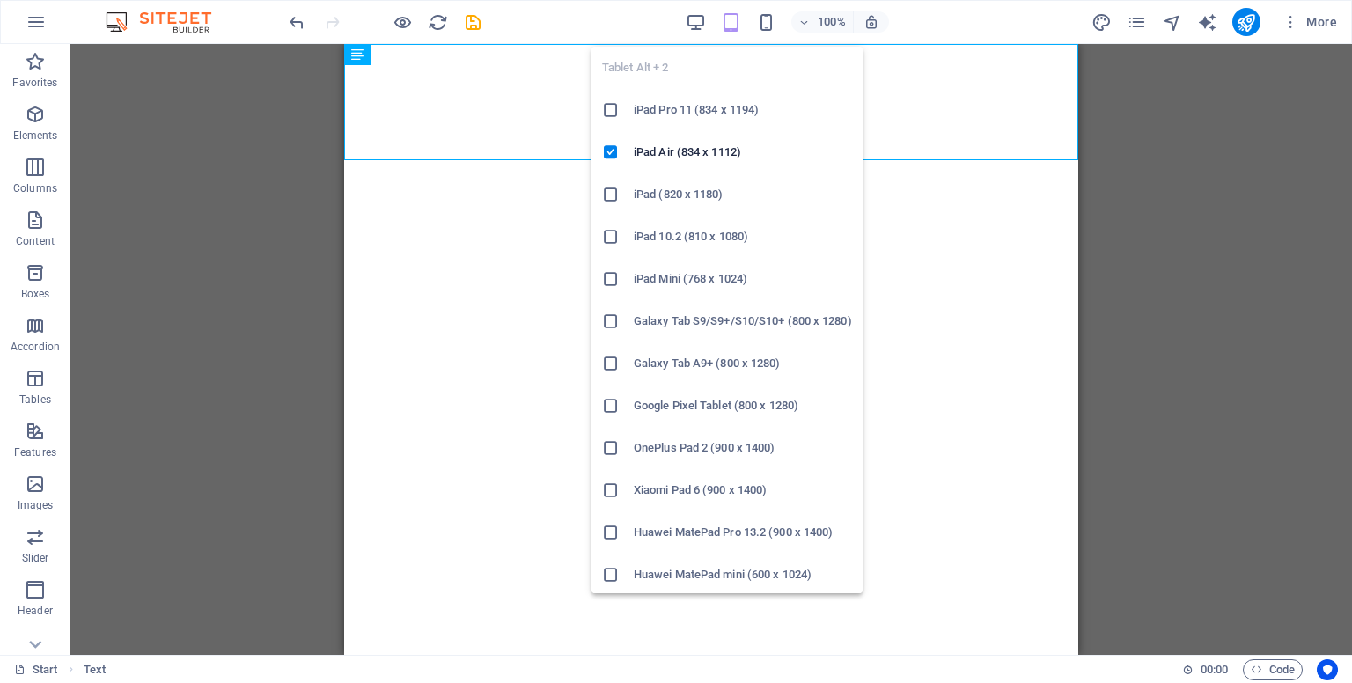
click at [704, 103] on h6 "iPad Pro 11 (834 x 1194)" at bounding box center [743, 109] width 218 height 21
click at [664, 363] on h6 "Galaxy Tab A9+ (800 x 1280)" at bounding box center [743, 363] width 218 height 21
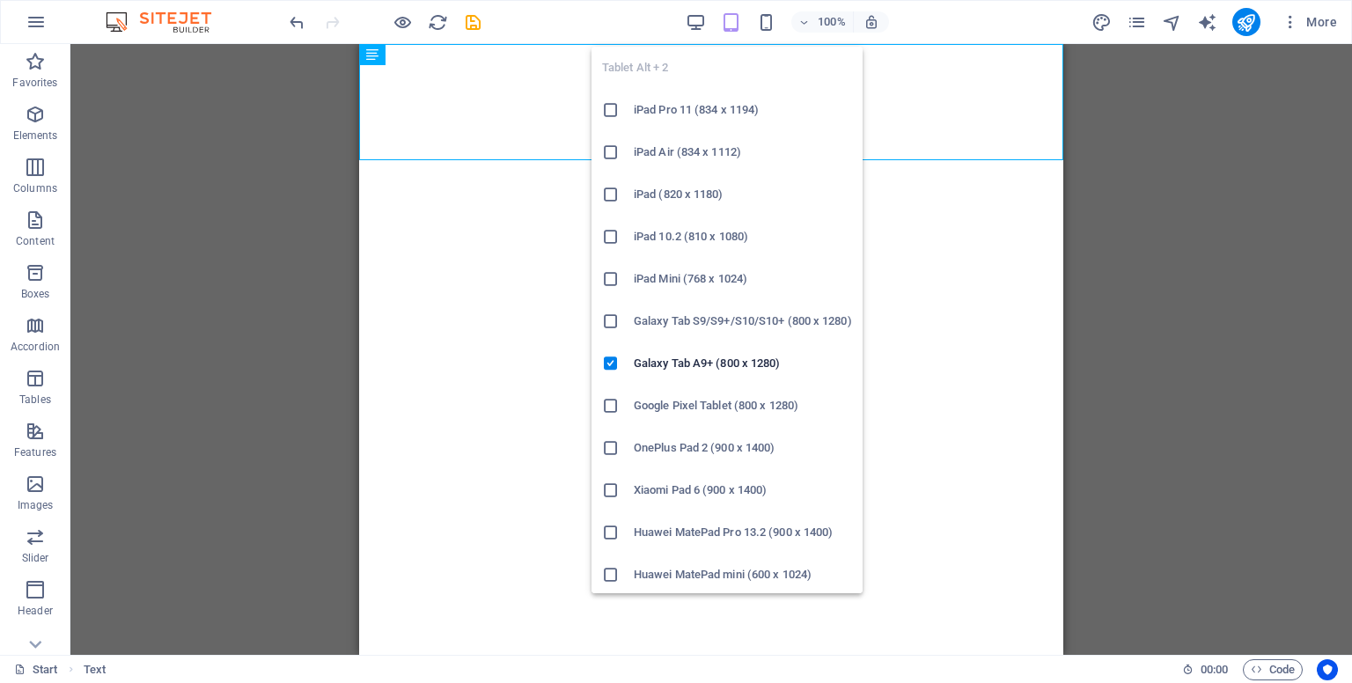
click at [697, 491] on h6 "Xiaomi Pad 6 (900 x 1400)" at bounding box center [743, 490] width 218 height 21
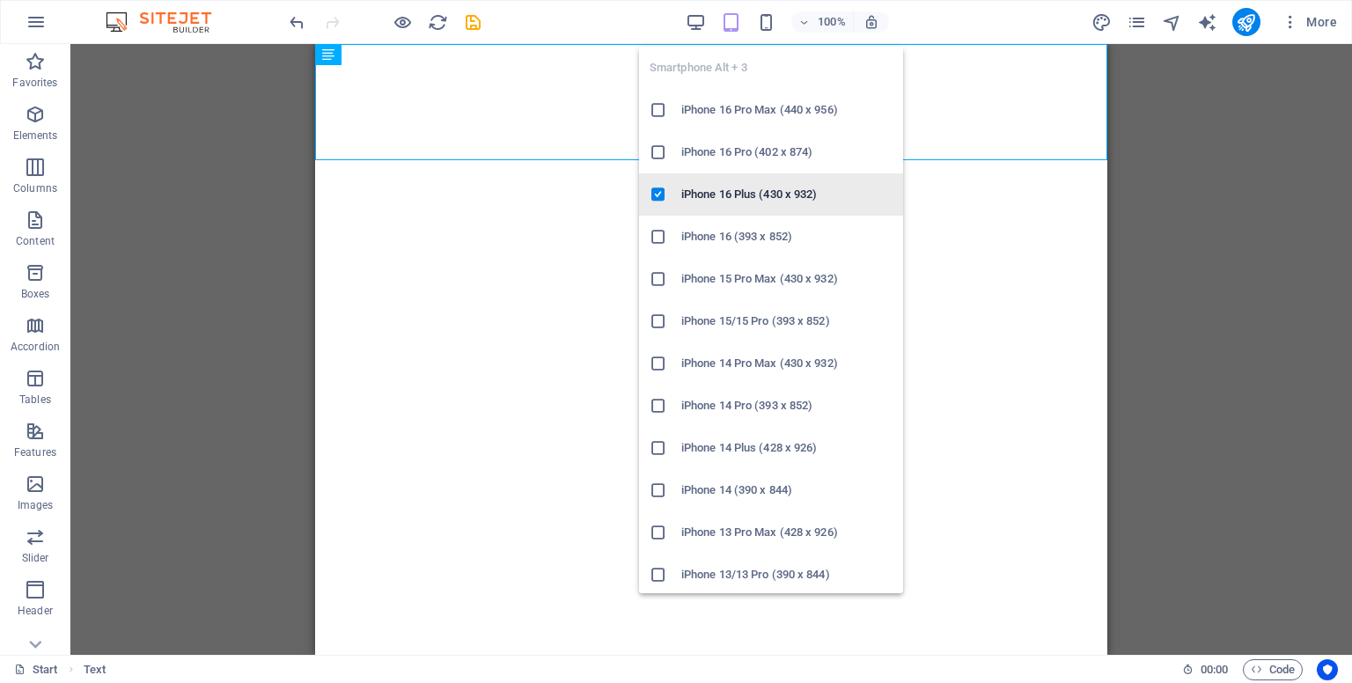
drag, startPoint x: 890, startPoint y: 143, endPoint x: 887, endPoint y: 191, distance: 47.6
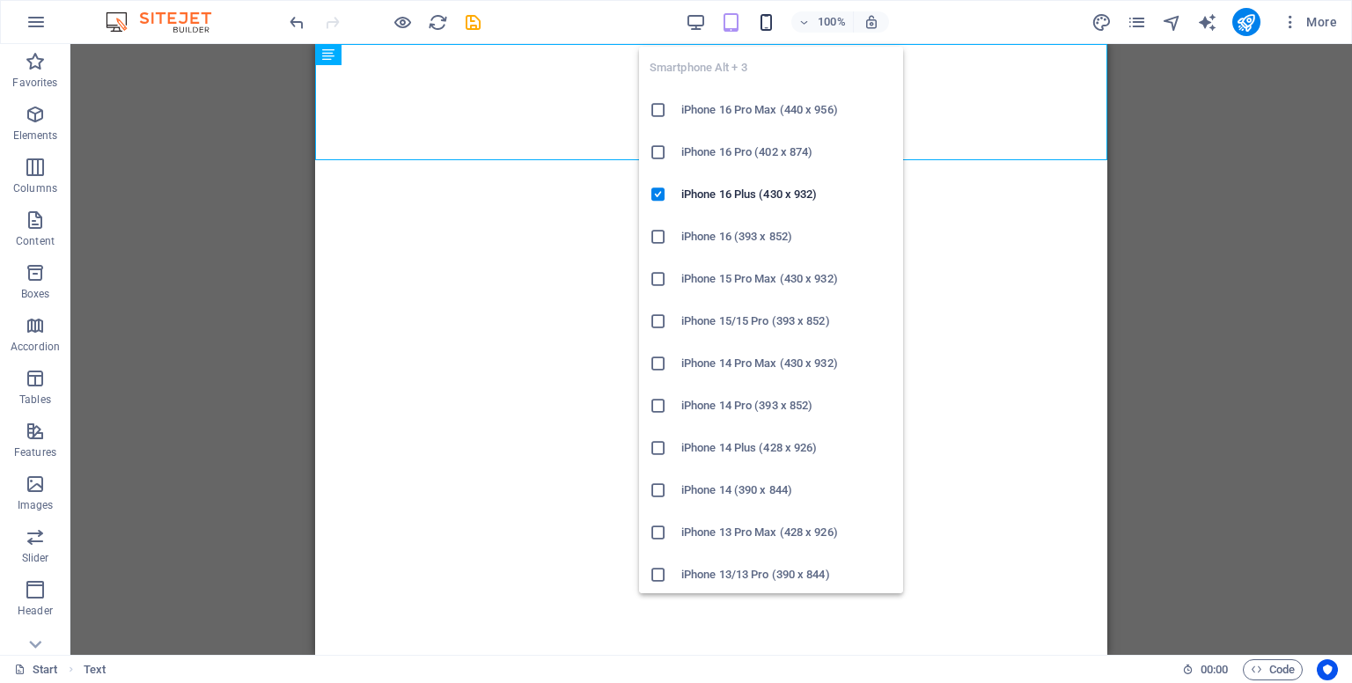
click at [765, 22] on icon "button" at bounding box center [766, 22] width 20 height 20
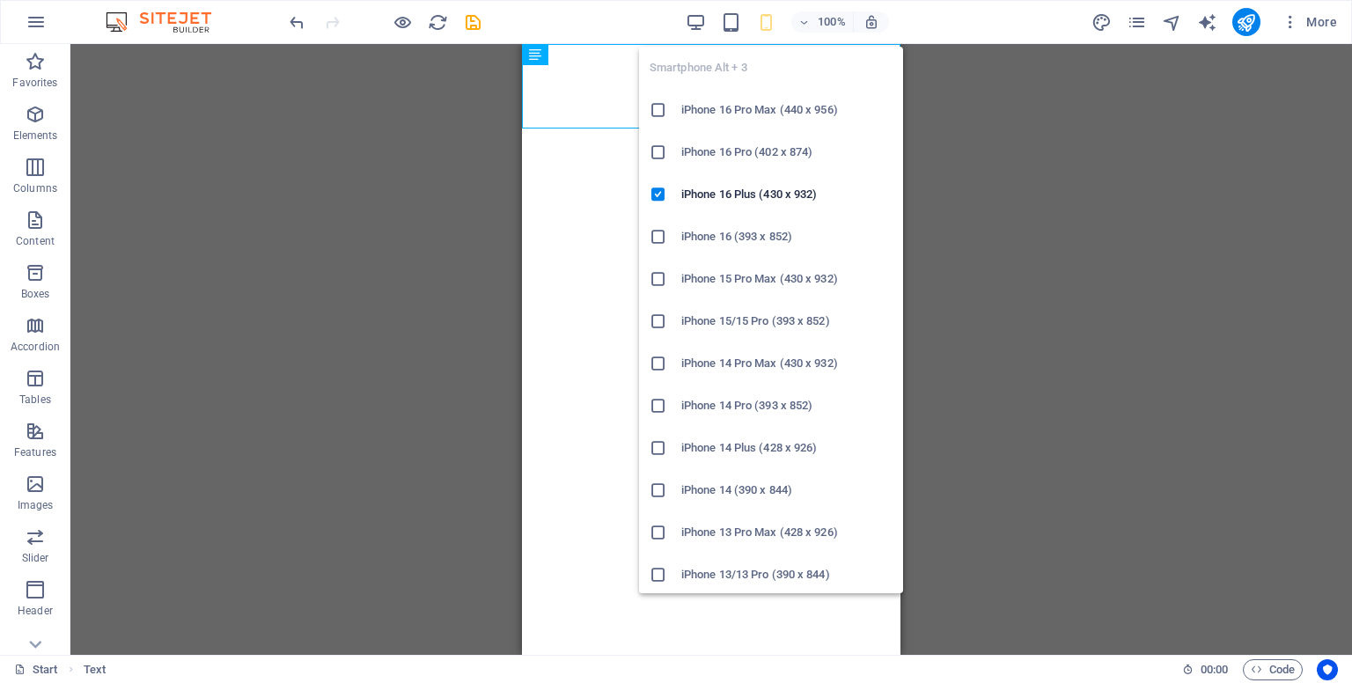
scroll to position [847, 0]
click at [722, 103] on h6 "iPhone 16 Pro Max (440 x 956)" at bounding box center [786, 109] width 211 height 21
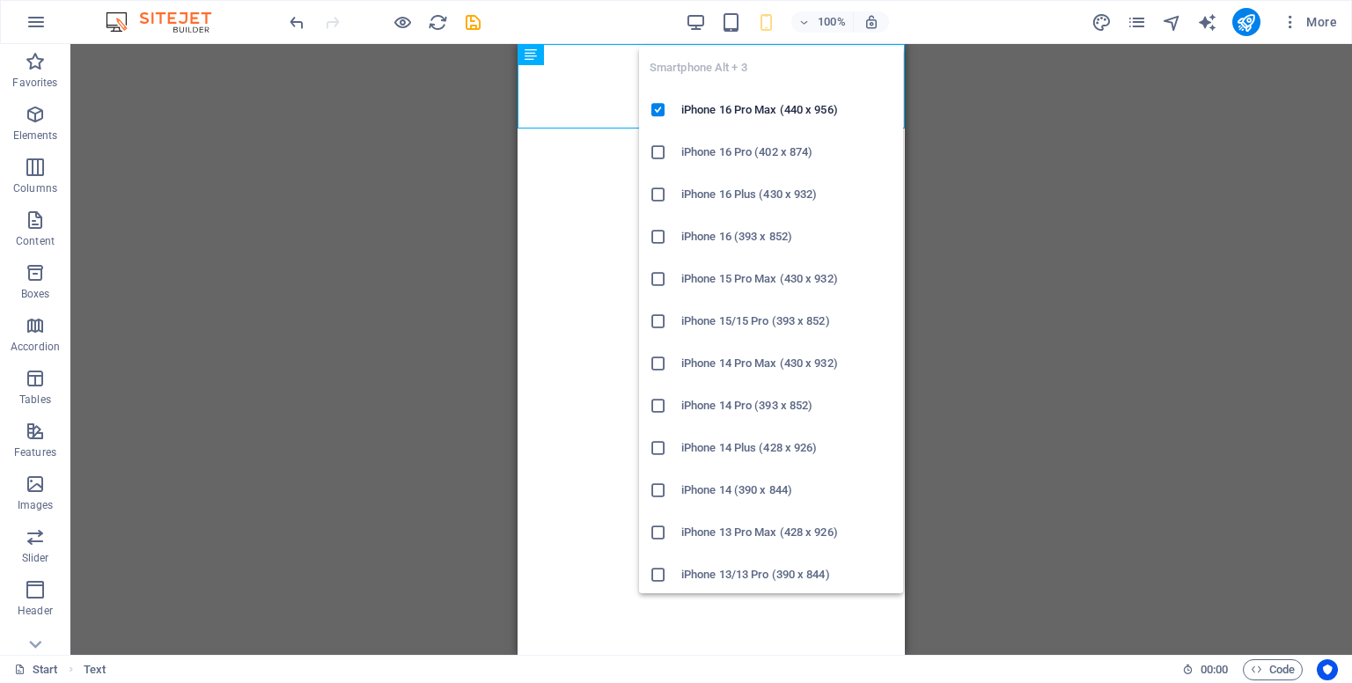
drag, startPoint x: 894, startPoint y: 223, endPoint x: 887, endPoint y: 268, distance: 46.3
click at [888, 272] on div "Smartphone Alt + 3 iPhone 16 Pro Max (440 x 956) iPhone 16 Pro (402 x 874) iPho…" at bounding box center [771, 320] width 264 height 546
click at [767, 19] on icon "button" at bounding box center [766, 22] width 20 height 20
click at [688, 570] on h6 "iPhone 13/13 Pro (390 x 844)" at bounding box center [786, 574] width 211 height 21
click at [795, 357] on h6 "iPhone 14 Pro Max (430 x 932)" at bounding box center [786, 363] width 211 height 21
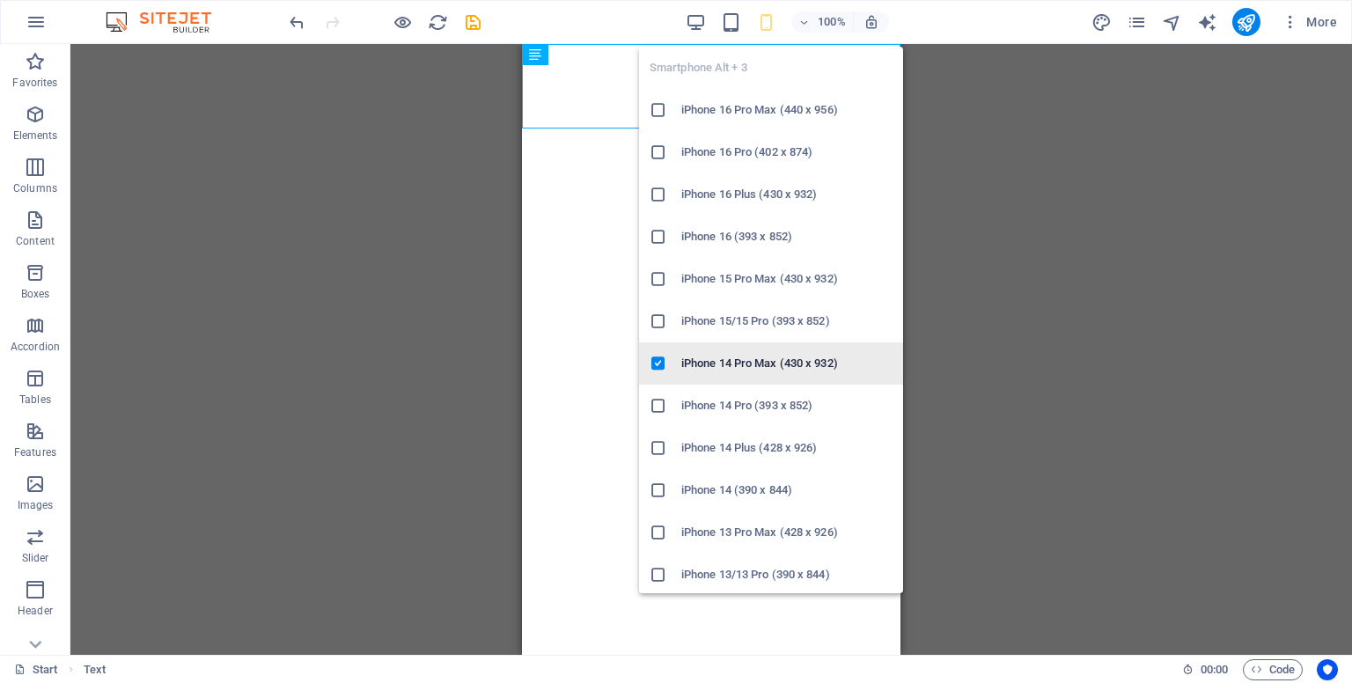
click at [670, 363] on div at bounding box center [665, 364] width 32 height 18
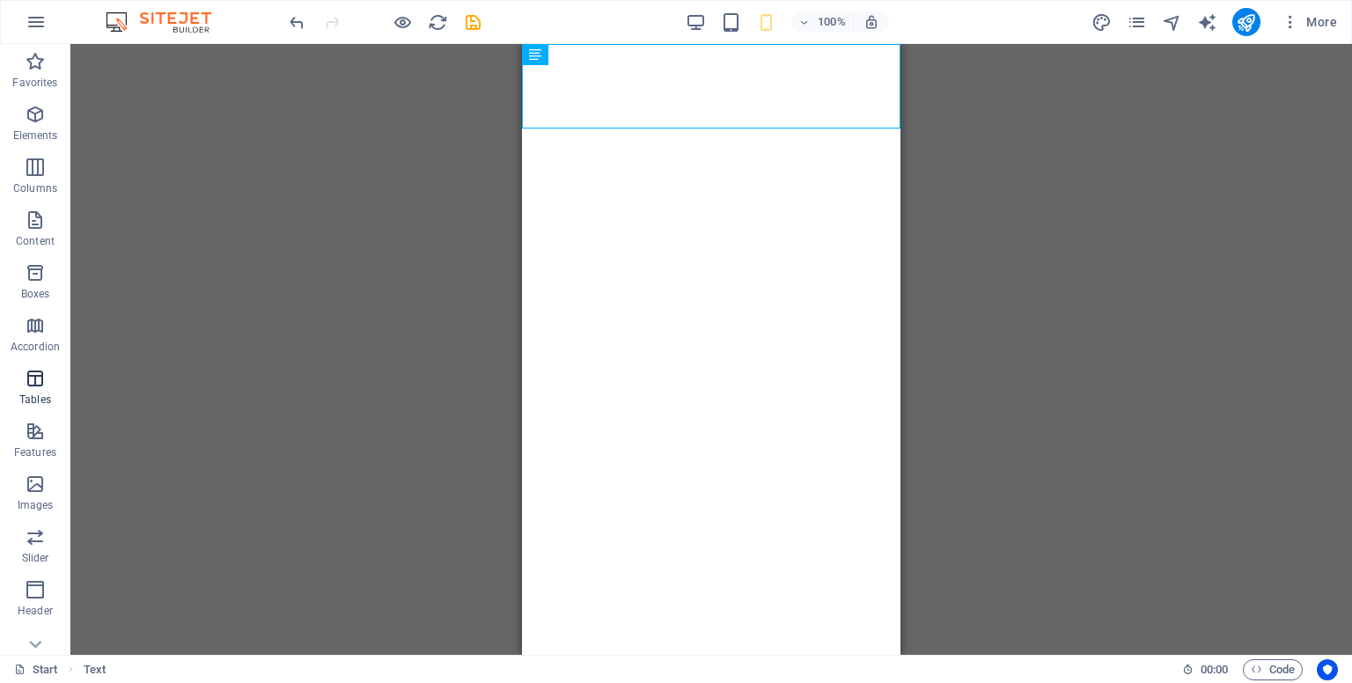
click at [30, 395] on p "Tables" at bounding box center [35, 399] width 32 height 14
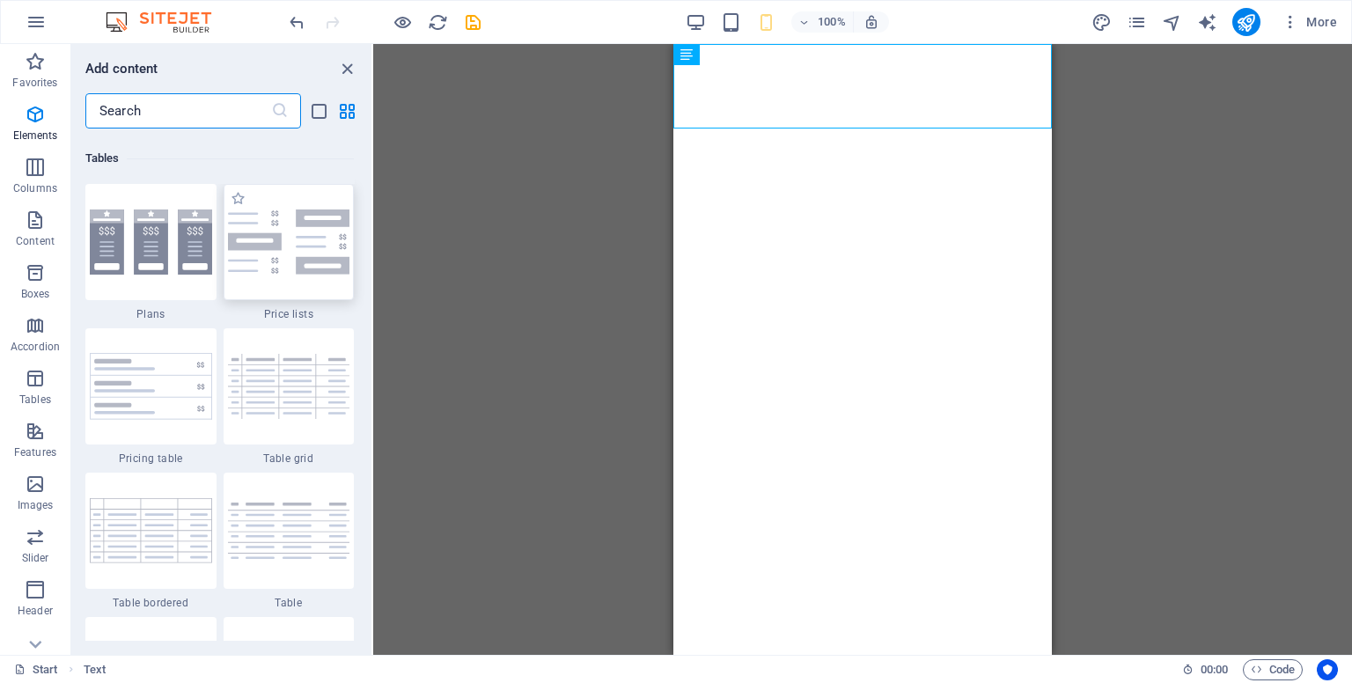
scroll to position [6095, 0]
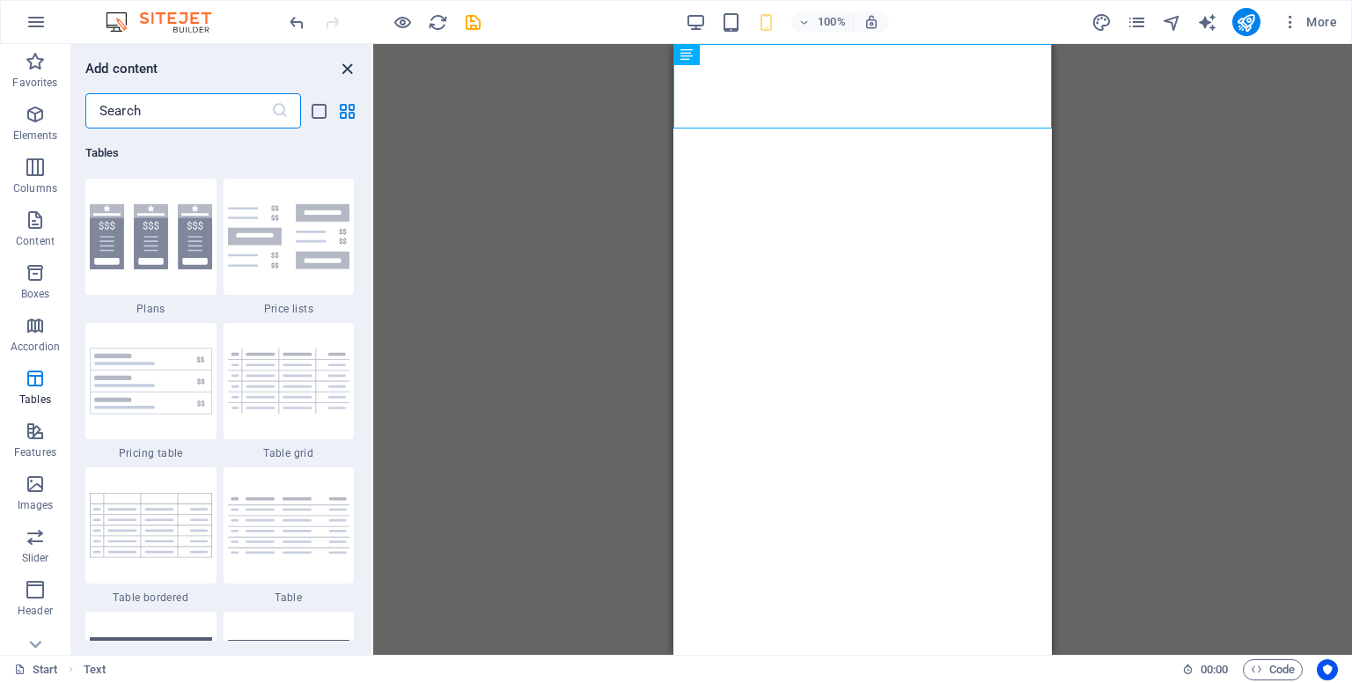
click at [348, 61] on icon "close panel" at bounding box center [347, 69] width 20 height 20
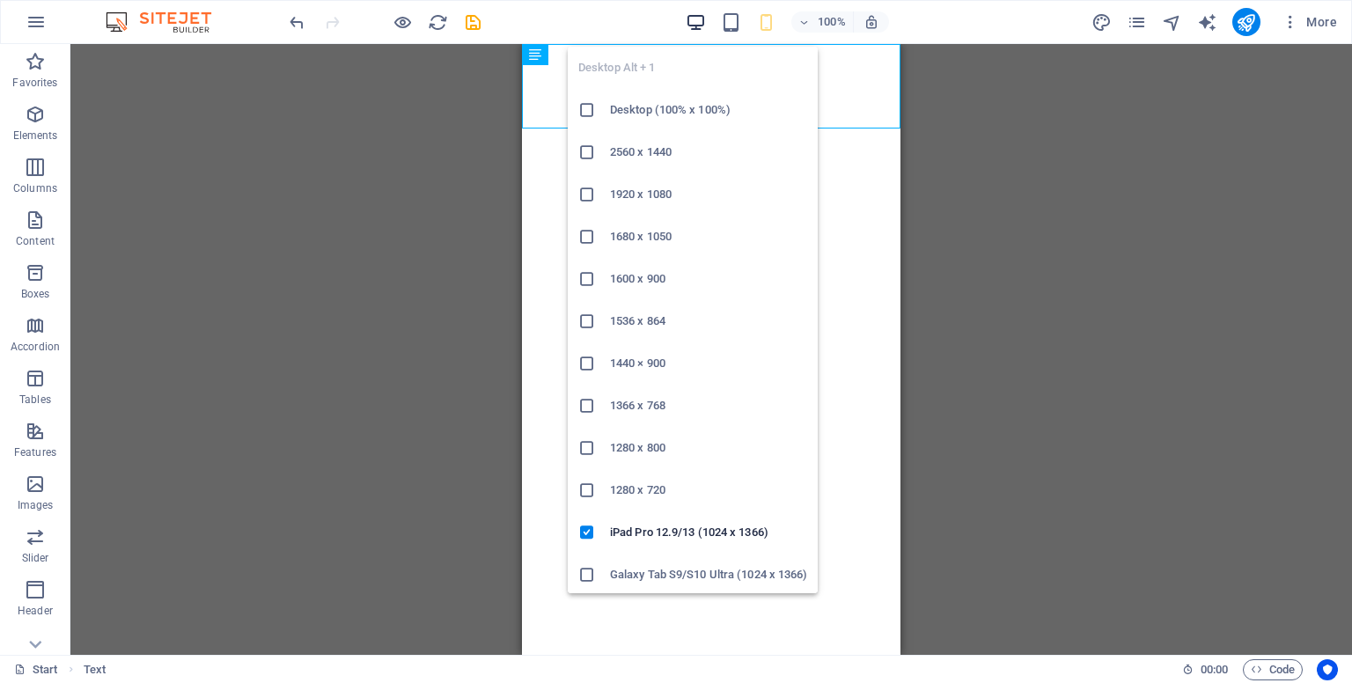
click at [693, 18] on icon "button" at bounding box center [696, 22] width 20 height 20
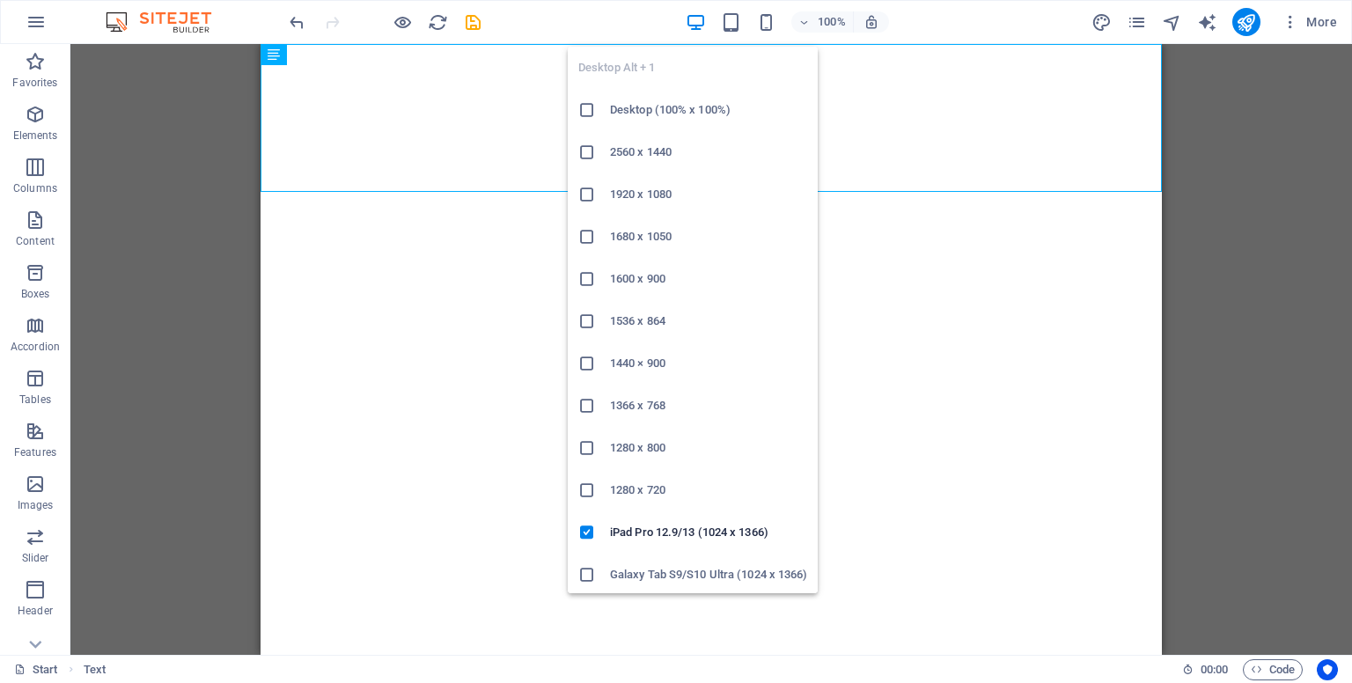
click at [656, 109] on h6 "Desktop (100% x 100%)" at bounding box center [708, 109] width 197 height 21
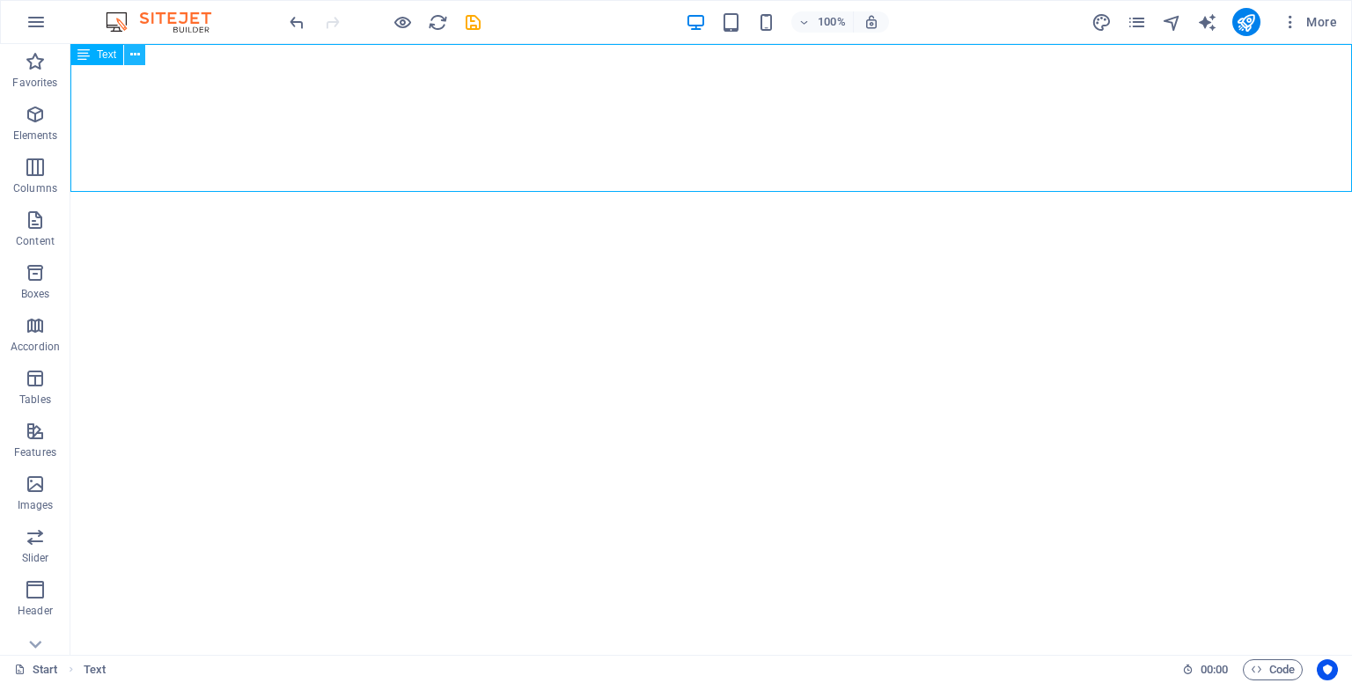
click at [136, 58] on icon at bounding box center [135, 55] width 10 height 18
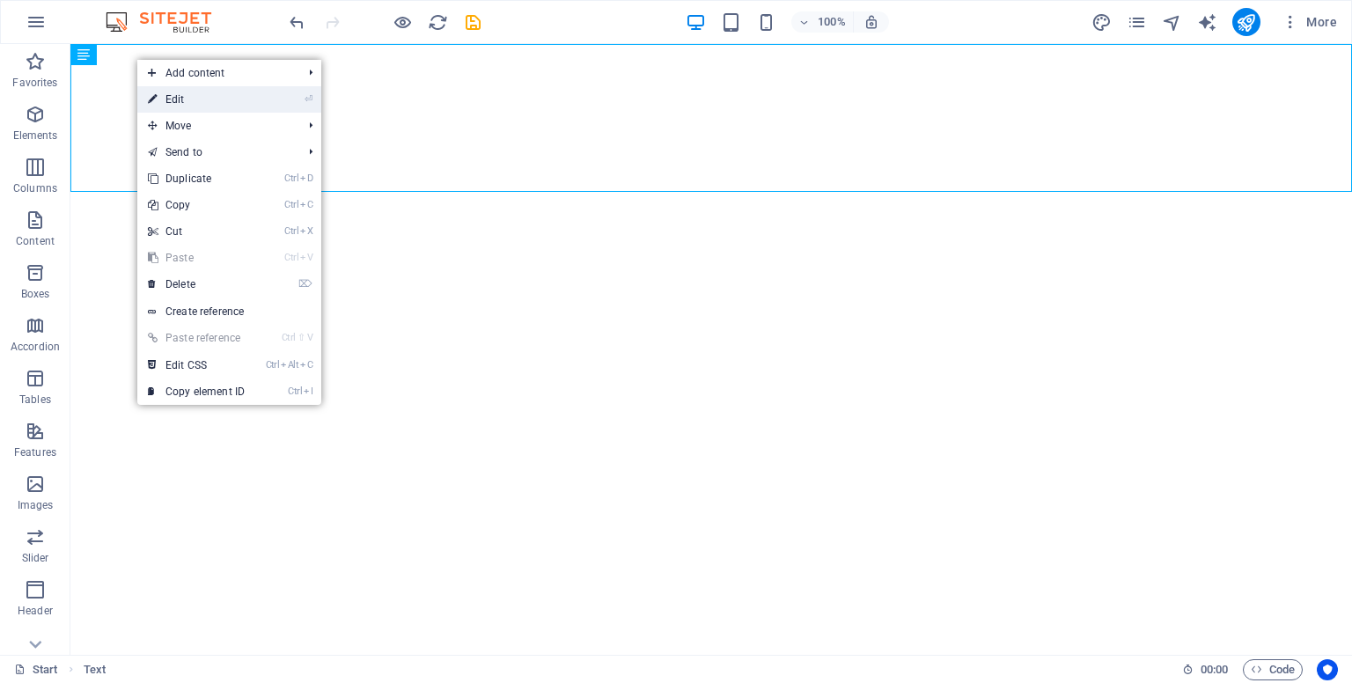
click at [156, 99] on icon at bounding box center [152, 99] width 9 height 26
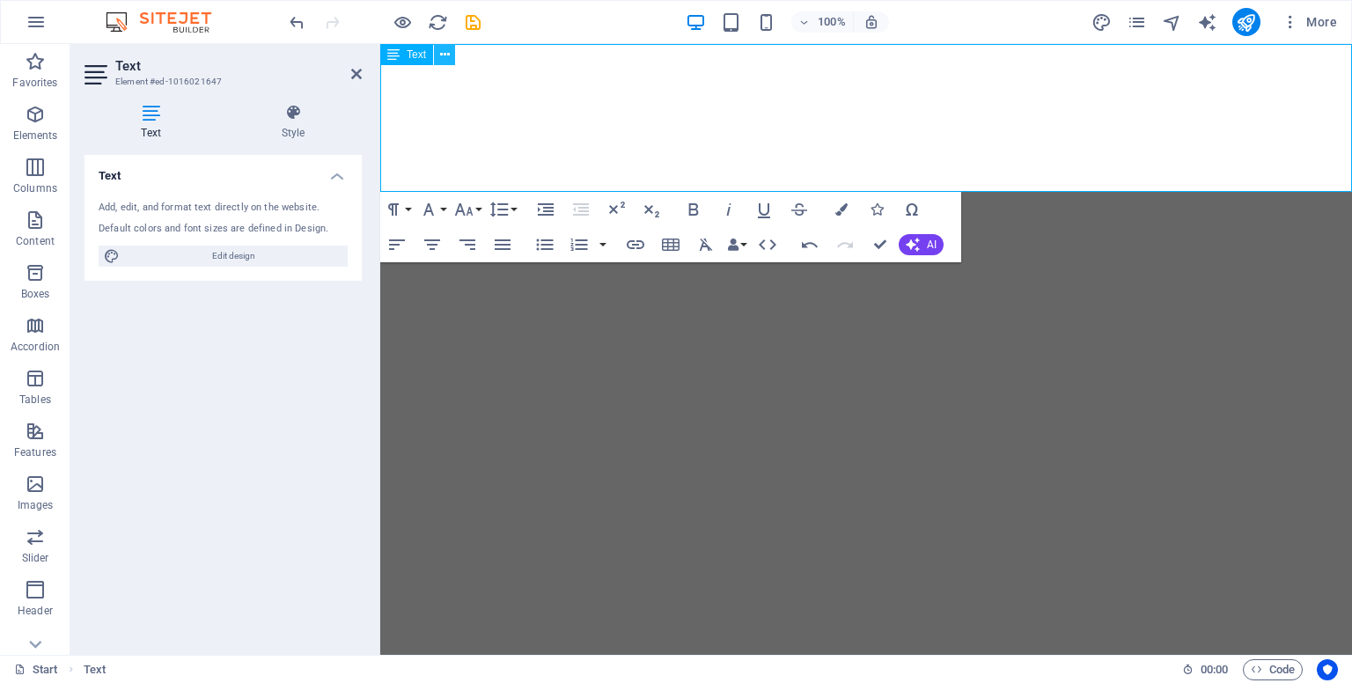
click at [447, 52] on icon at bounding box center [445, 55] width 10 height 18
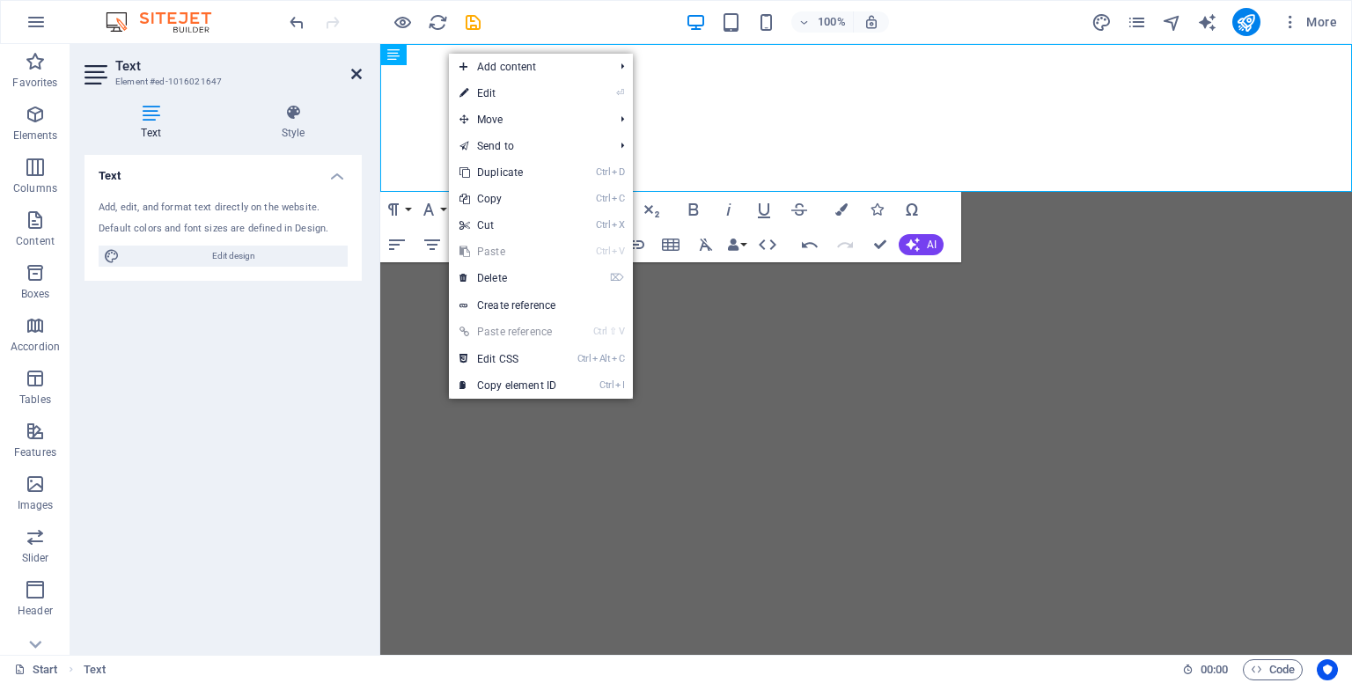
click at [361, 68] on icon at bounding box center [356, 74] width 11 height 14
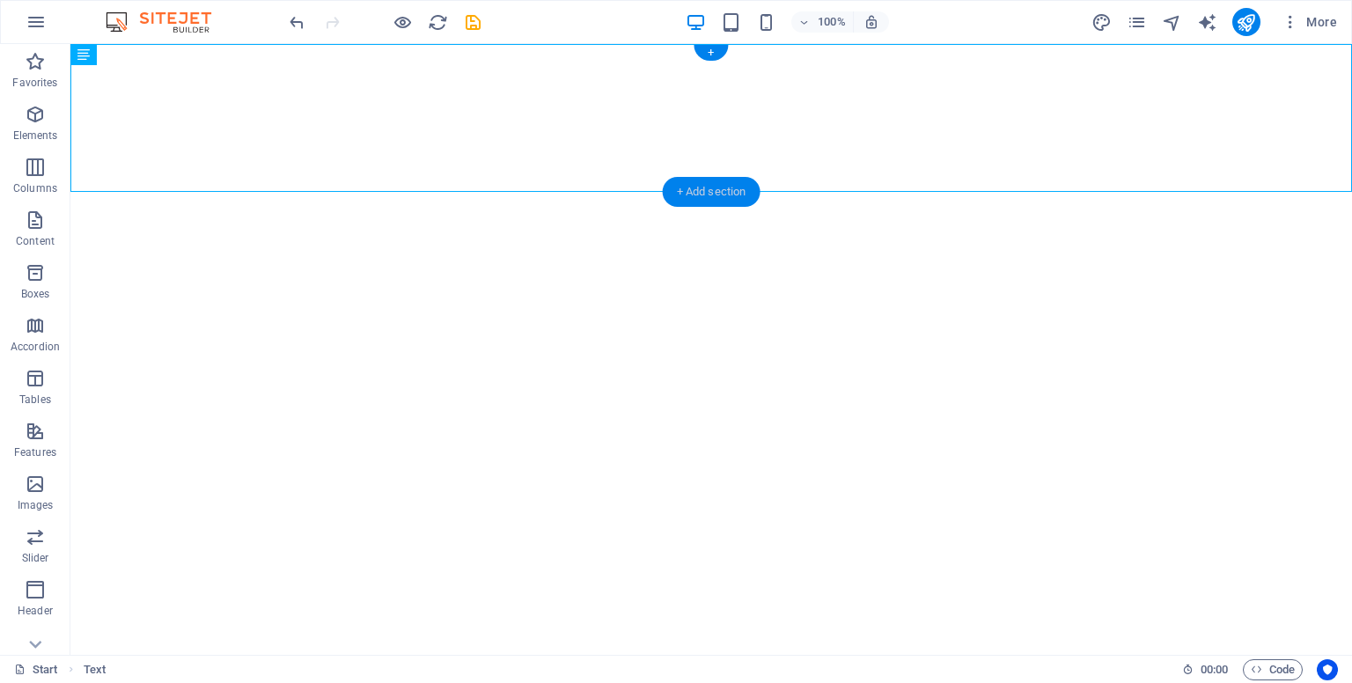
click at [691, 186] on div "+ Add section" at bounding box center [712, 192] width 98 height 30
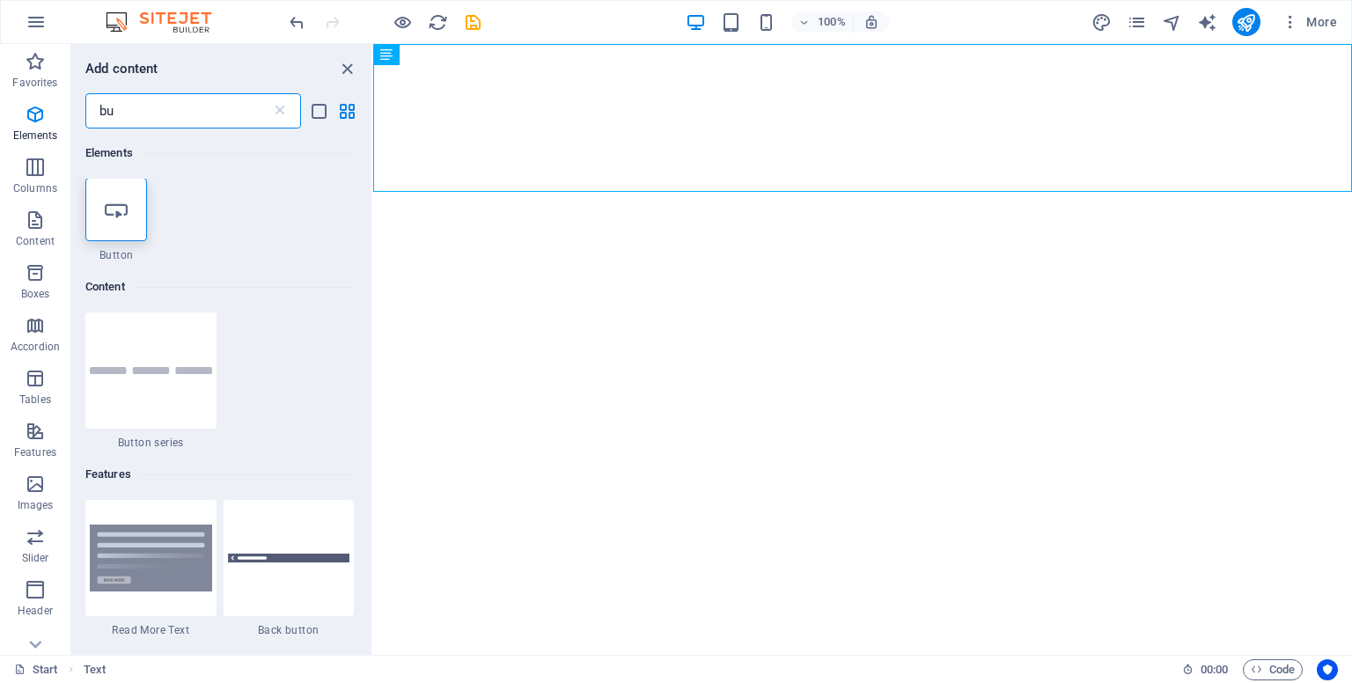
scroll to position [0, 0]
type input "bu"
click at [124, 230] on div at bounding box center [116, 210] width 62 height 63
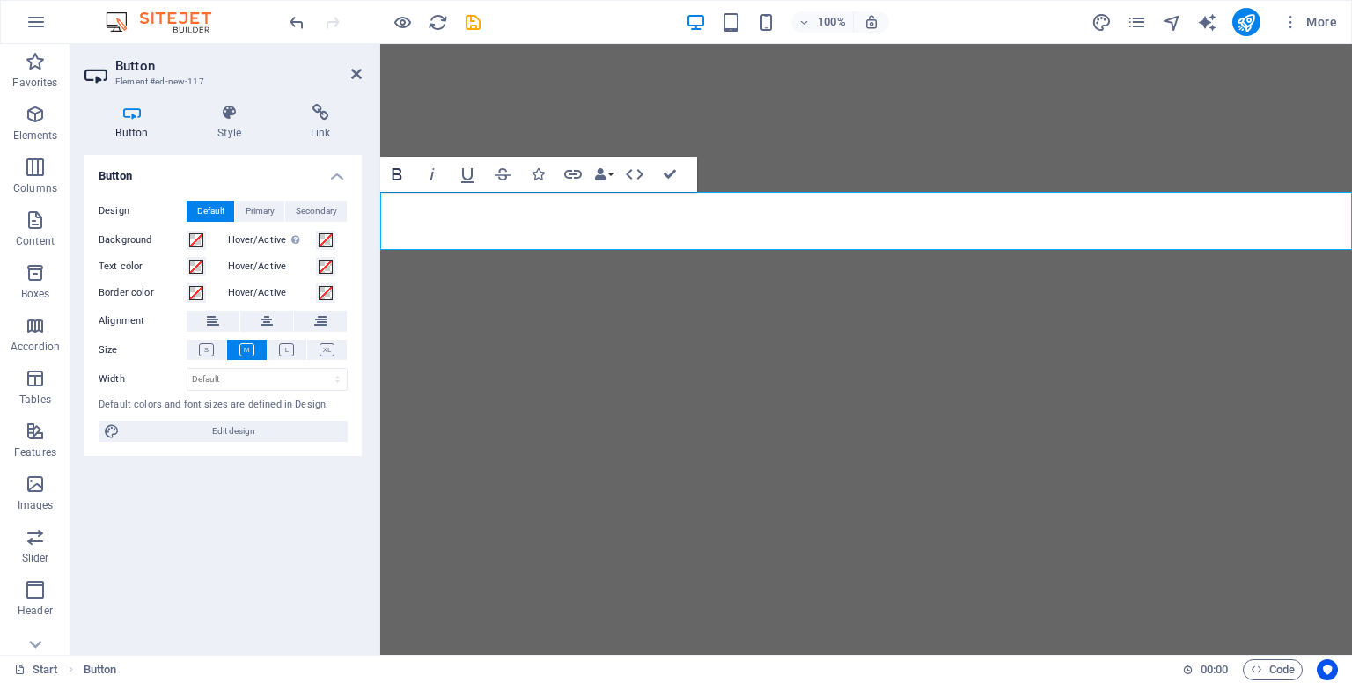
click at [394, 176] on icon "button" at bounding box center [396, 174] width 21 height 21
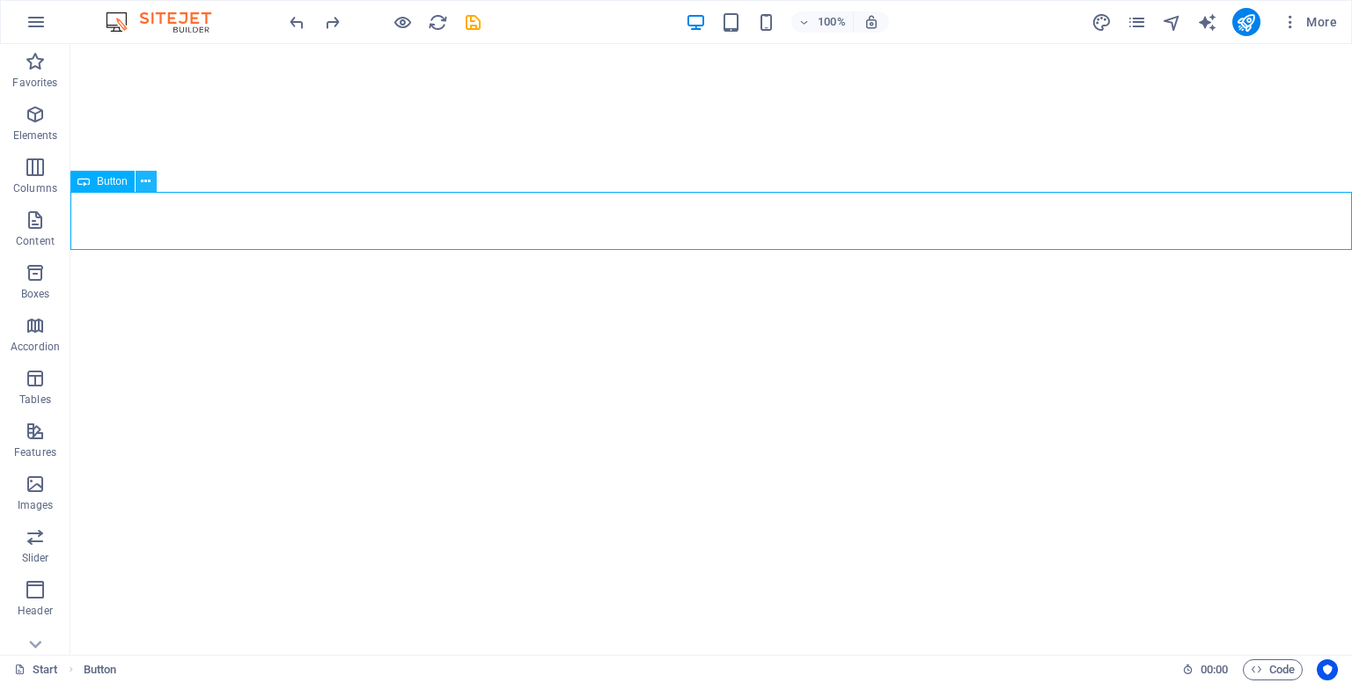
click at [148, 187] on icon at bounding box center [146, 181] width 10 height 18
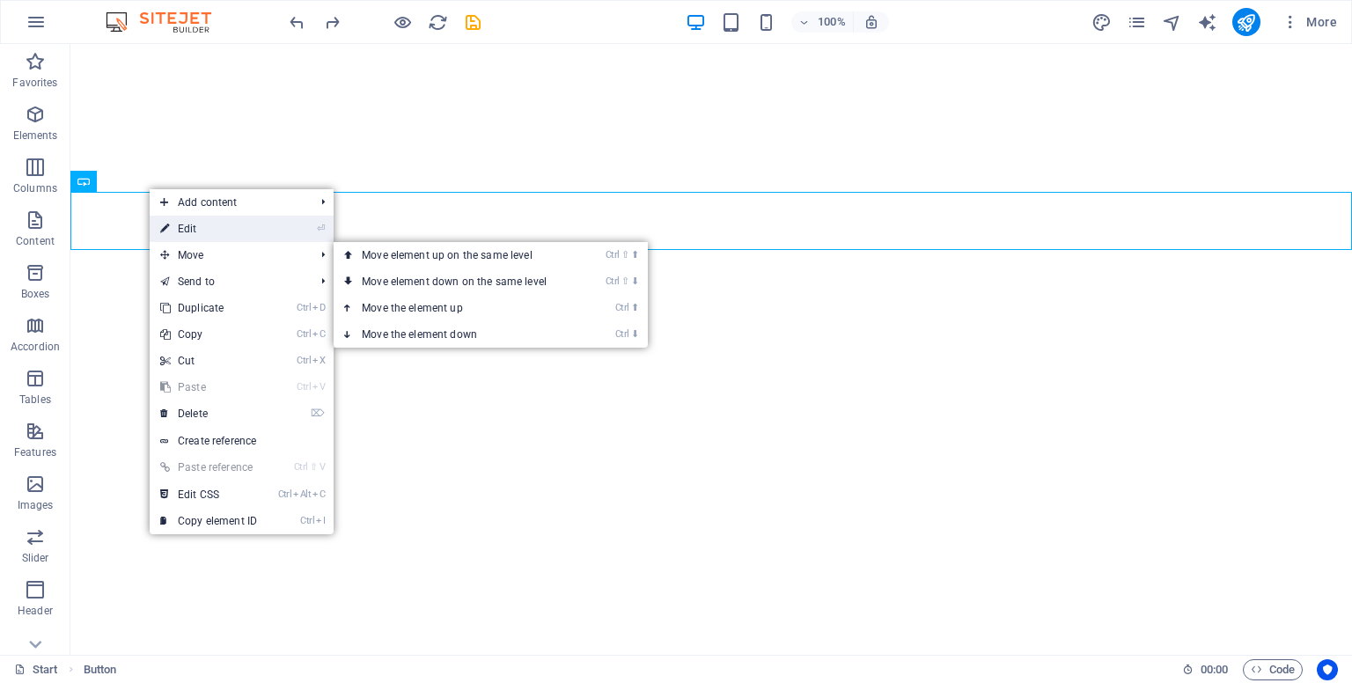
click at [183, 236] on link "⏎ Edit" at bounding box center [209, 229] width 118 height 26
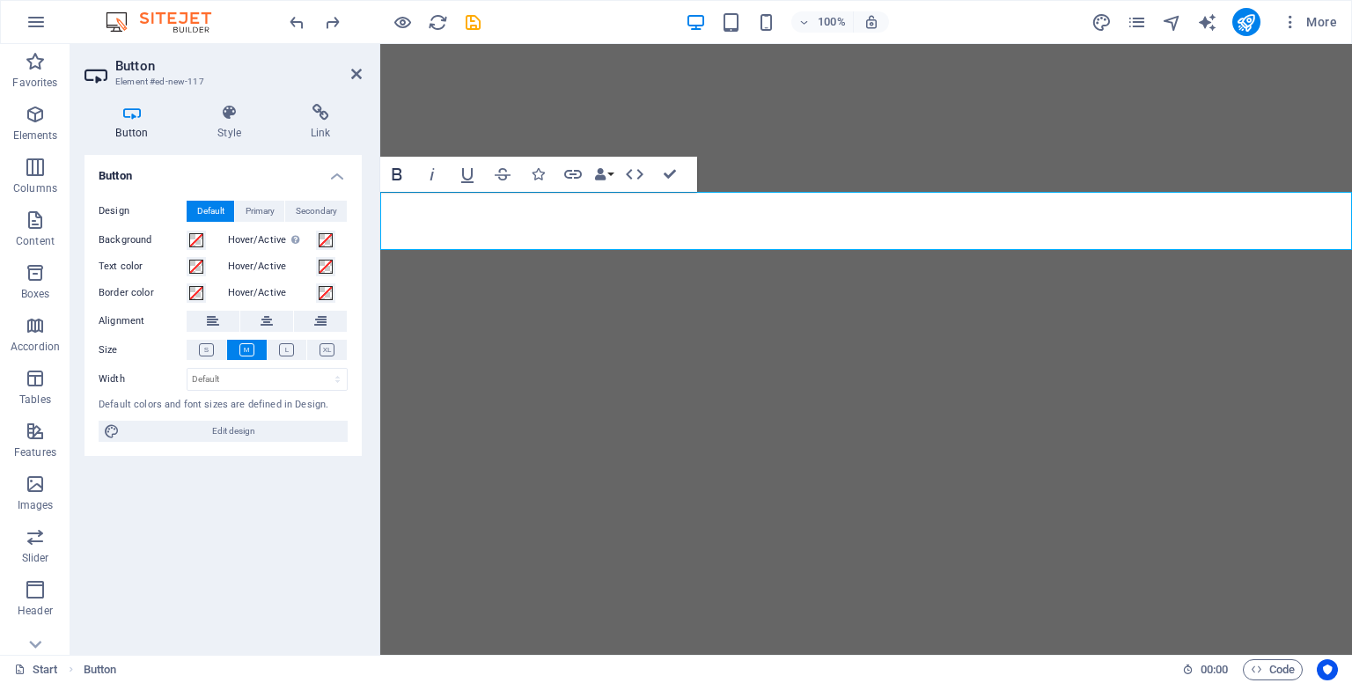
click at [398, 178] on icon "button" at bounding box center [396, 174] width 21 height 21
click at [394, 170] on icon "button" at bounding box center [396, 174] width 21 height 21
click at [400, 180] on icon "button" at bounding box center [396, 174] width 21 height 21
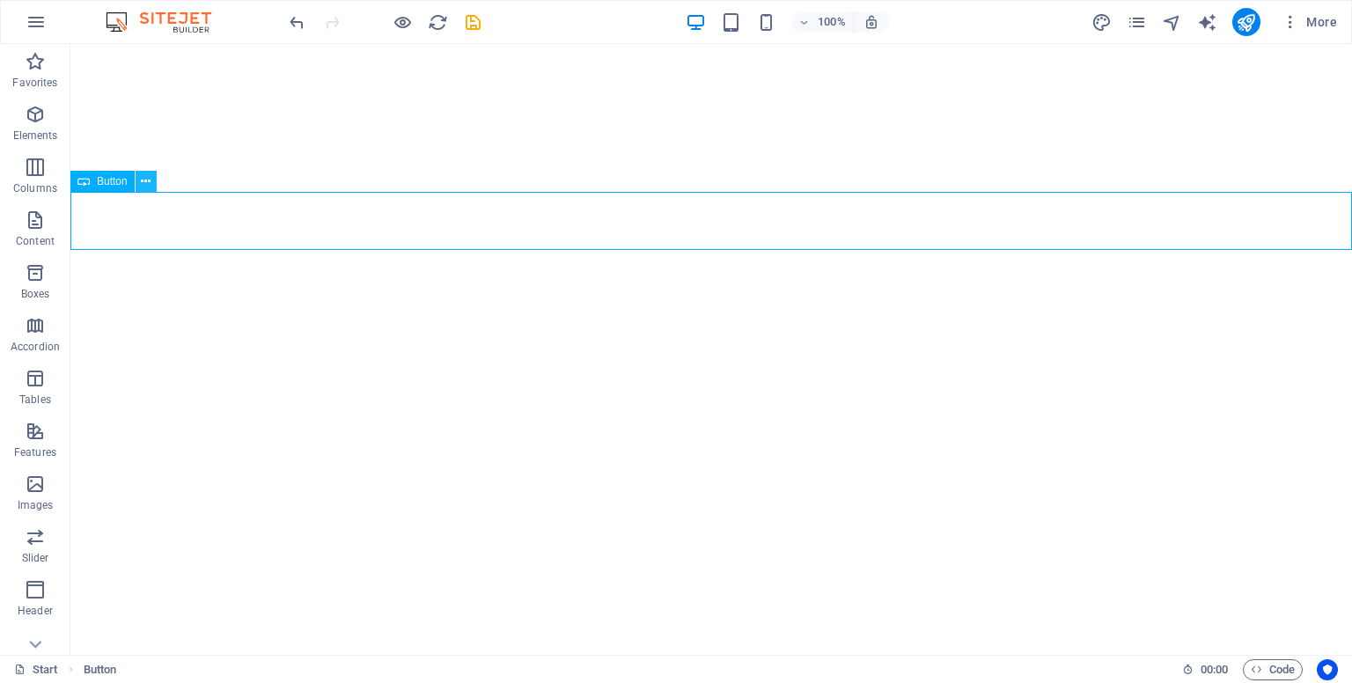
click at [143, 171] on button at bounding box center [146, 181] width 21 height 21
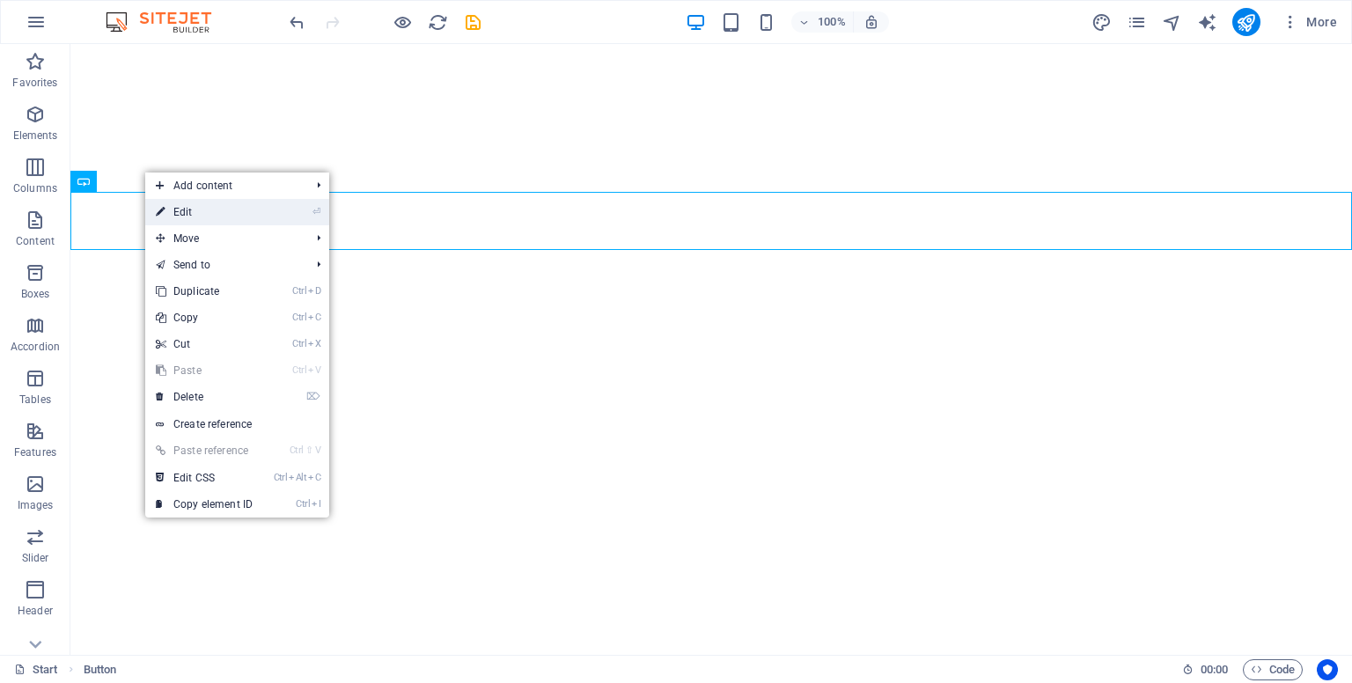
click at [175, 205] on link "⏎ Edit" at bounding box center [204, 212] width 118 height 26
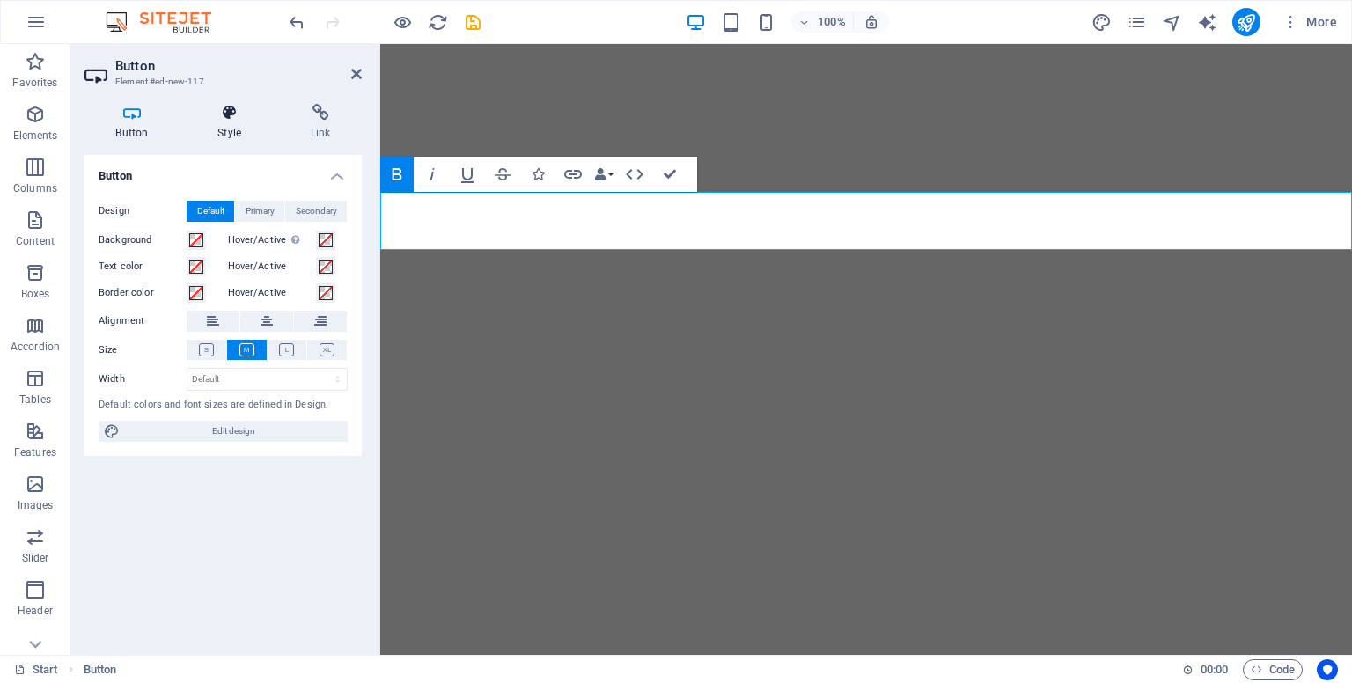
click at [228, 121] on h4 "Style" at bounding box center [233, 122] width 93 height 37
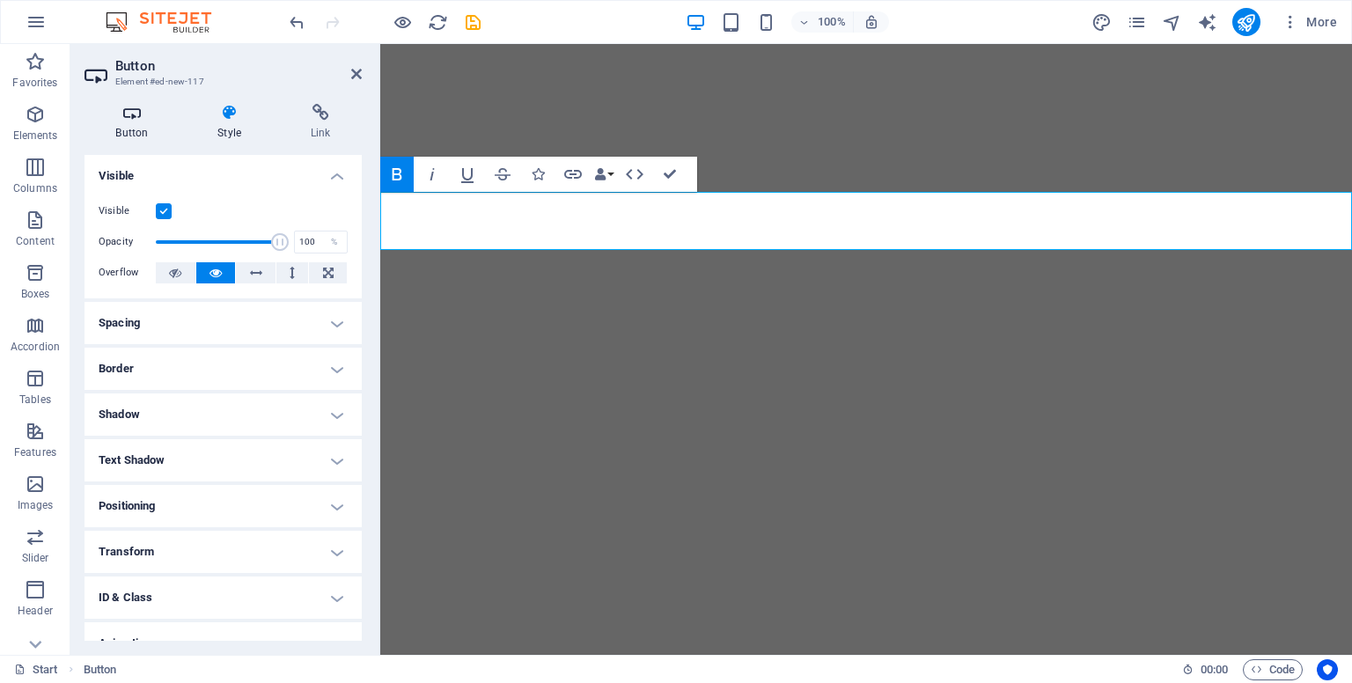
click at [138, 124] on h4 "Button" at bounding box center [135, 122] width 102 height 37
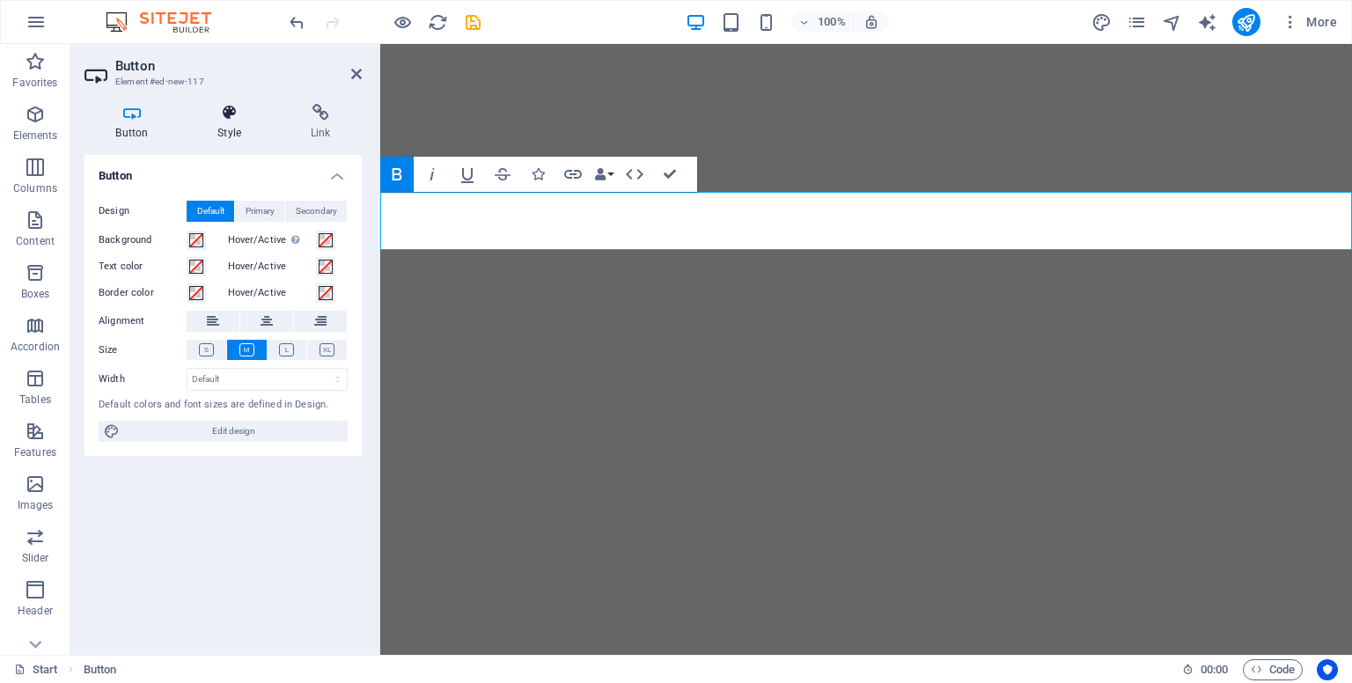
click at [256, 121] on icon at bounding box center [230, 113] width 86 height 18
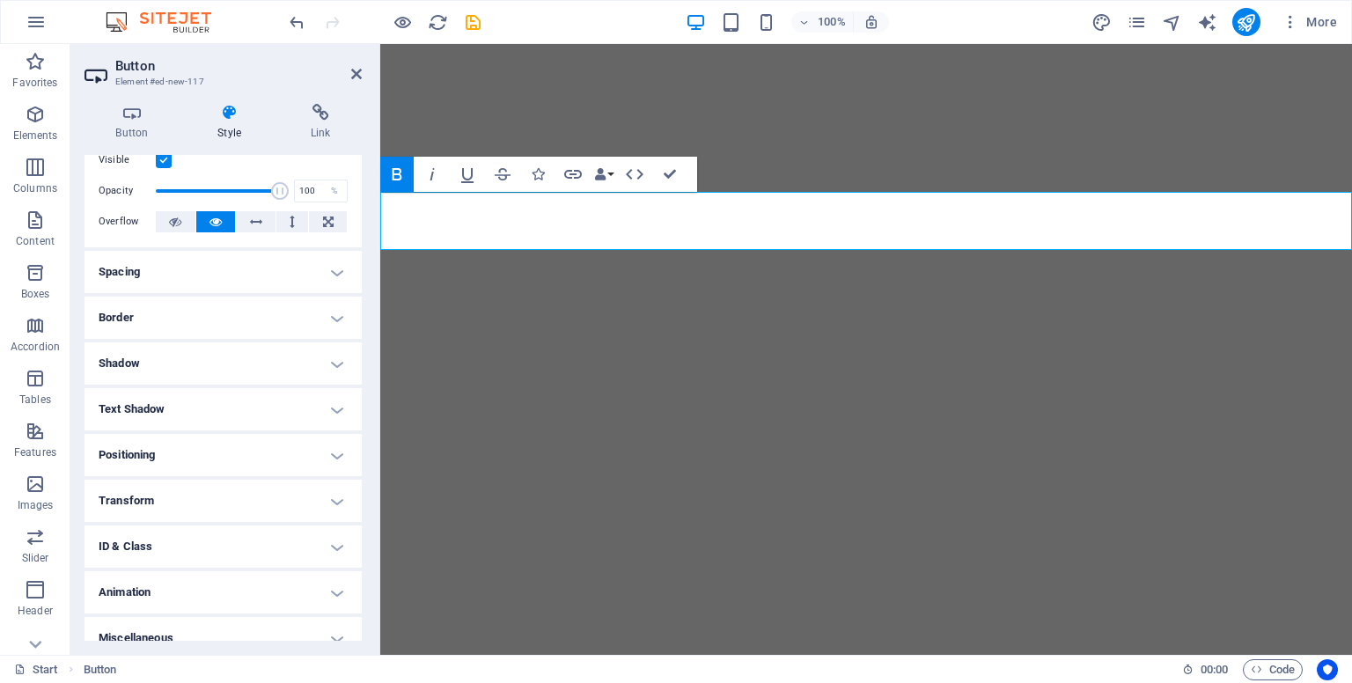
scroll to position [69, 0]
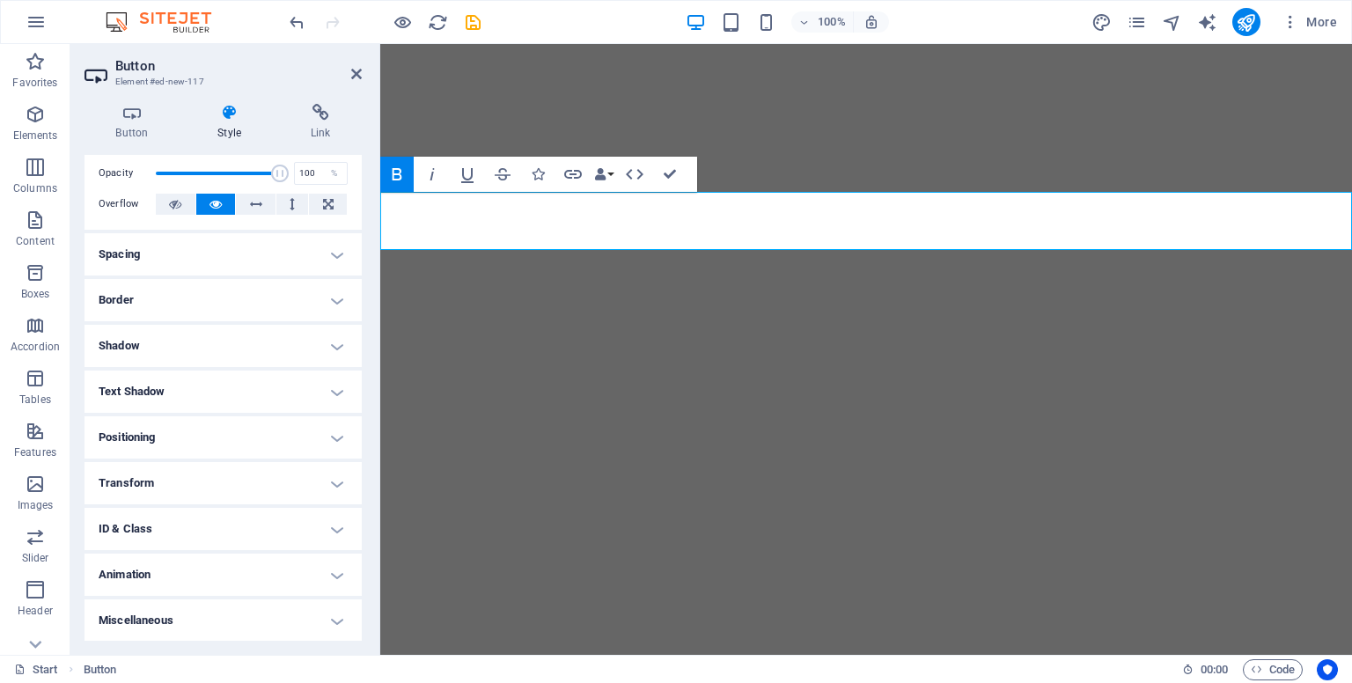
click at [325, 300] on h4 "Border" at bounding box center [222, 300] width 277 height 42
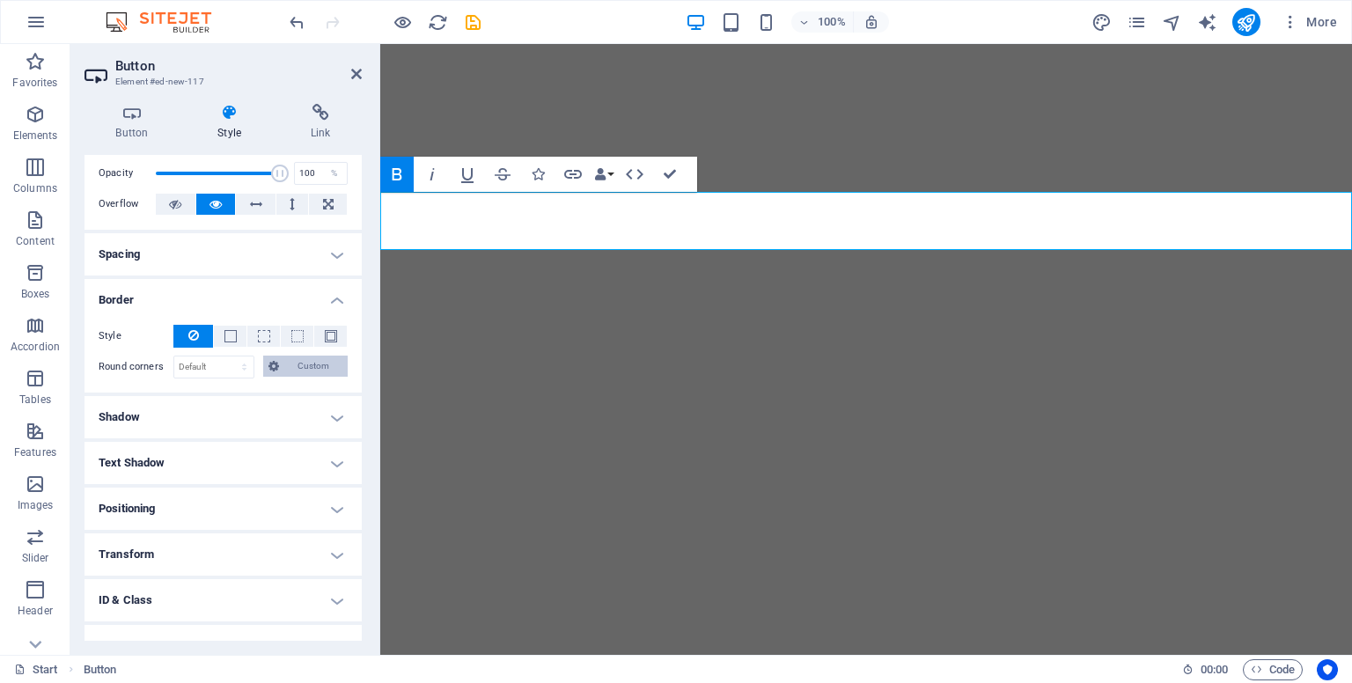
click at [273, 360] on icon at bounding box center [273, 366] width 11 height 21
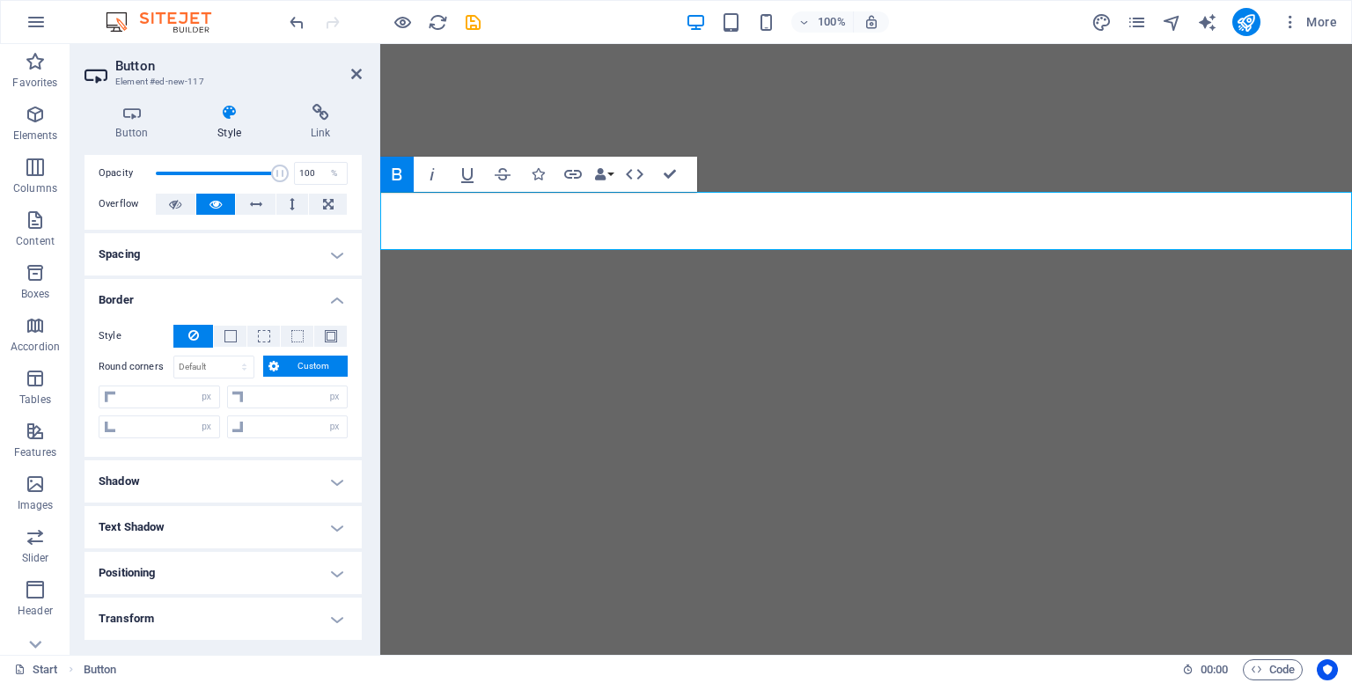
click at [341, 301] on h4 "Border" at bounding box center [222, 295] width 277 height 32
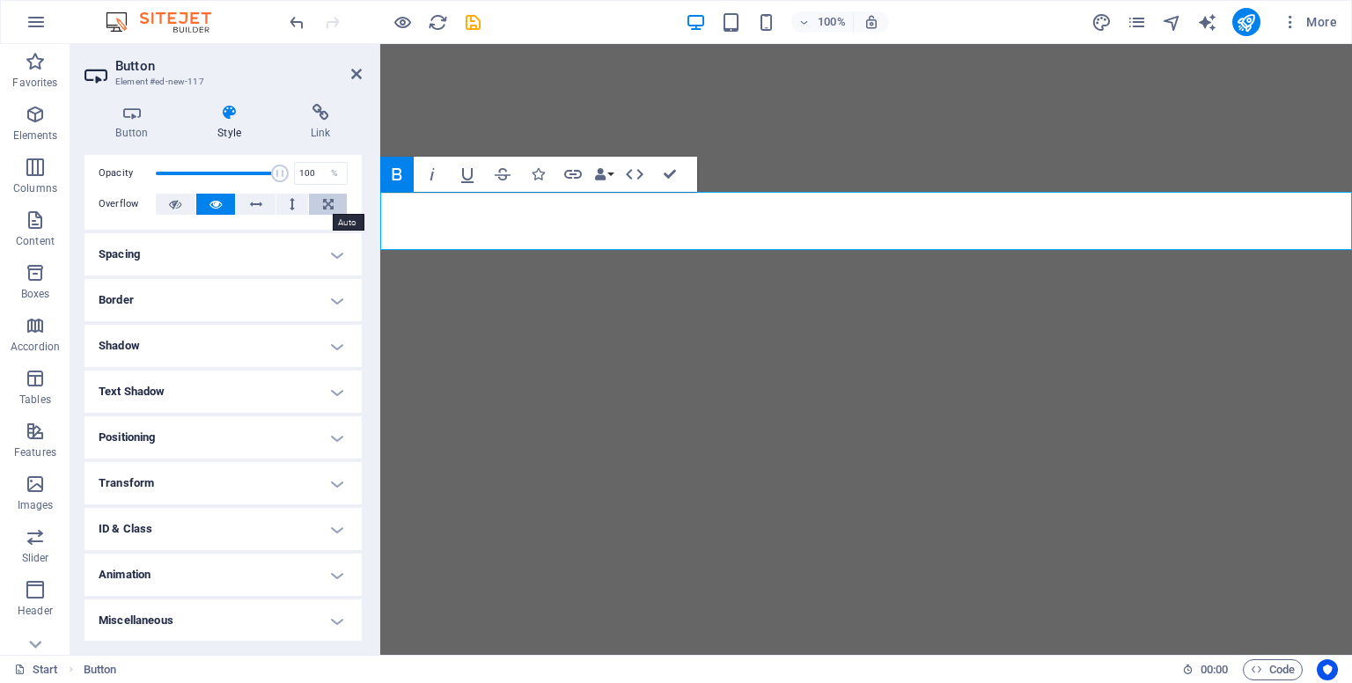
click at [323, 198] on icon at bounding box center [328, 204] width 11 height 21
click at [320, 129] on h4 "Link" at bounding box center [320, 122] width 83 height 37
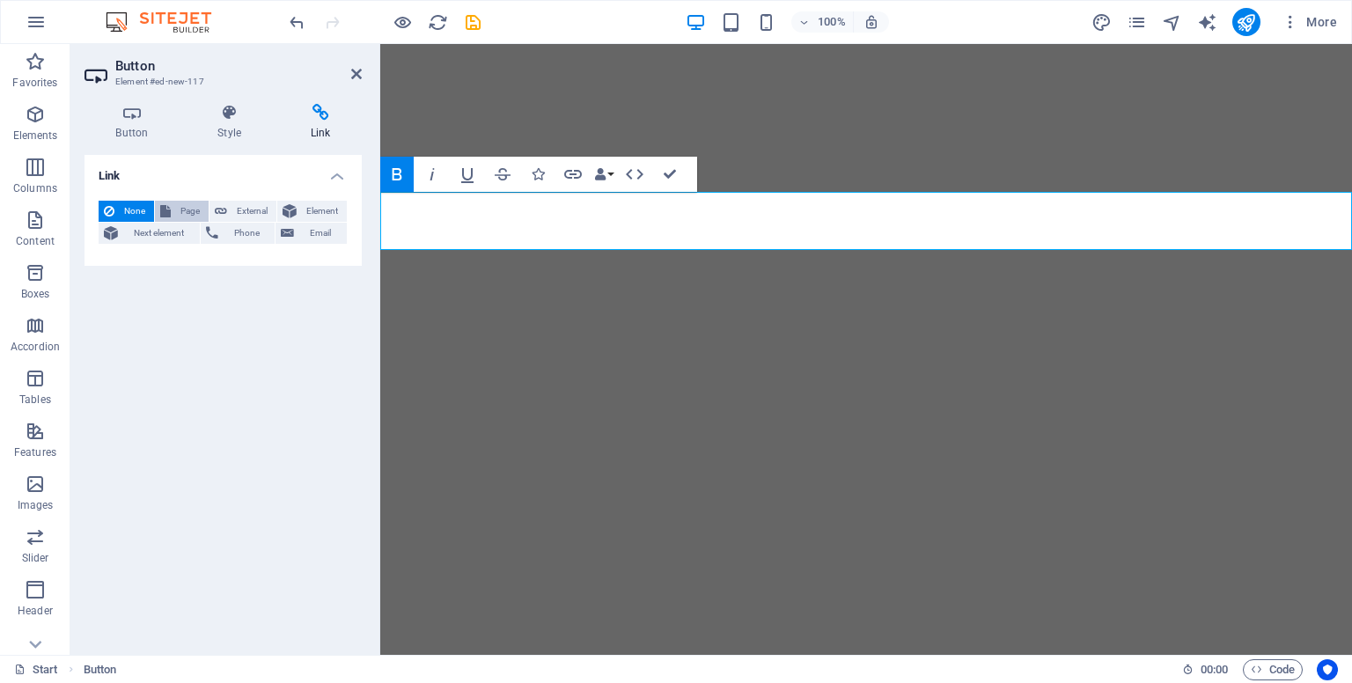
click at [172, 210] on button "Page" at bounding box center [182, 211] width 54 height 21
select select
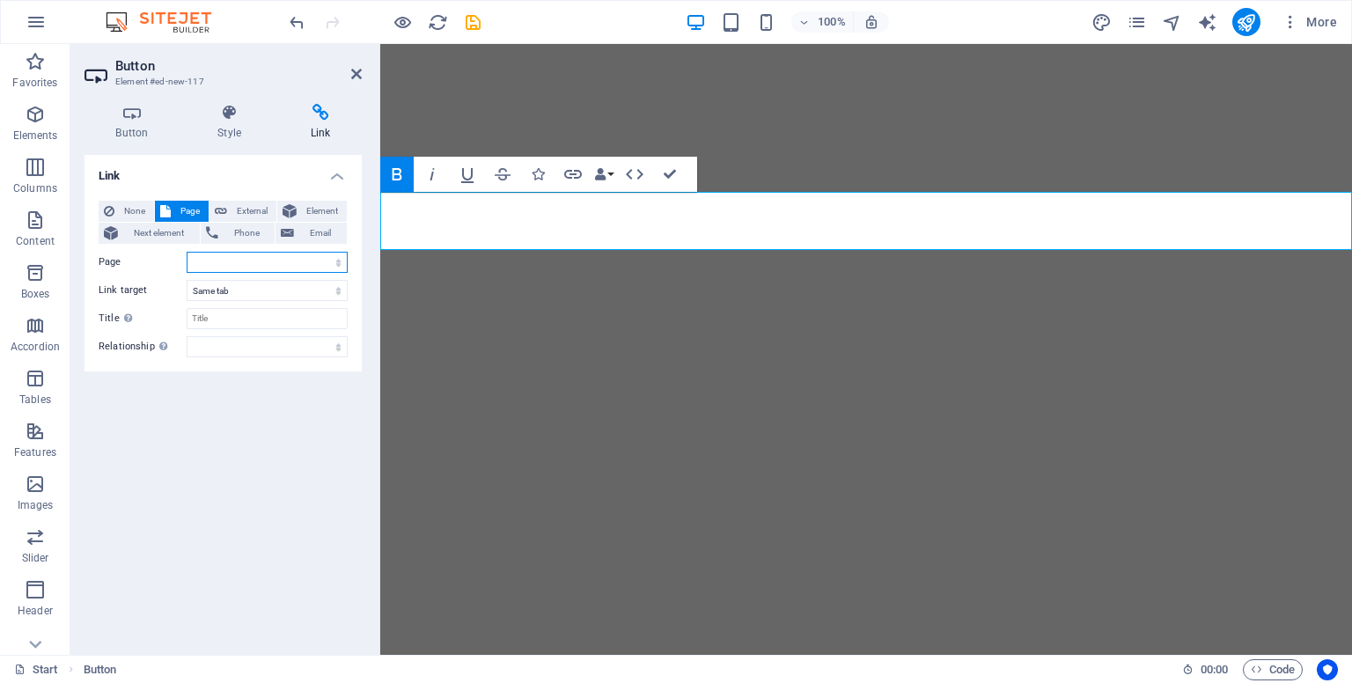
click at [222, 255] on select "Start" at bounding box center [267, 262] width 161 height 21
click at [226, 258] on select "Start" at bounding box center [267, 262] width 161 height 21
click at [236, 313] on input "Title Additional link description, should not be the same as the link text. The…" at bounding box center [267, 318] width 161 height 21
click at [246, 258] on select "Start" at bounding box center [267, 262] width 161 height 21
click at [363, 68] on aside "Button Element #ed-new-117 Button Style Link Button Design Default Primary Seco…" at bounding box center [225, 349] width 310 height 611
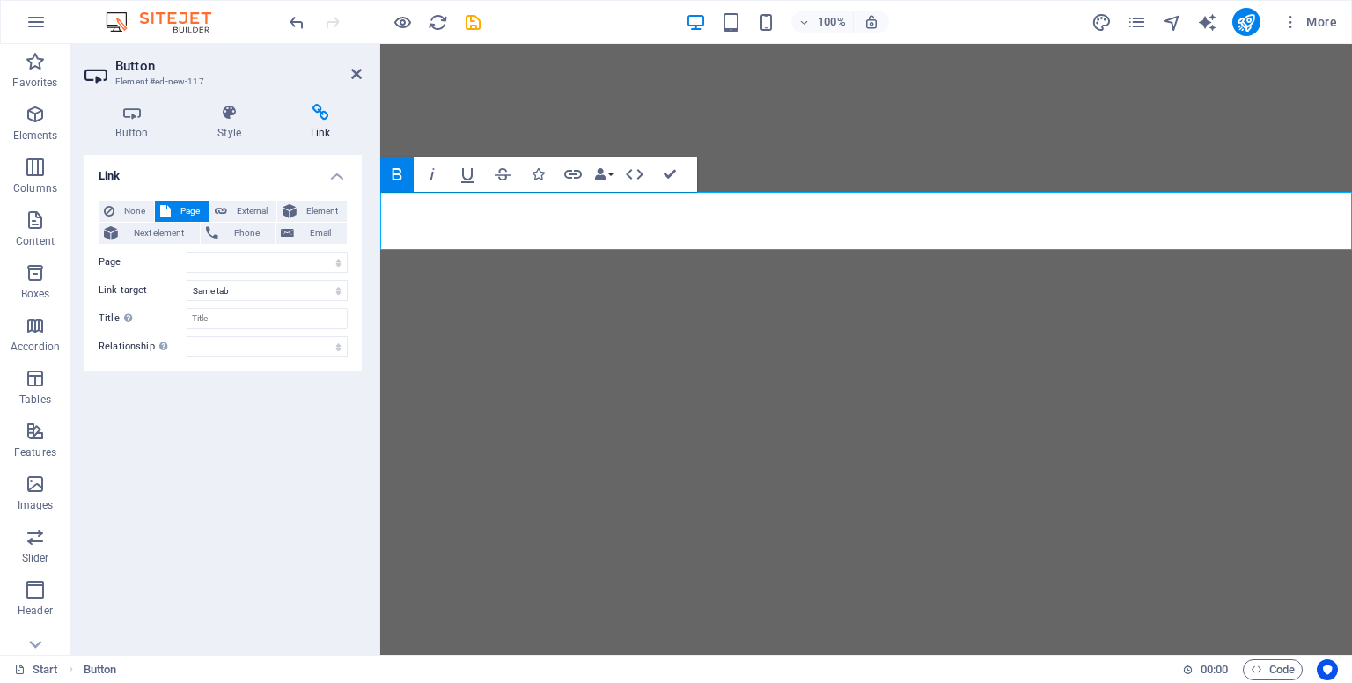
click at [363, 68] on aside "Button Element #ed-new-117 Button Style Link Button Design Default Primary Seco…" at bounding box center [225, 349] width 310 height 611
click at [346, 68] on h2 "Button" at bounding box center [238, 66] width 246 height 16
click at [355, 68] on icon at bounding box center [356, 74] width 11 height 14
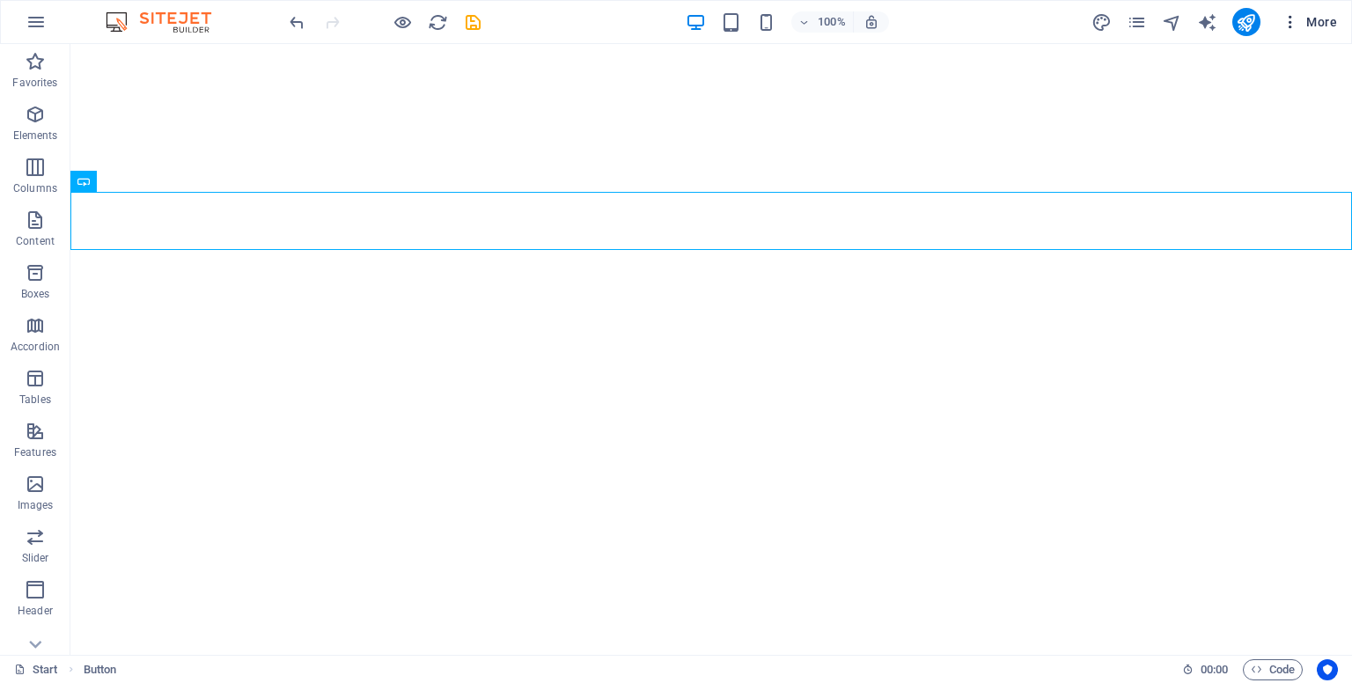
click at [1324, 17] on span "More" at bounding box center [1308, 22] width 55 height 18
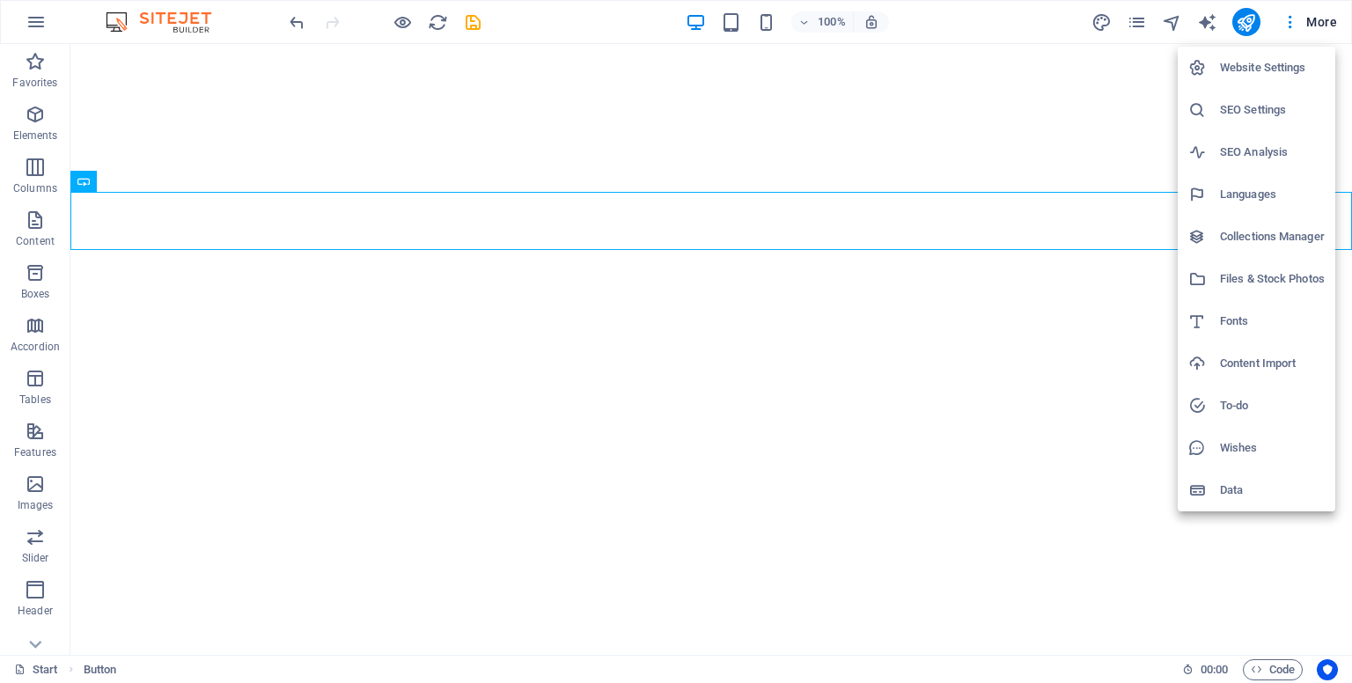
click at [1265, 198] on h6 "Languages" at bounding box center [1272, 194] width 105 height 21
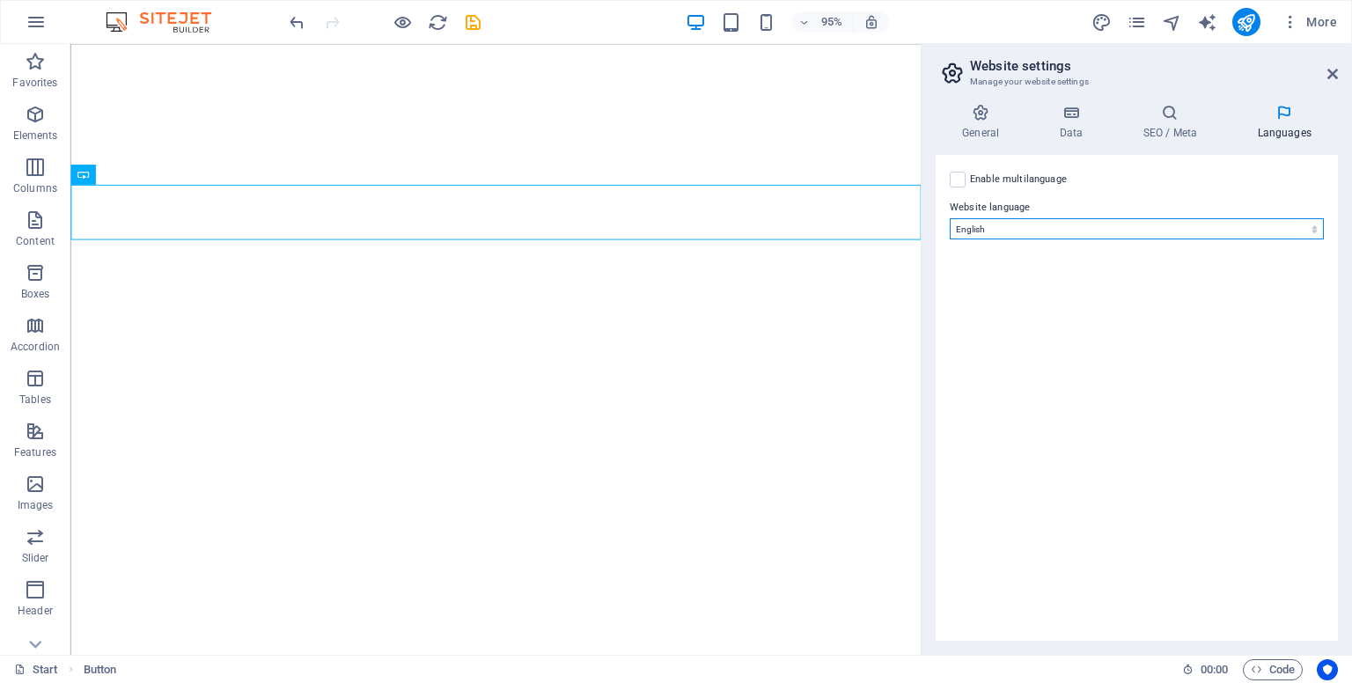
click at [1021, 230] on select "Abkhazian Afar Afrikaans Akan Albanian Amharic Arabic Aragonese Armenian Assame…" at bounding box center [1137, 228] width 374 height 21
click at [950, 218] on select "Abkhazian Afar Afrikaans Akan Albanian Amharic Arabic Aragonese Armenian Assame…" at bounding box center [1137, 228] width 374 height 21
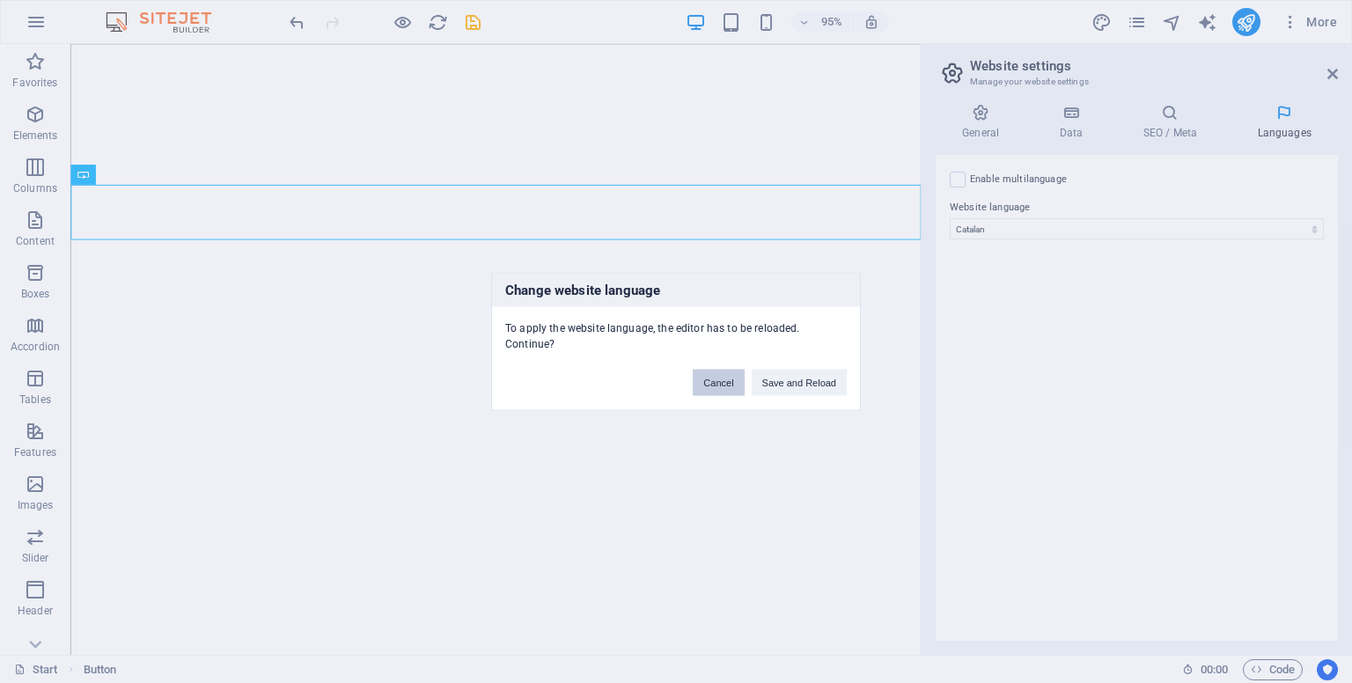
click at [727, 375] on button "Cancel" at bounding box center [718, 383] width 51 height 26
select select "41"
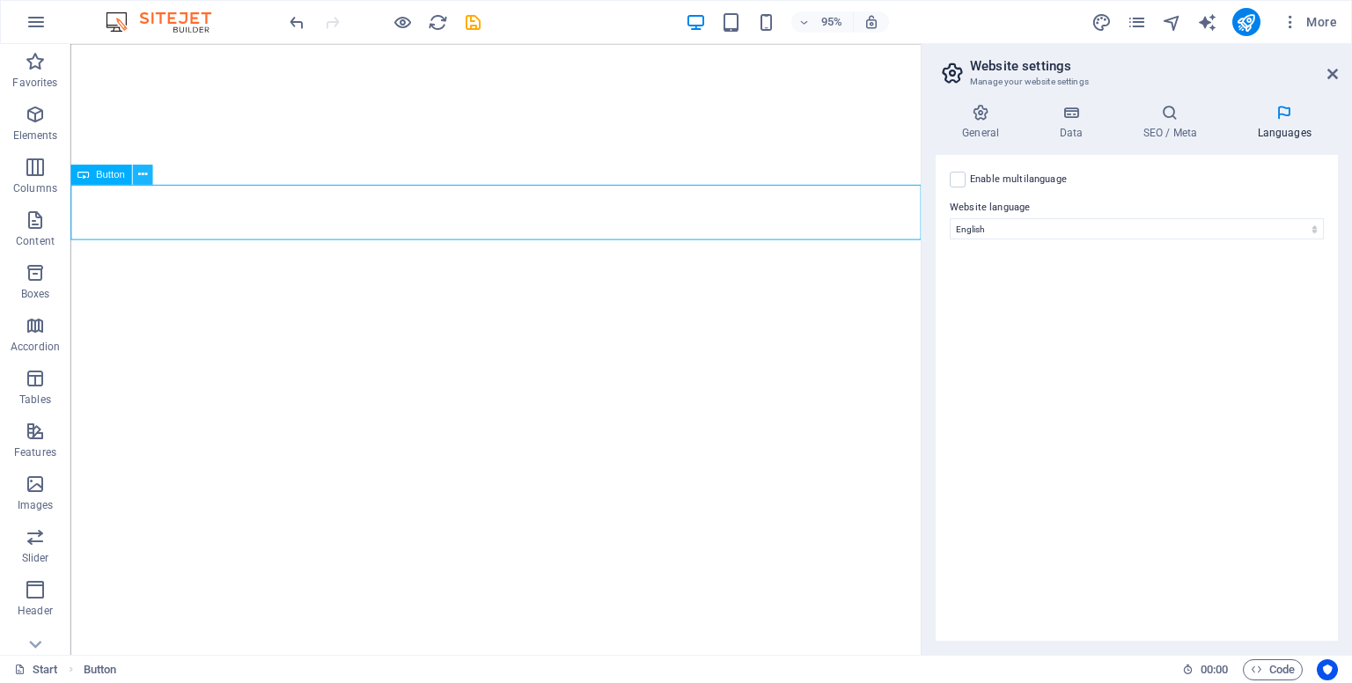
click at [141, 176] on icon at bounding box center [141, 174] width 9 height 18
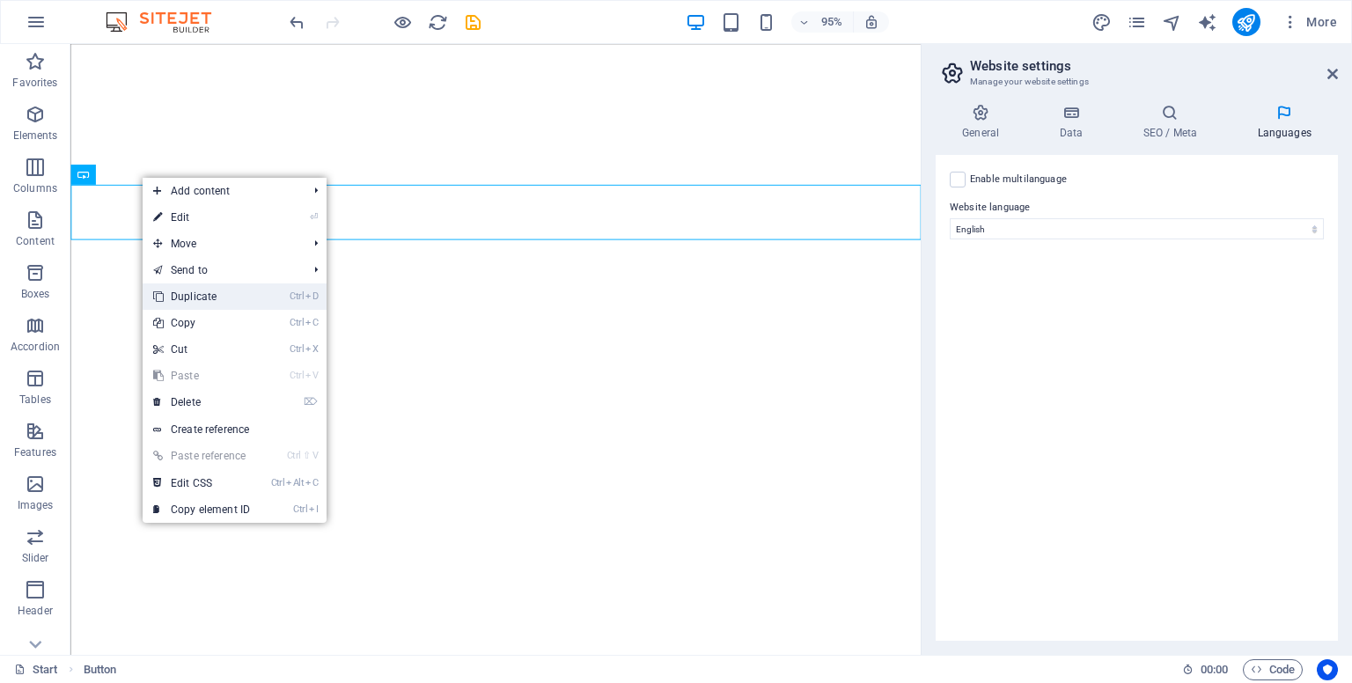
click at [198, 294] on link "Ctrl D Duplicate" at bounding box center [202, 296] width 118 height 26
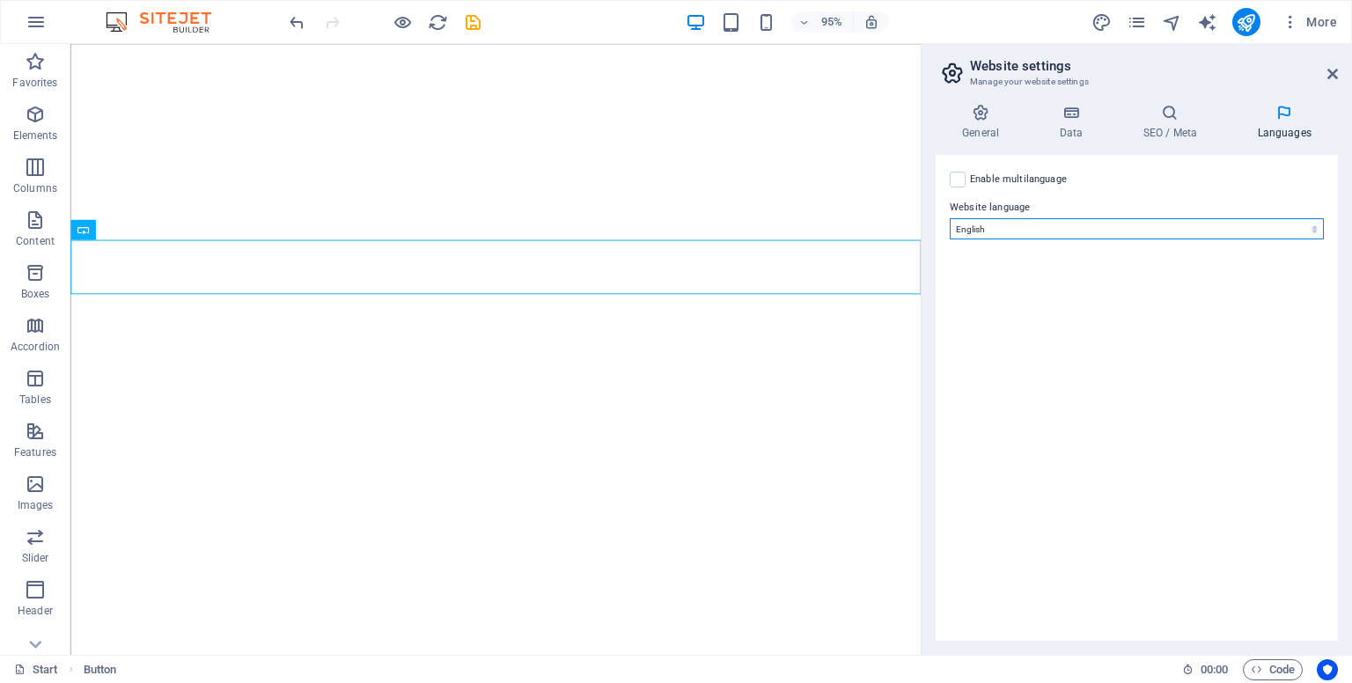
click at [993, 228] on select "Abkhazian Afar Afrikaans Akan Albanian Amharic Arabic Aragonese Armenian Assame…" at bounding box center [1137, 228] width 374 height 21
drag, startPoint x: 1324, startPoint y: 305, endPoint x: 1321, endPoint y: 329, distance: 23.9
click at [1322, 329] on div "Enable multilanguage To disable multilanguage delete all languages until only o…" at bounding box center [1136, 398] width 402 height 486
click at [1327, 82] on header "Website settings Manage your website settings" at bounding box center [1138, 67] width 399 height 46
click at [1328, 77] on icon at bounding box center [1332, 74] width 11 height 14
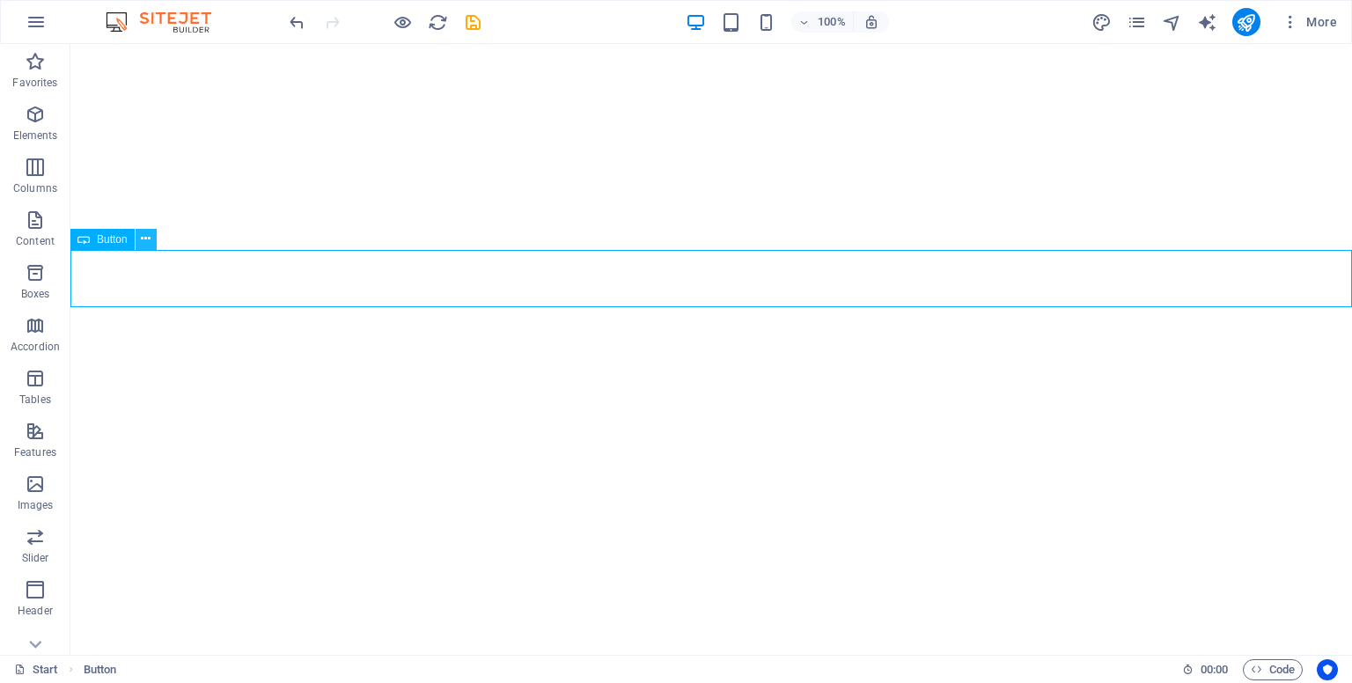
click at [148, 240] on icon at bounding box center [146, 239] width 10 height 18
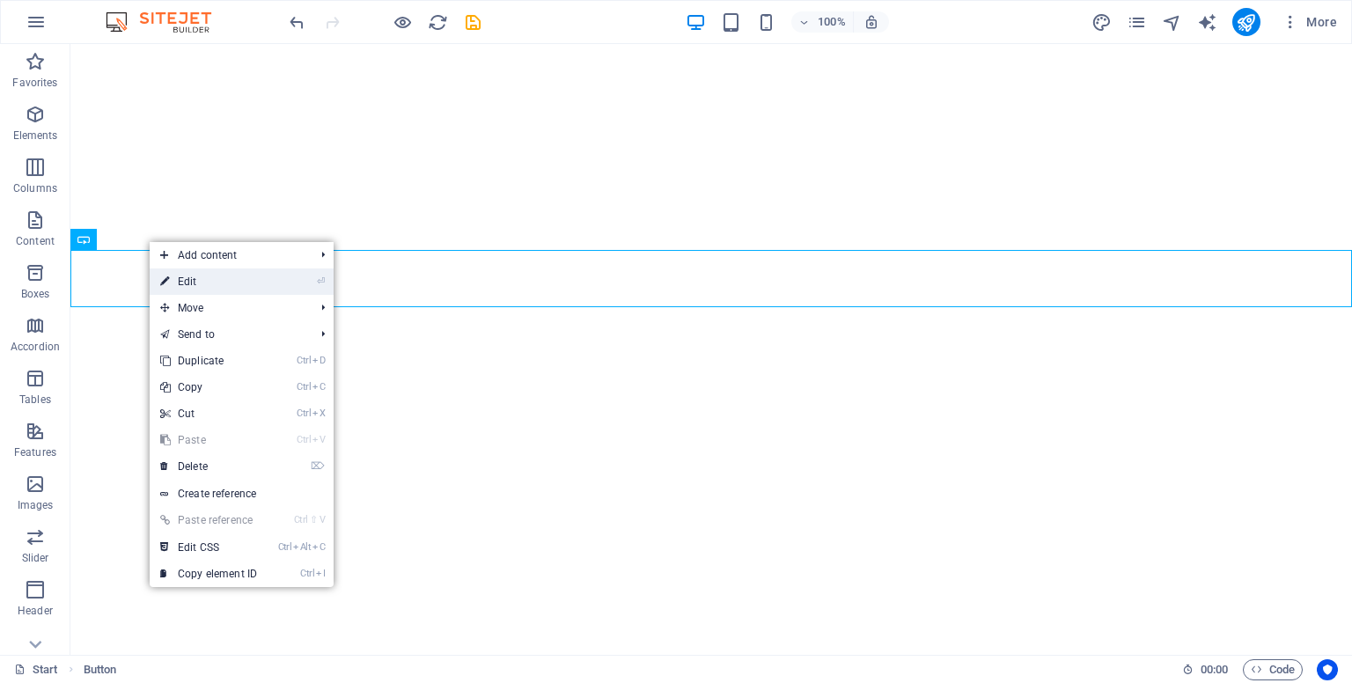
click at [201, 279] on link "⏎ Edit" at bounding box center [209, 281] width 118 height 26
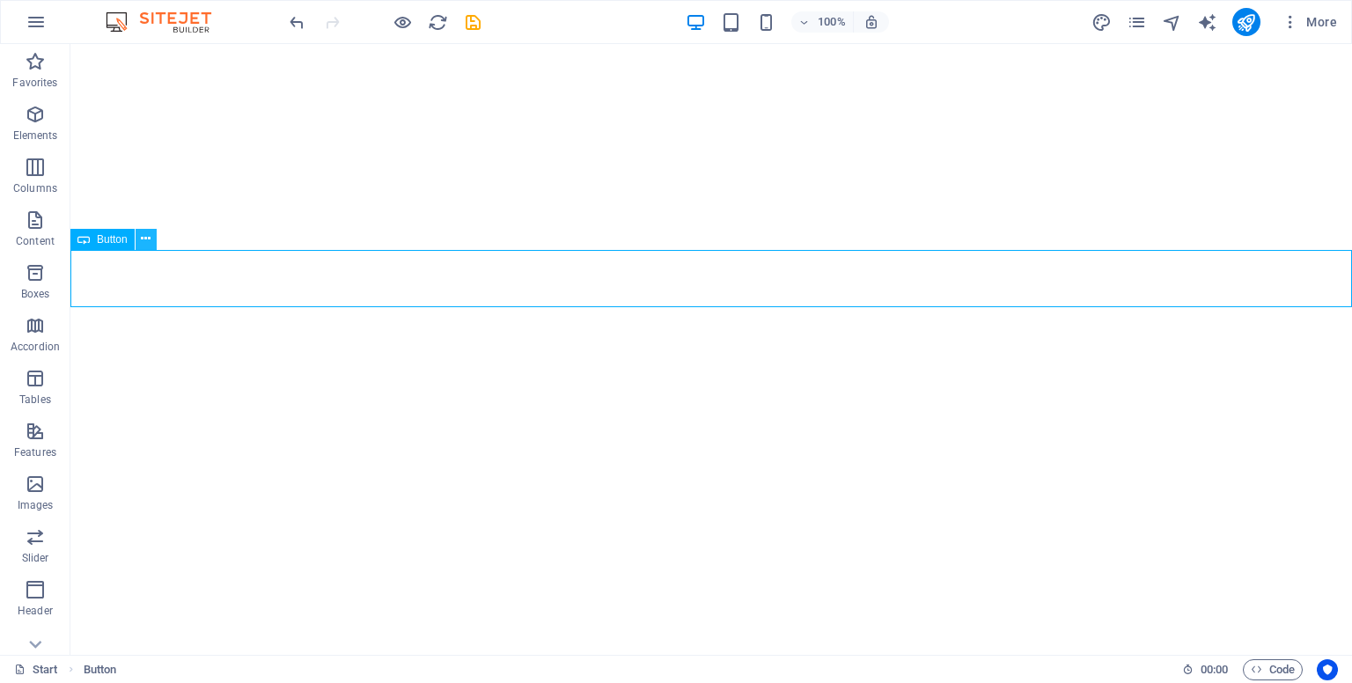
click at [142, 239] on icon at bounding box center [146, 239] width 10 height 18
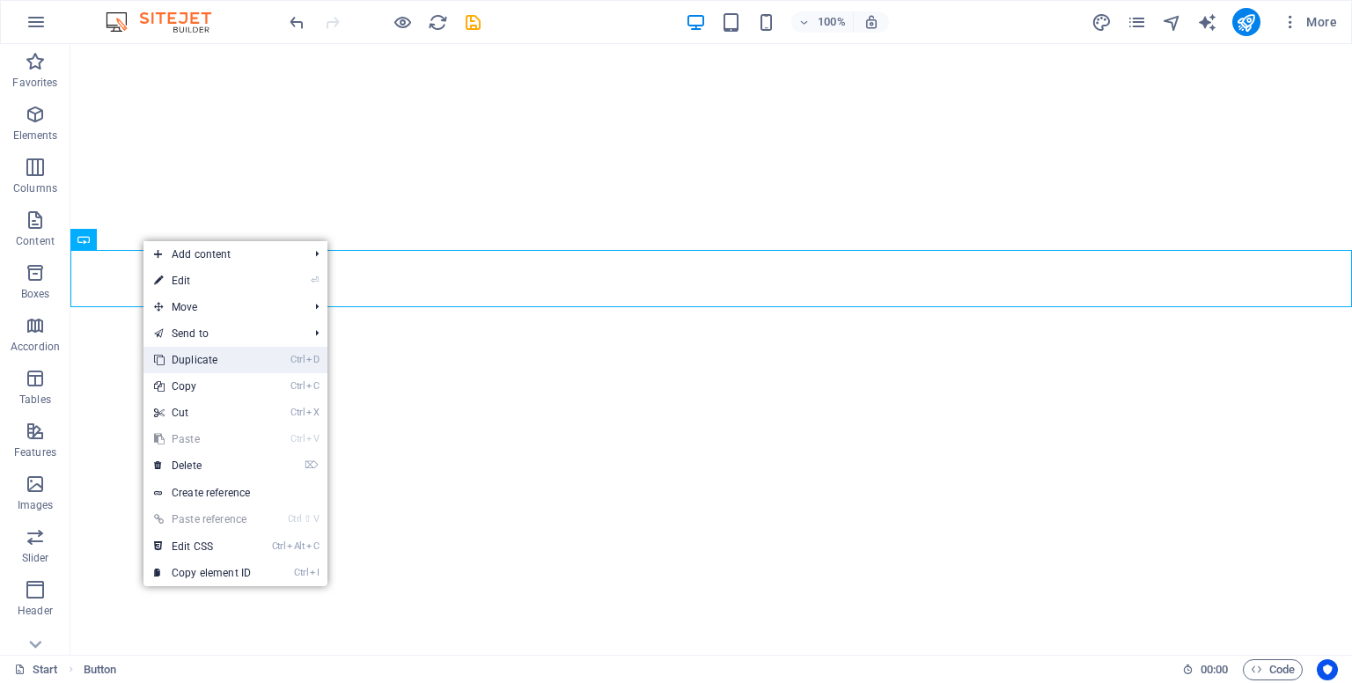
click at [196, 360] on link "Ctrl D Duplicate" at bounding box center [202, 360] width 118 height 26
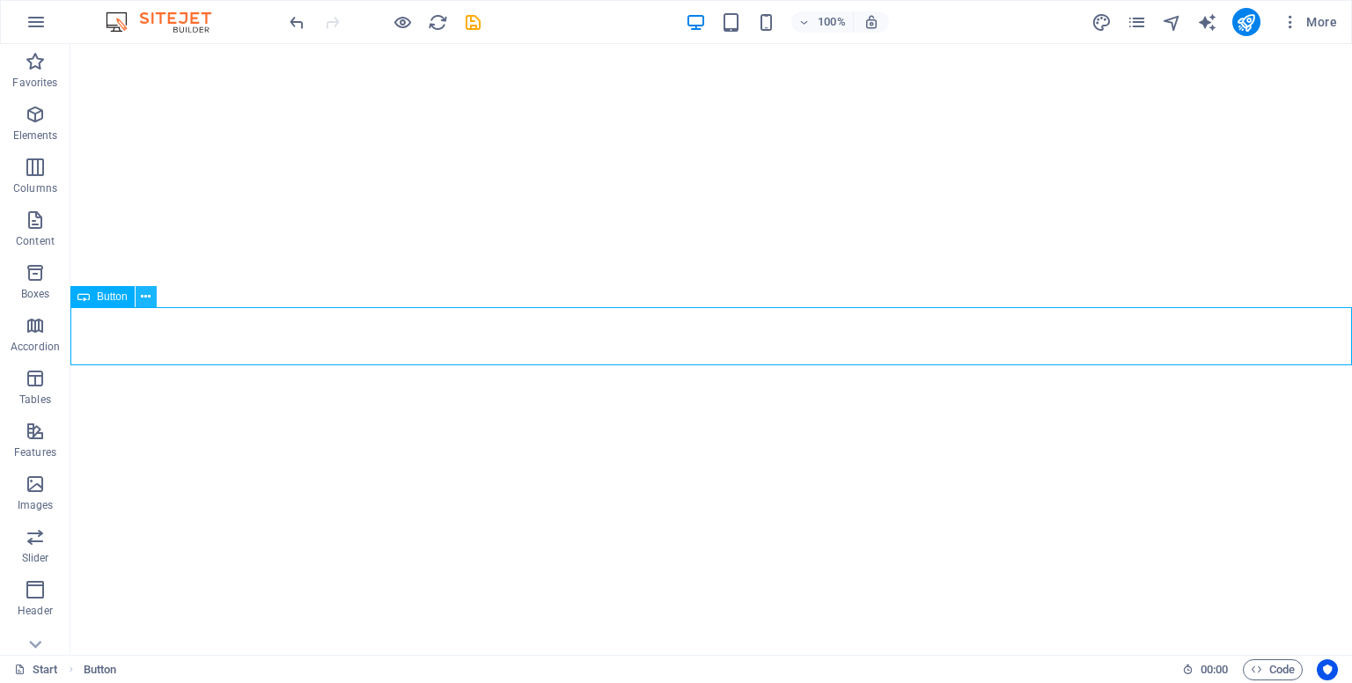
click at [143, 300] on icon at bounding box center [146, 297] width 10 height 18
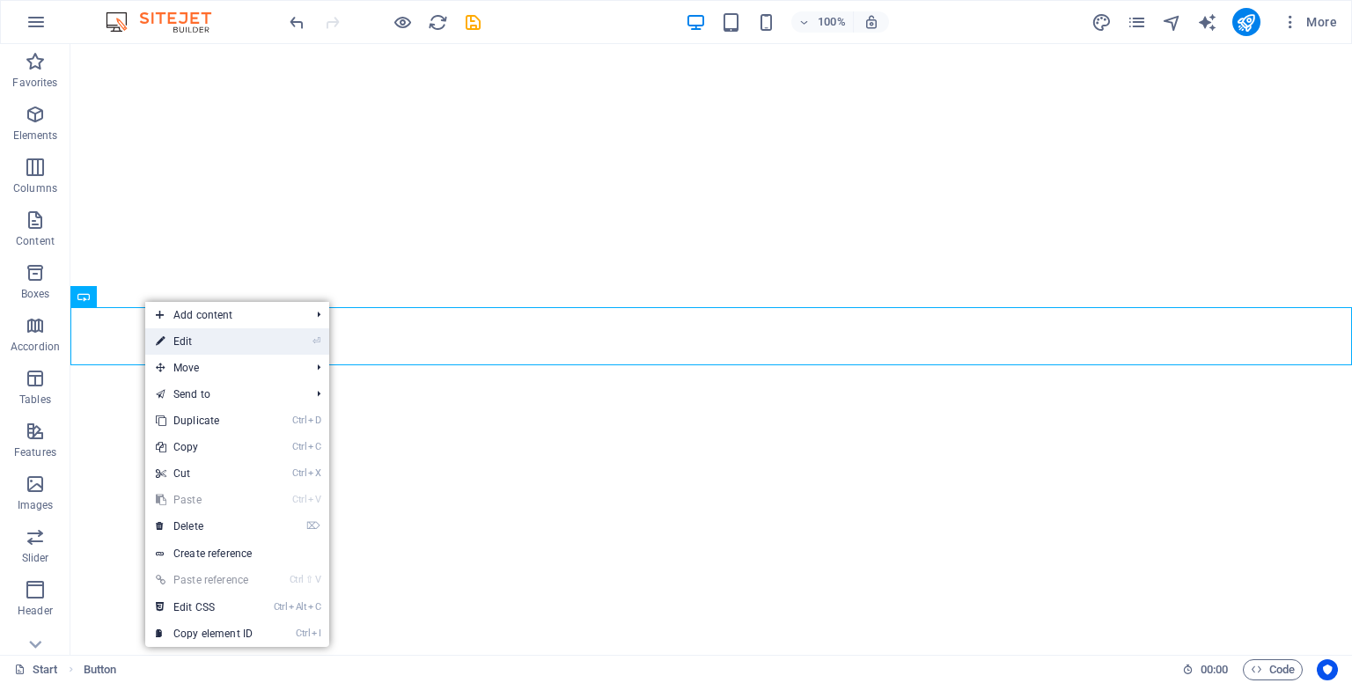
click at [184, 342] on link "⏎ Edit" at bounding box center [204, 341] width 118 height 26
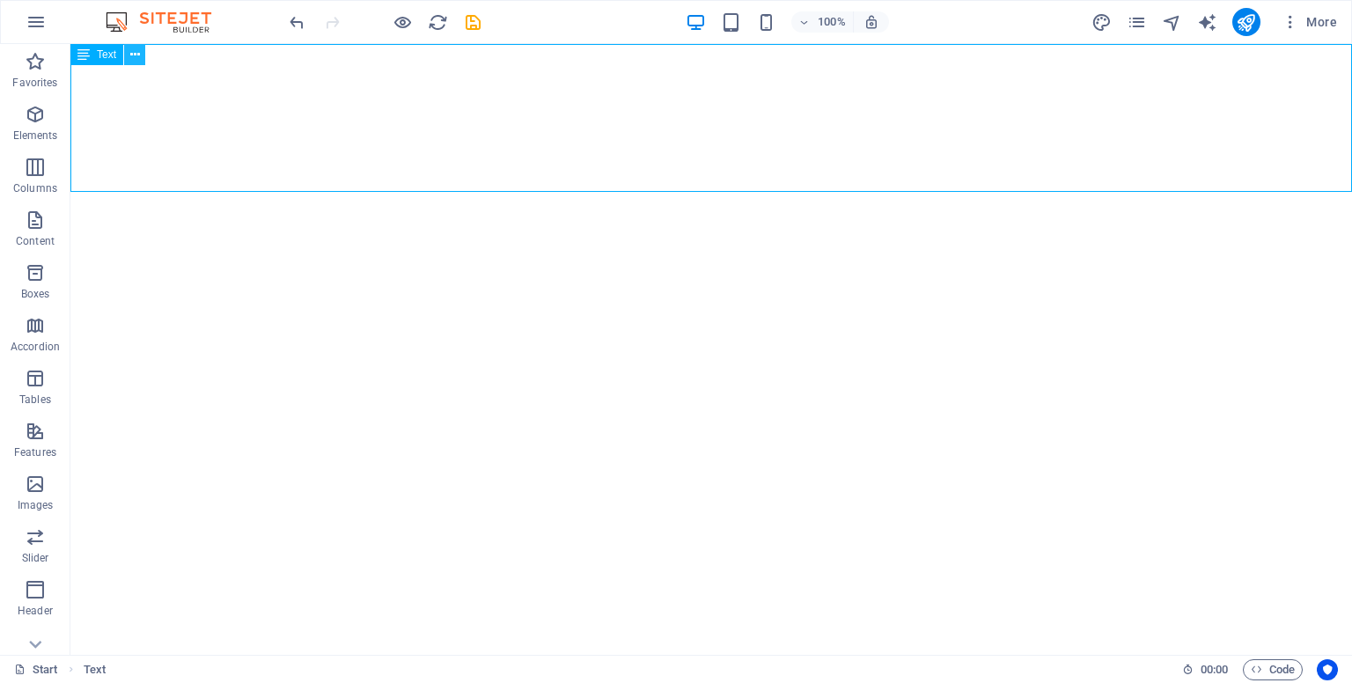
click at [134, 58] on icon at bounding box center [135, 55] width 10 height 18
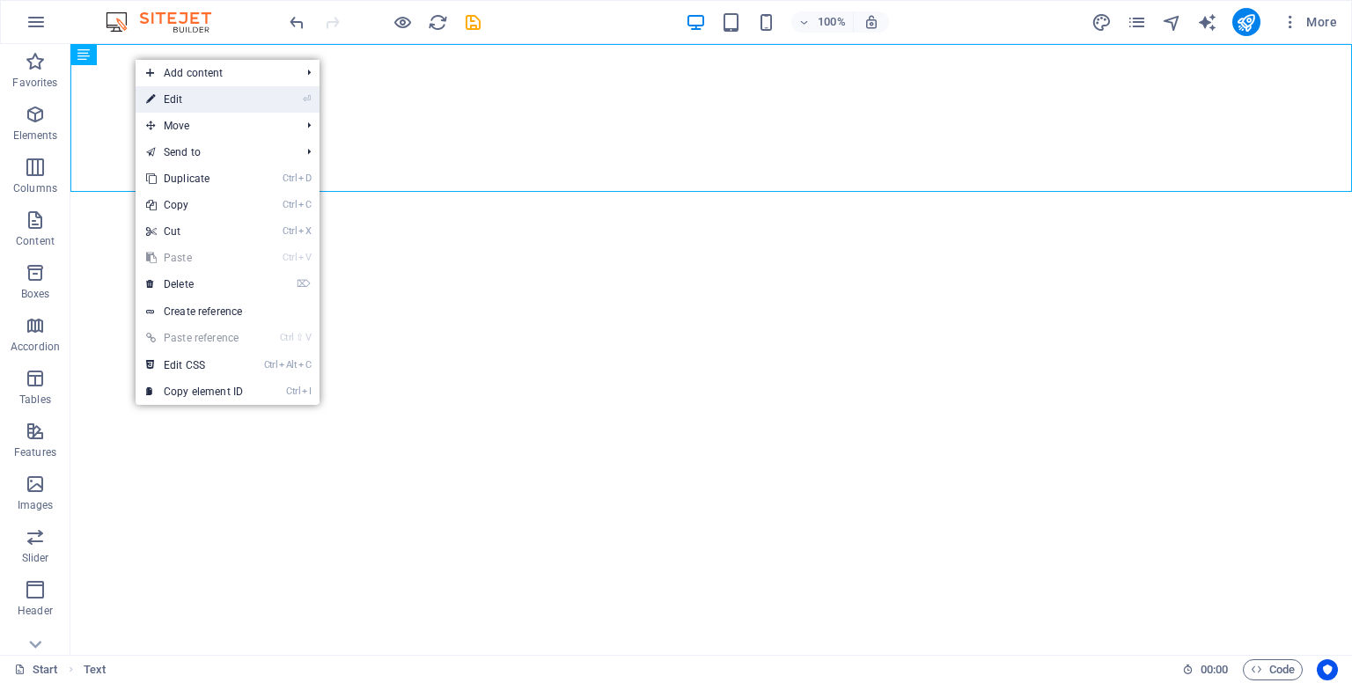
click at [161, 101] on link "⏎ Edit" at bounding box center [195, 99] width 118 height 26
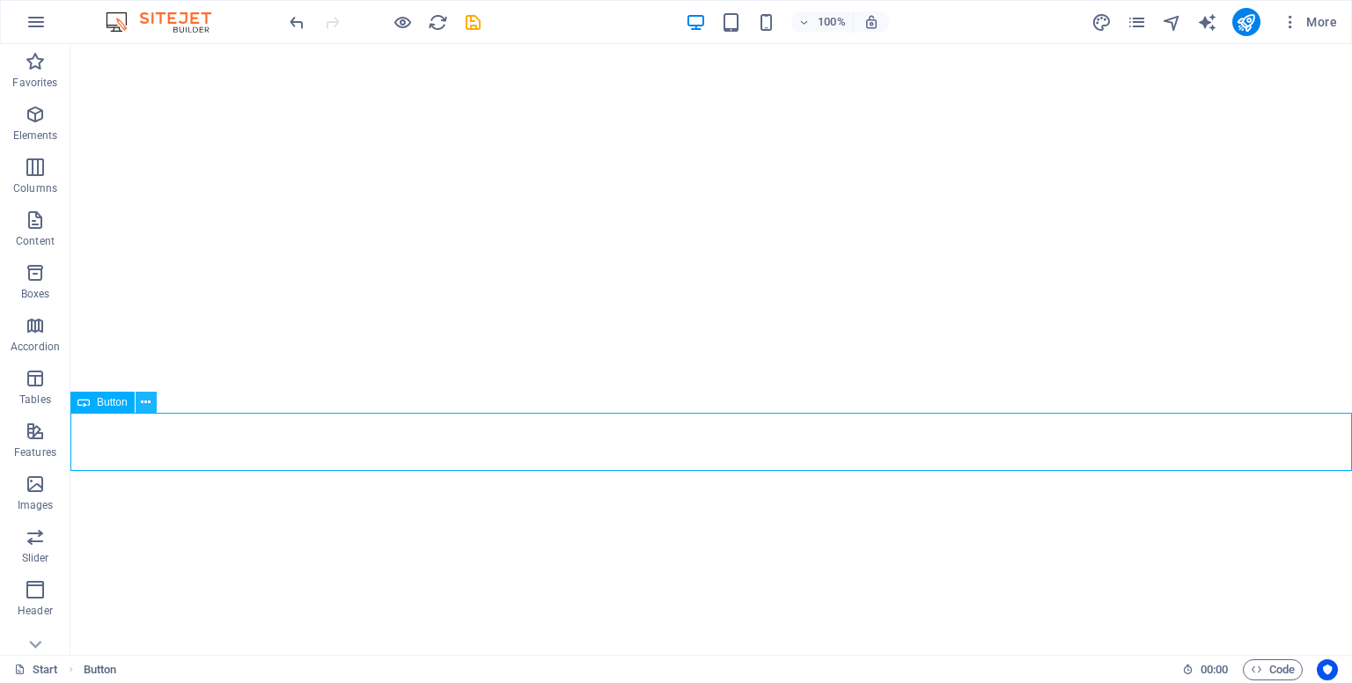
click at [145, 399] on icon at bounding box center [146, 402] width 10 height 18
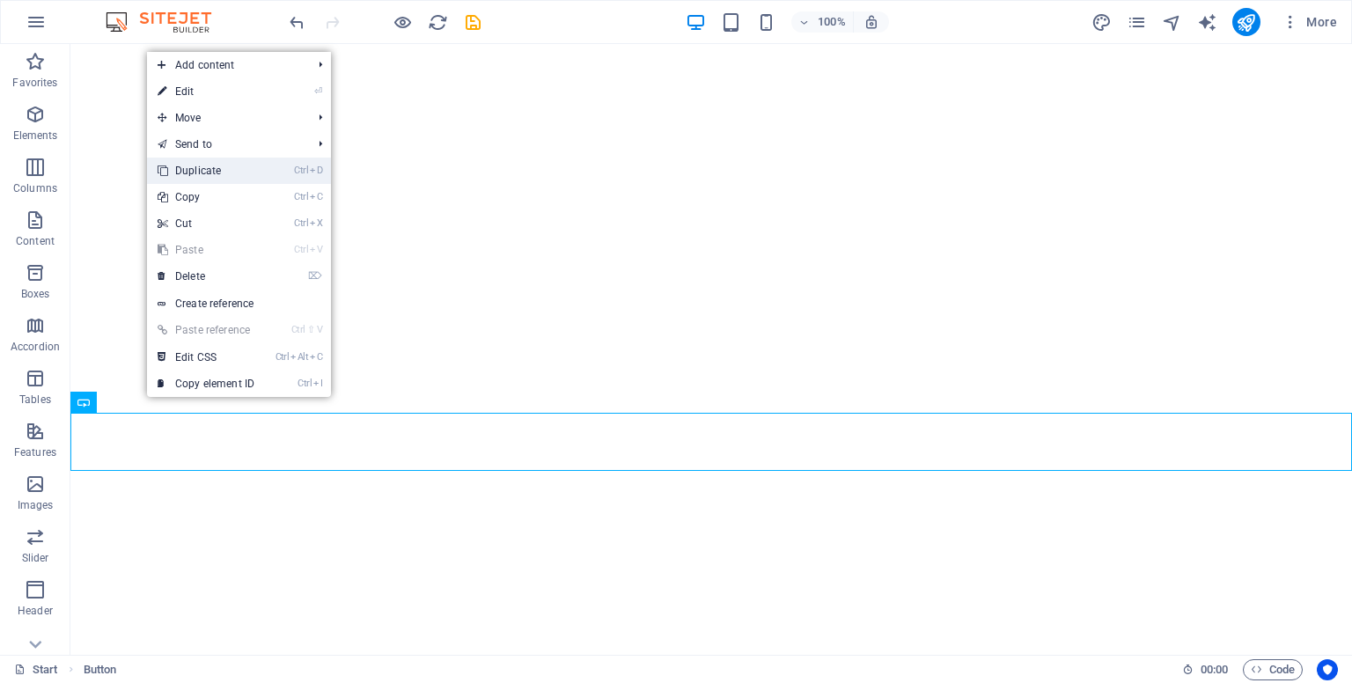
click at [211, 164] on link "Ctrl D Duplicate" at bounding box center [206, 171] width 118 height 26
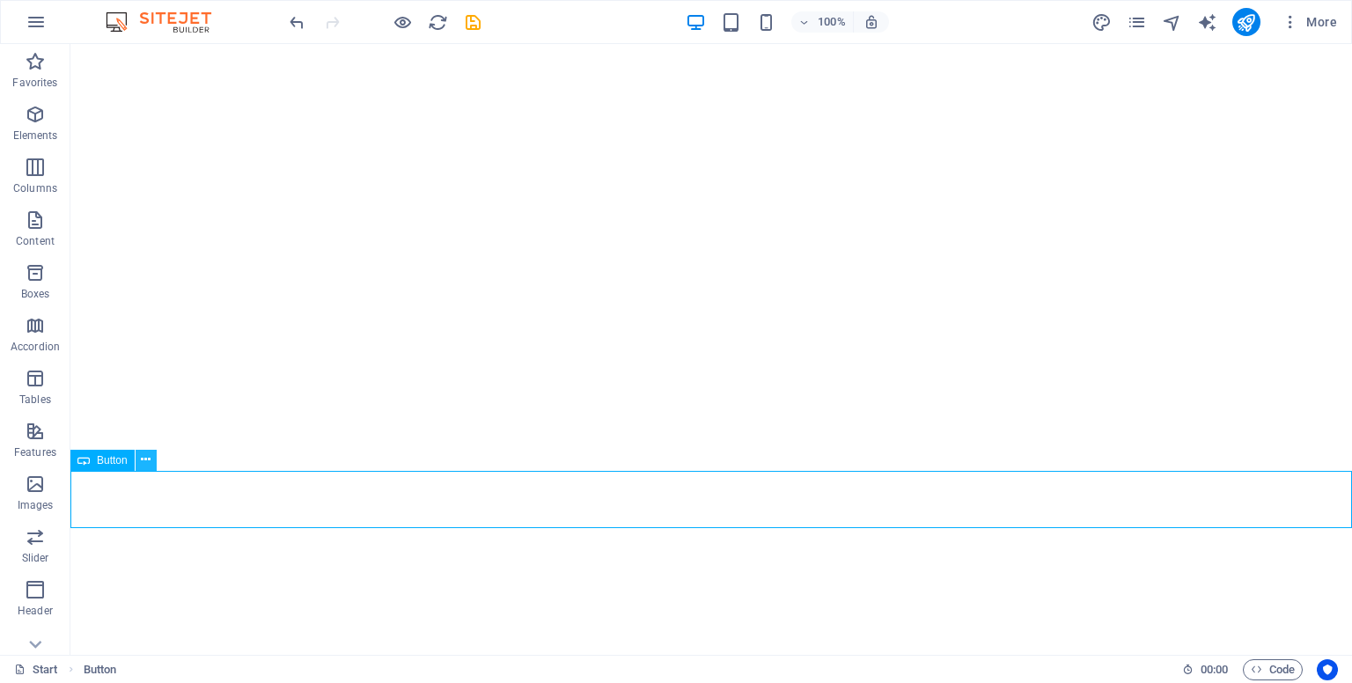
click at [150, 465] on button at bounding box center [146, 460] width 21 height 21
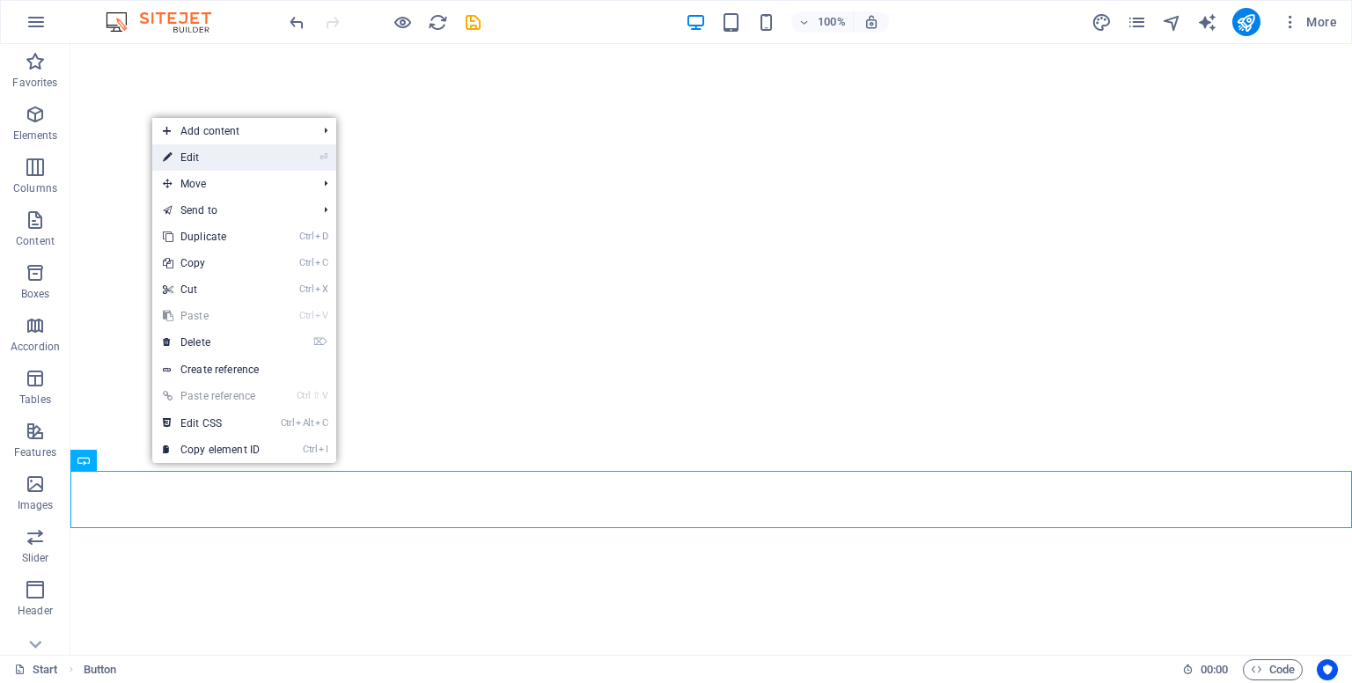
click at [201, 159] on link "⏎ Edit" at bounding box center [211, 157] width 118 height 26
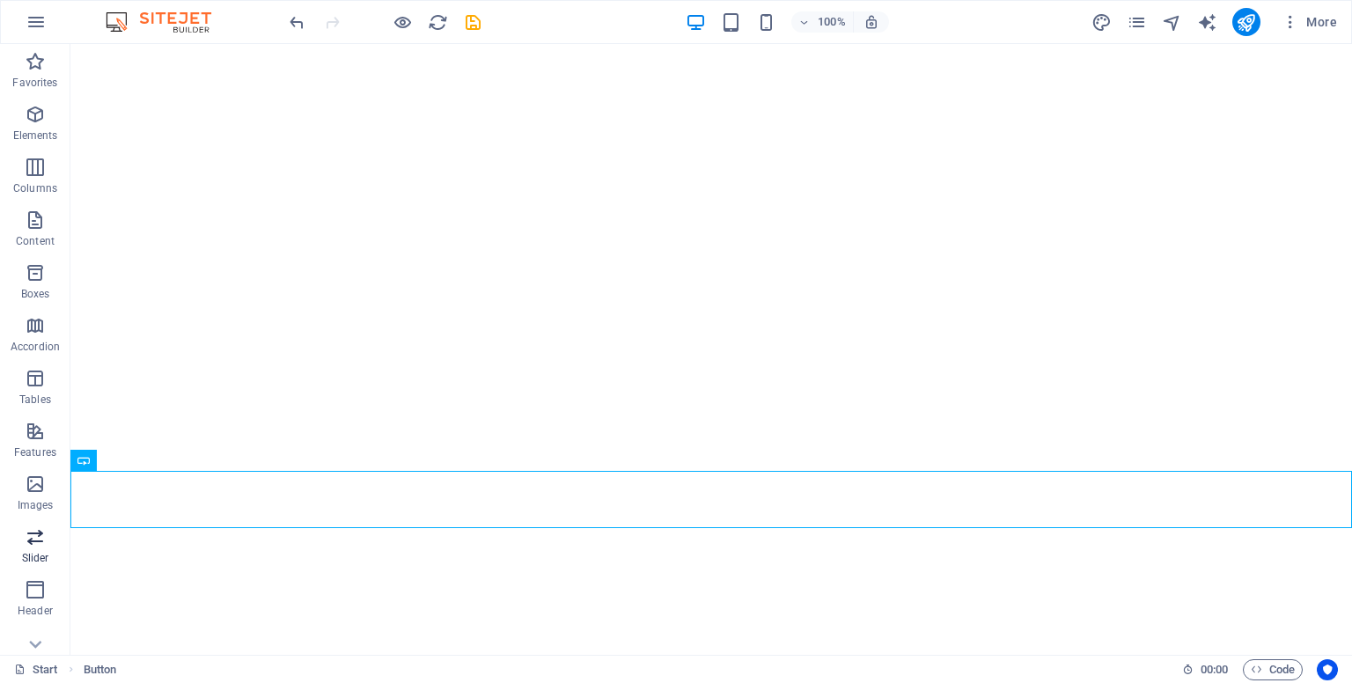
click at [46, 539] on span "Slider" at bounding box center [35, 547] width 70 height 42
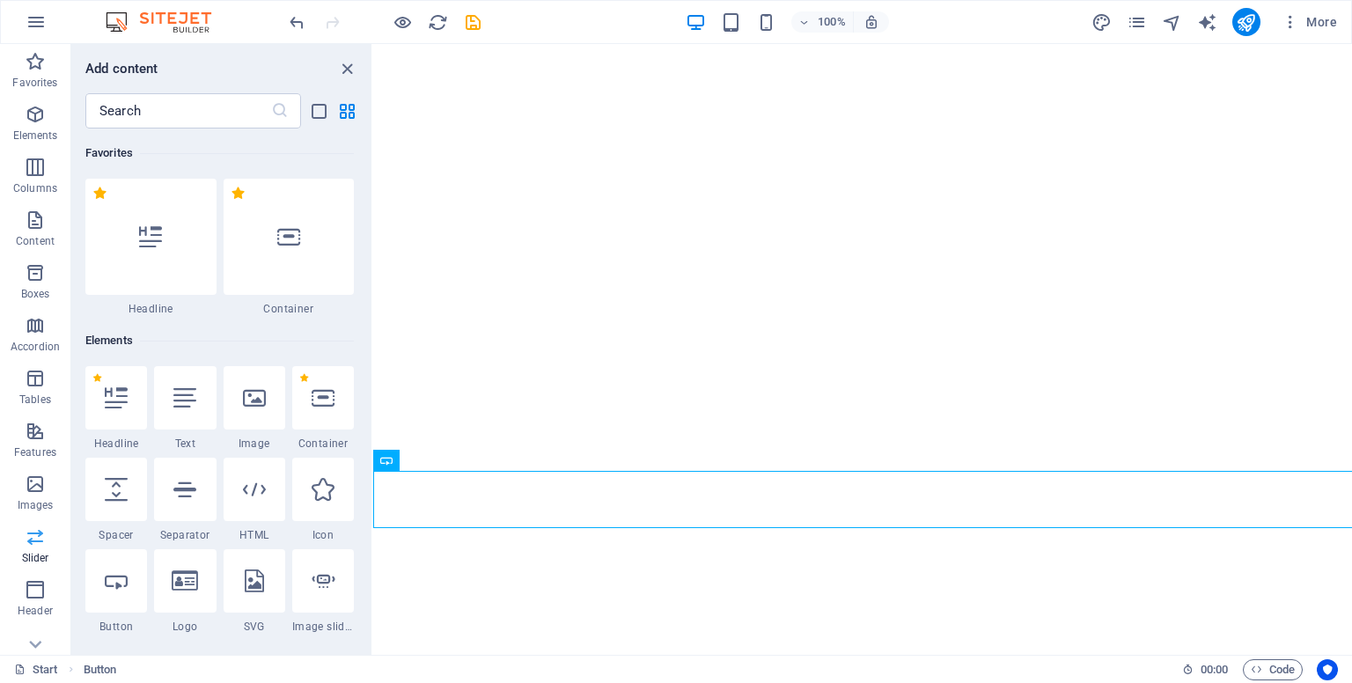
click at [46, 539] on span "Slider" at bounding box center [35, 547] width 70 height 42
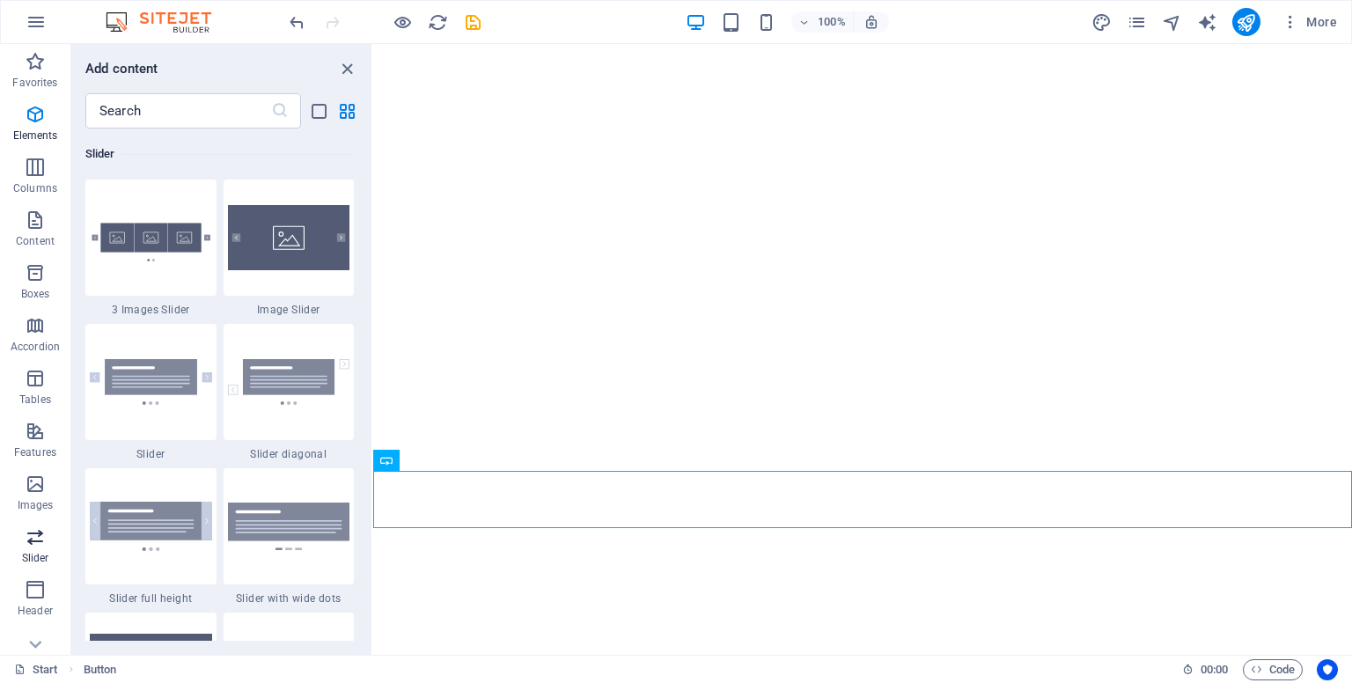
scroll to position [9976, 0]
click at [37, 451] on p "Features" at bounding box center [35, 452] width 42 height 14
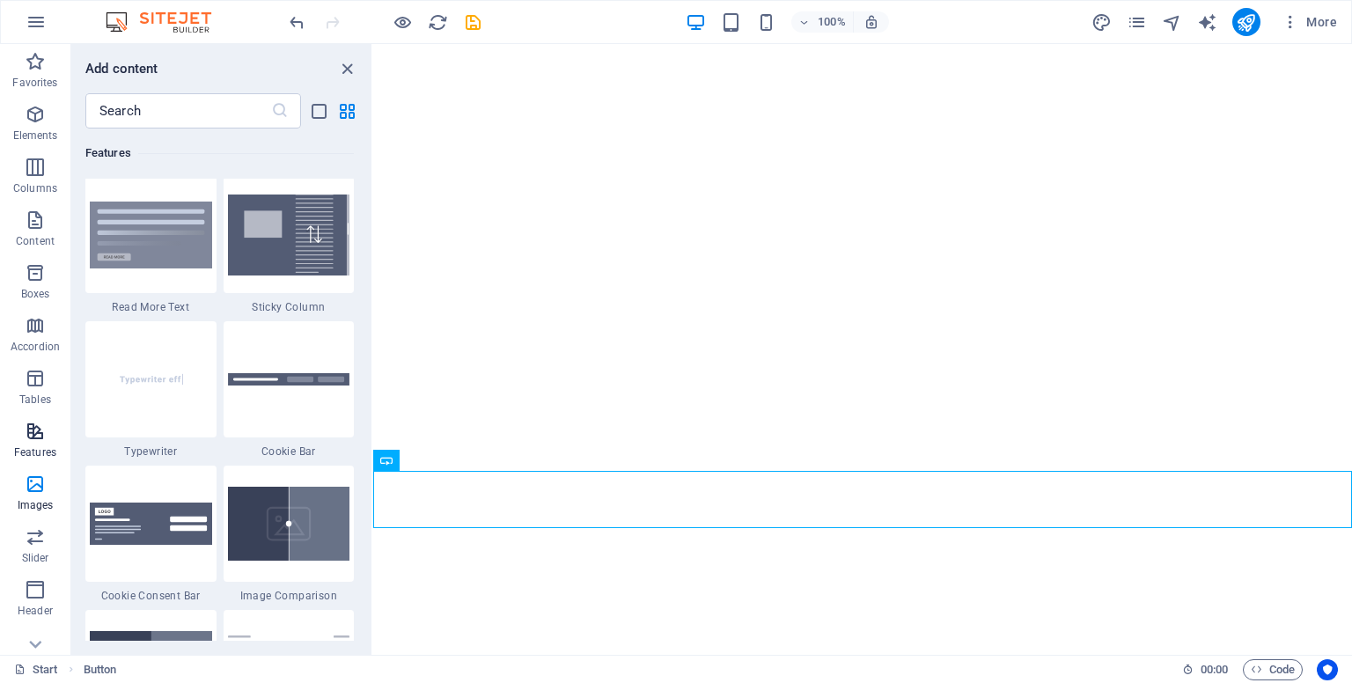
scroll to position [6860, 0]
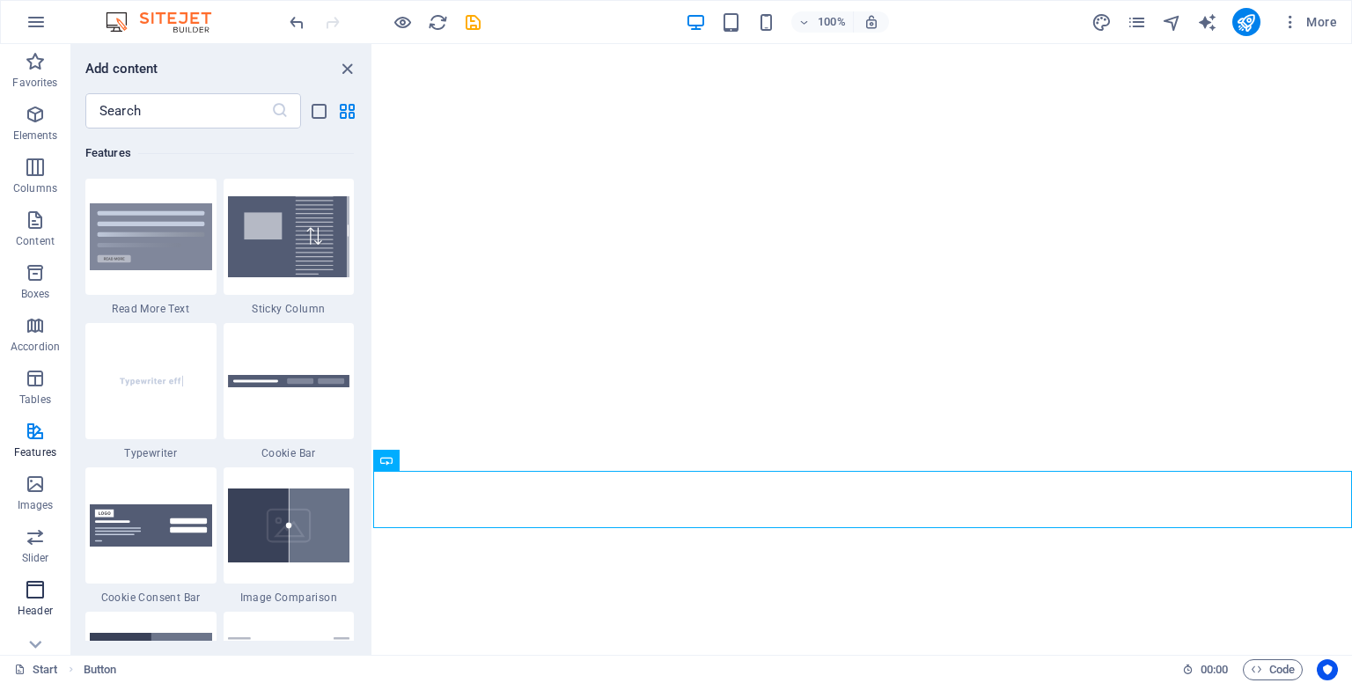
click at [32, 595] on icon "button" at bounding box center [35, 589] width 21 height 21
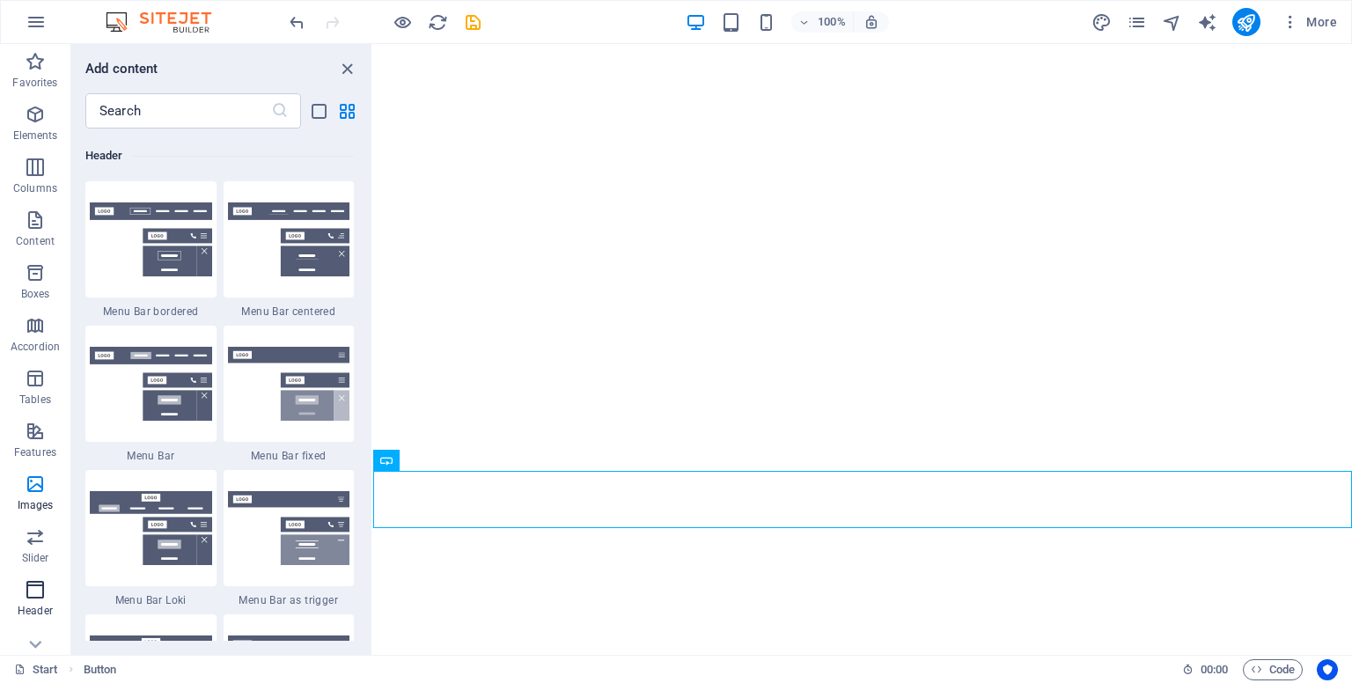
scroll to position [10597, 0]
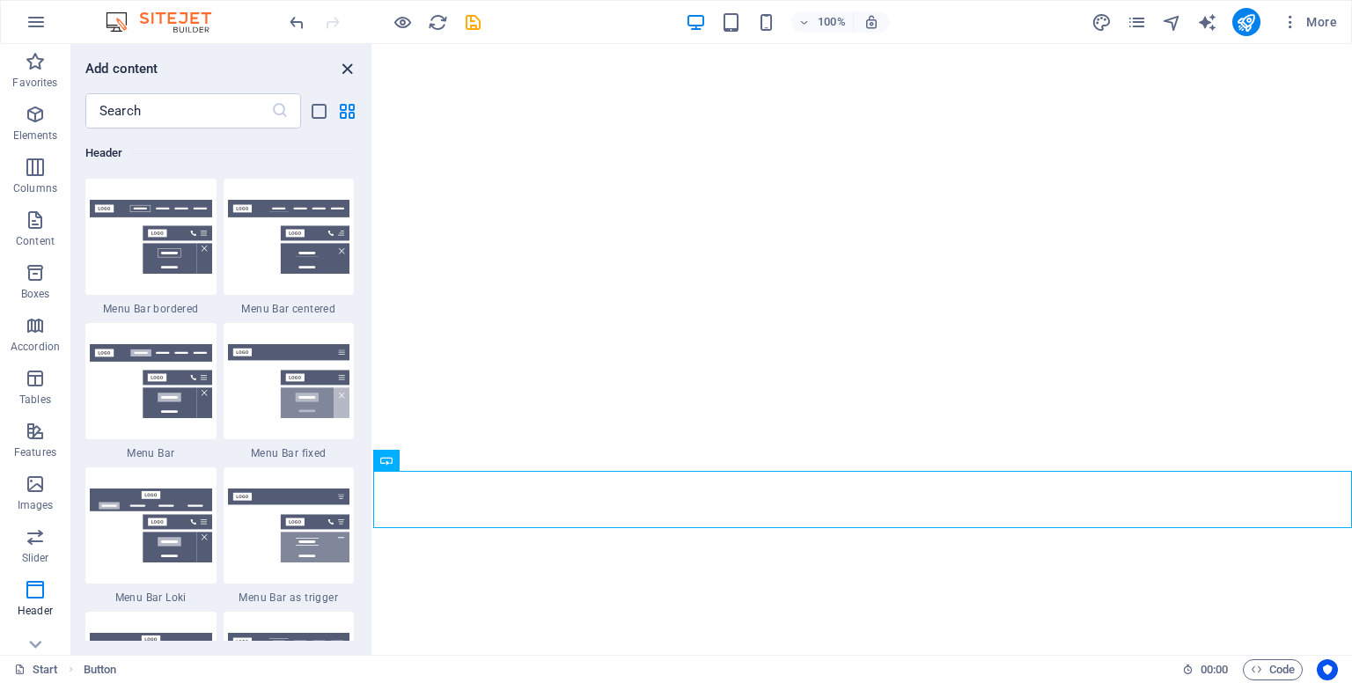
click at [341, 59] on icon "close panel" at bounding box center [347, 69] width 20 height 20
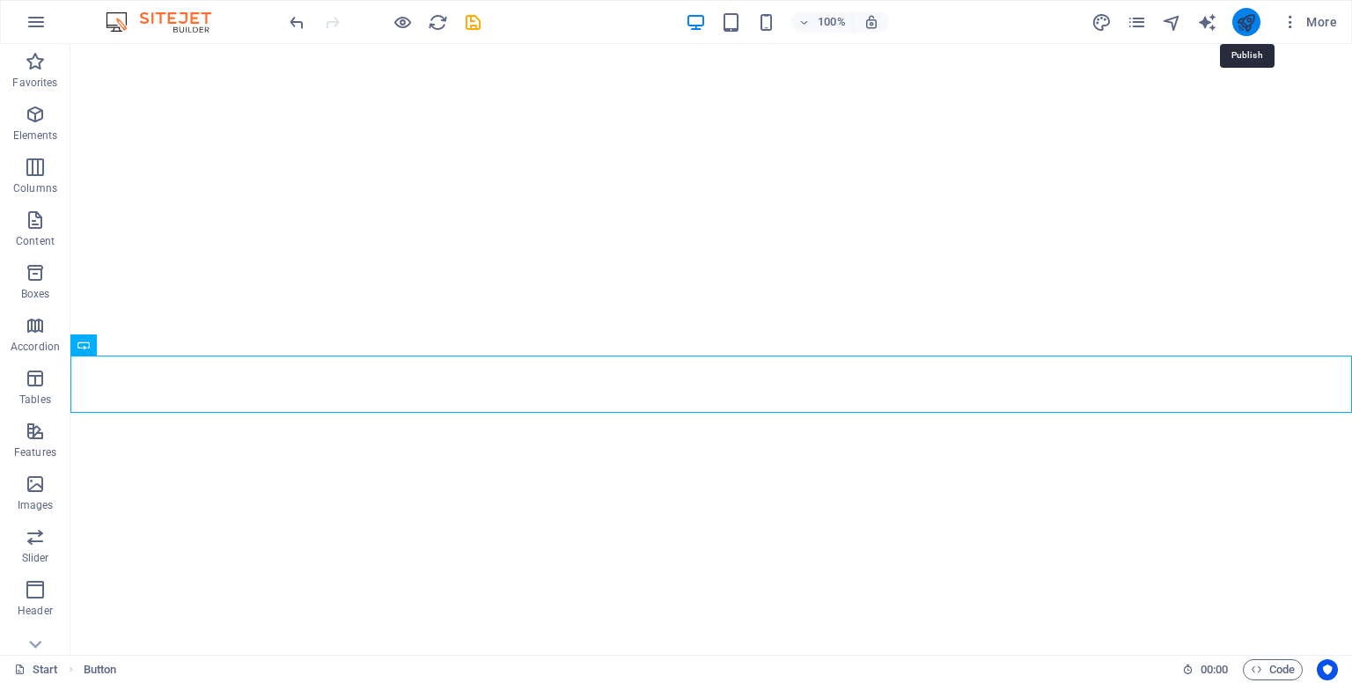
click at [1237, 18] on icon "publish" at bounding box center [1246, 22] width 20 height 20
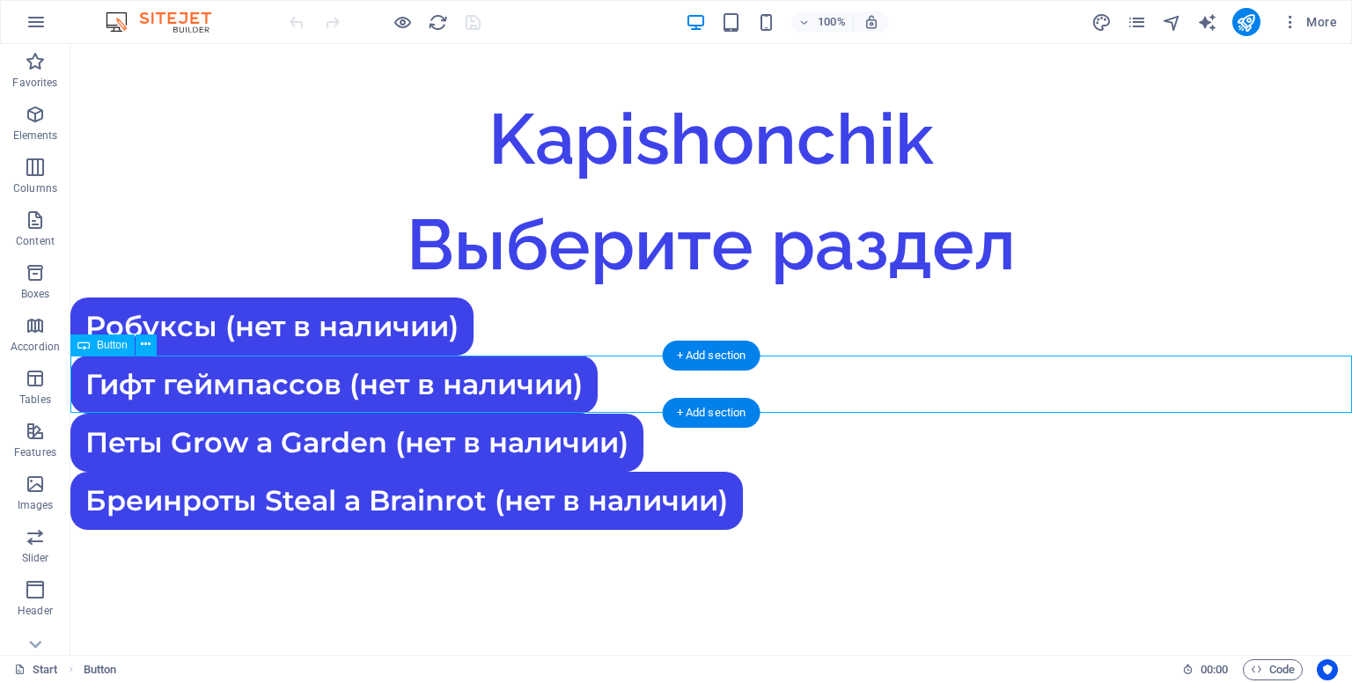
drag, startPoint x: 556, startPoint y: 388, endPoint x: 549, endPoint y: 402, distance: 15.7
click at [549, 406] on div "Гифт геймпассов (нет в наличии)" at bounding box center [710, 385] width 1281 height 58
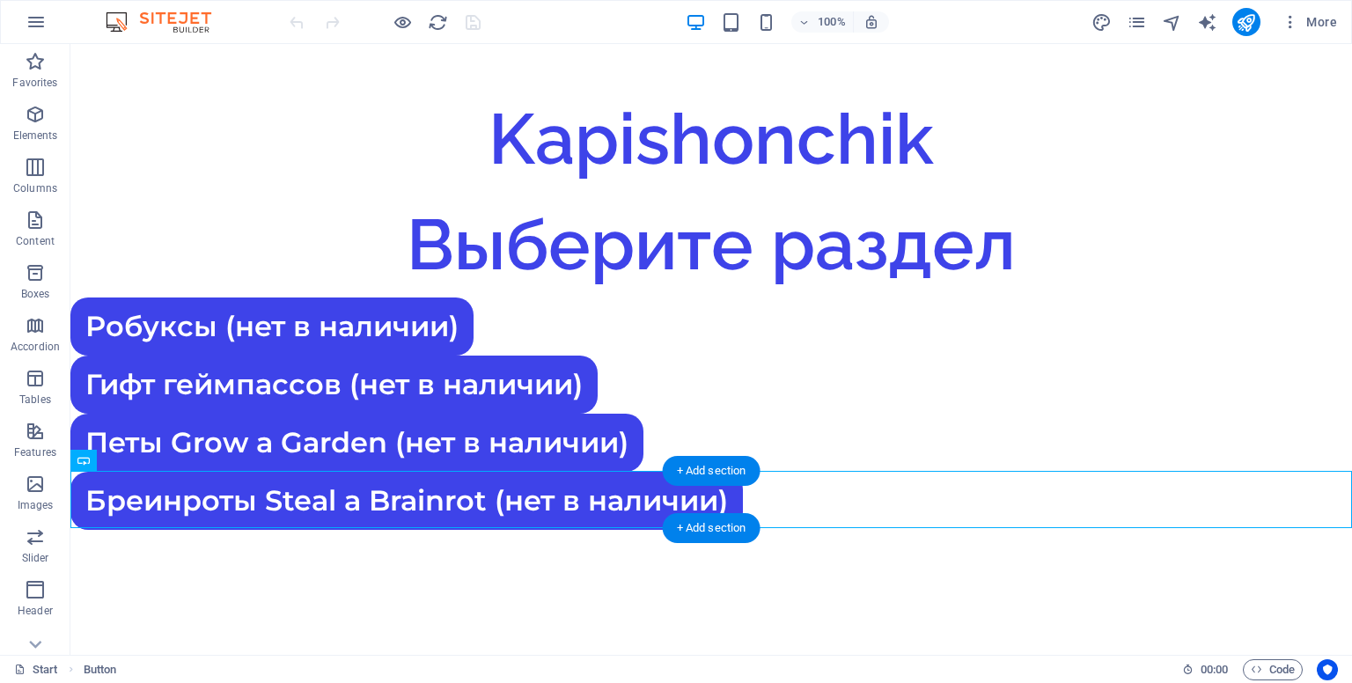
drag, startPoint x: 559, startPoint y: 499, endPoint x: 561, endPoint y: 524, distance: 24.8
click at [562, 524] on div "Бреинроты Steal a Brainrot (нет в наличии)" at bounding box center [710, 501] width 1281 height 58
click at [41, 114] on icon "button" at bounding box center [35, 114] width 21 height 21
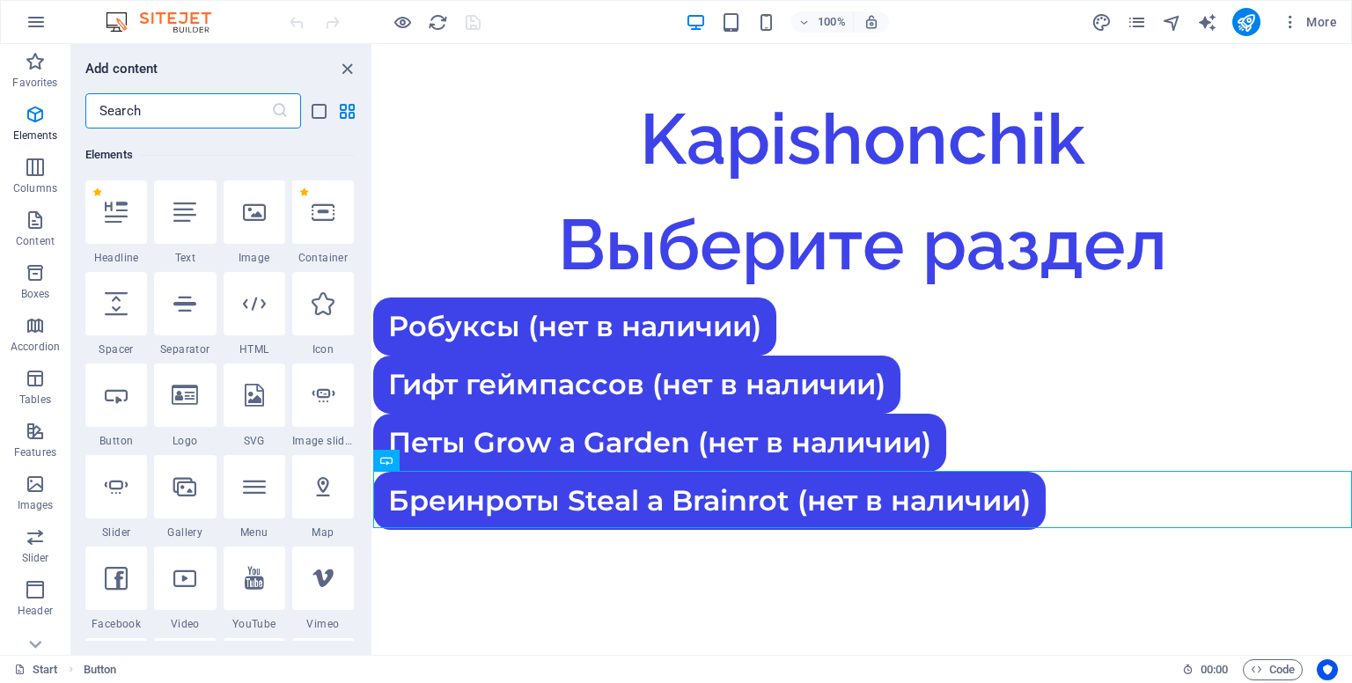
scroll to position [187, 0]
click at [137, 310] on div at bounding box center [116, 302] width 62 height 63
select select "px"
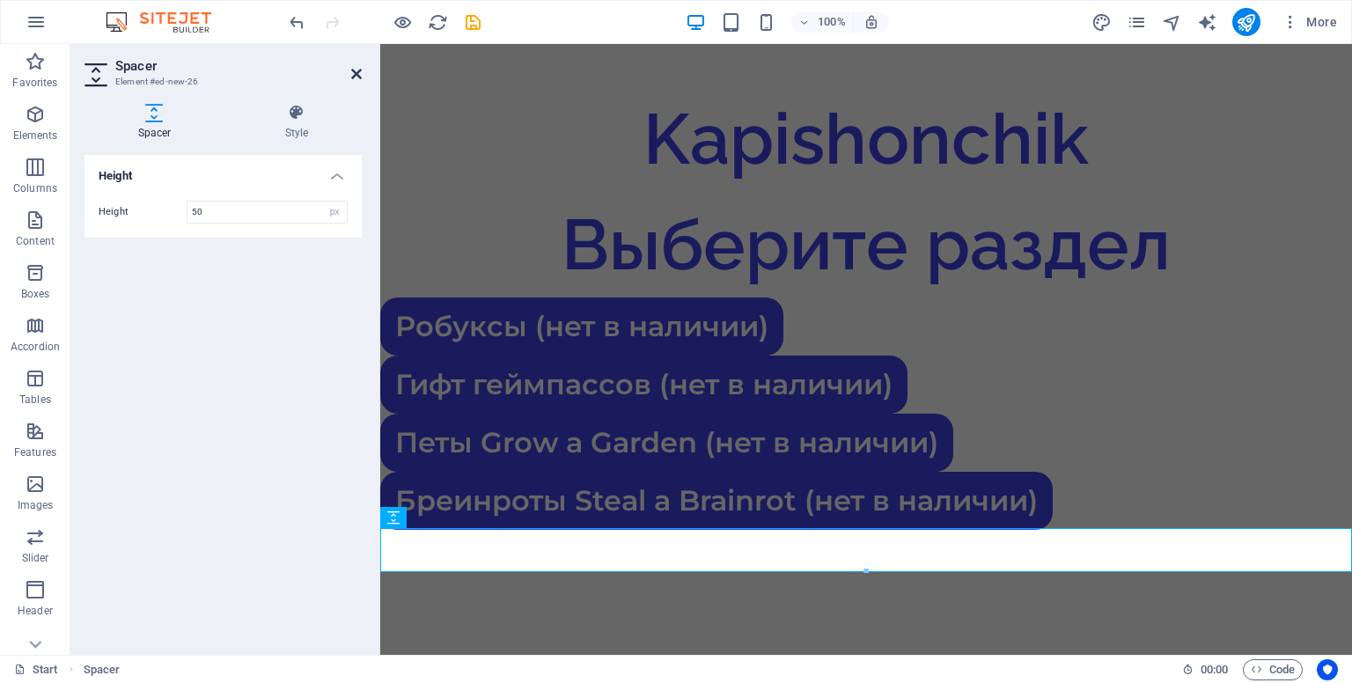
click at [356, 76] on icon at bounding box center [356, 74] width 11 height 14
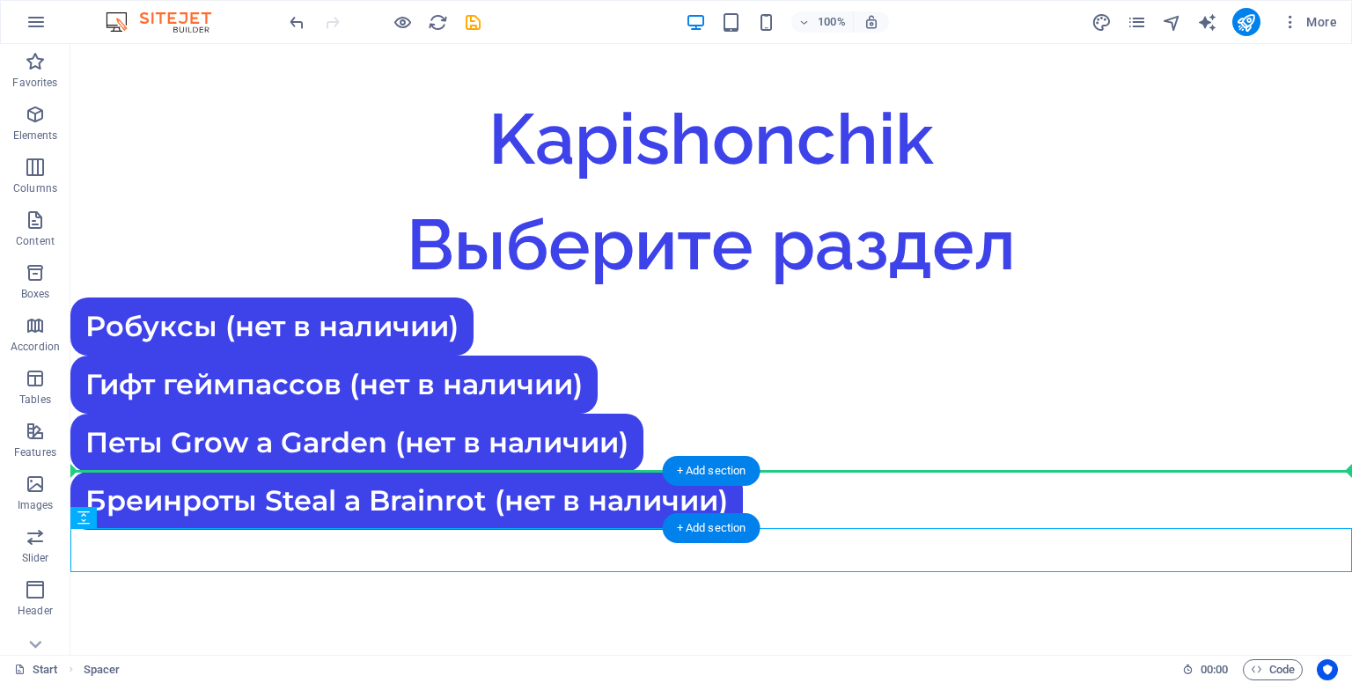
drag, startPoint x: 444, startPoint y: 550, endPoint x: 440, endPoint y: 480, distance: 70.5
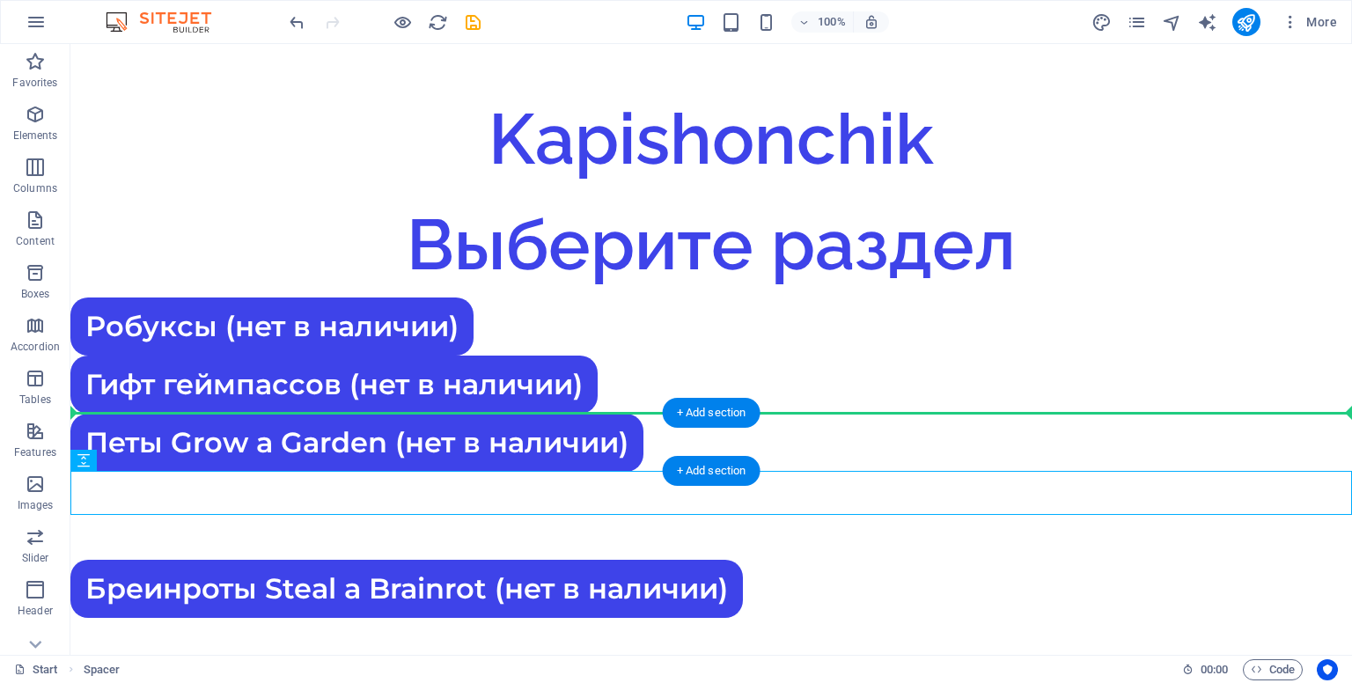
drag, startPoint x: 363, startPoint y: 495, endPoint x: 359, endPoint y: 441, distance: 53.8
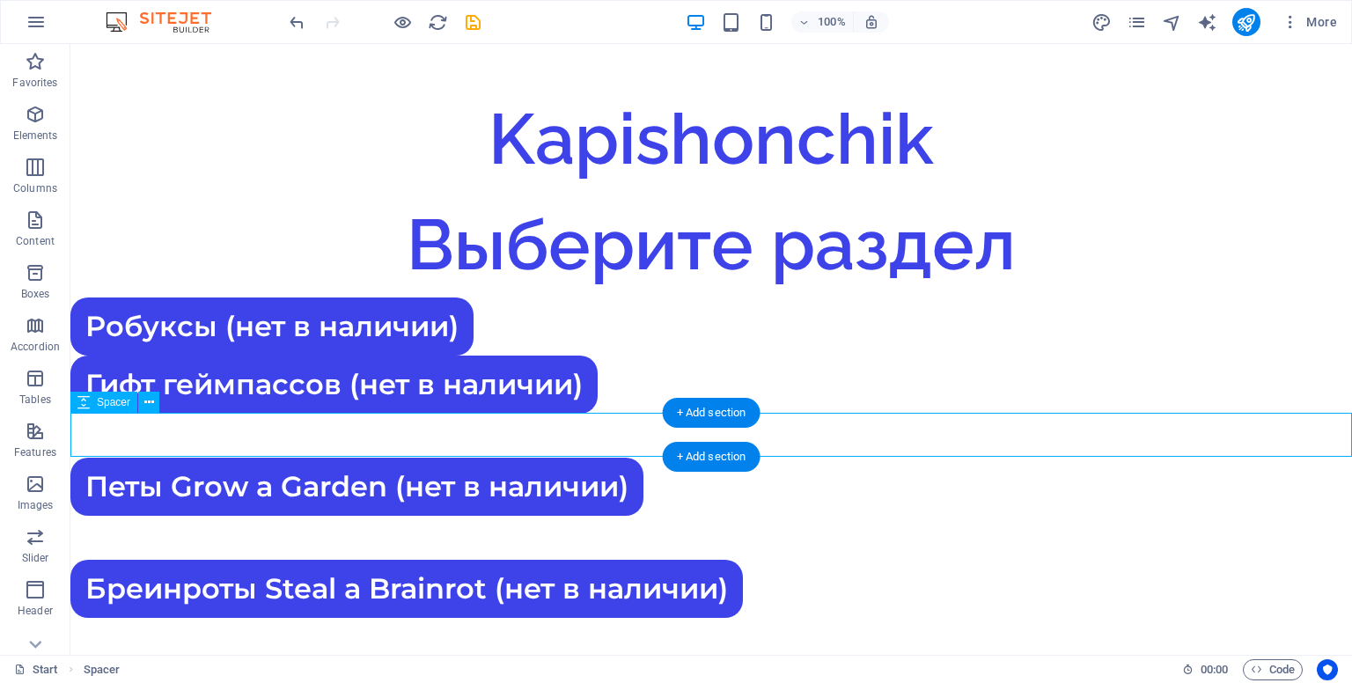
click at [537, 425] on div at bounding box center [710, 436] width 1281 height 44
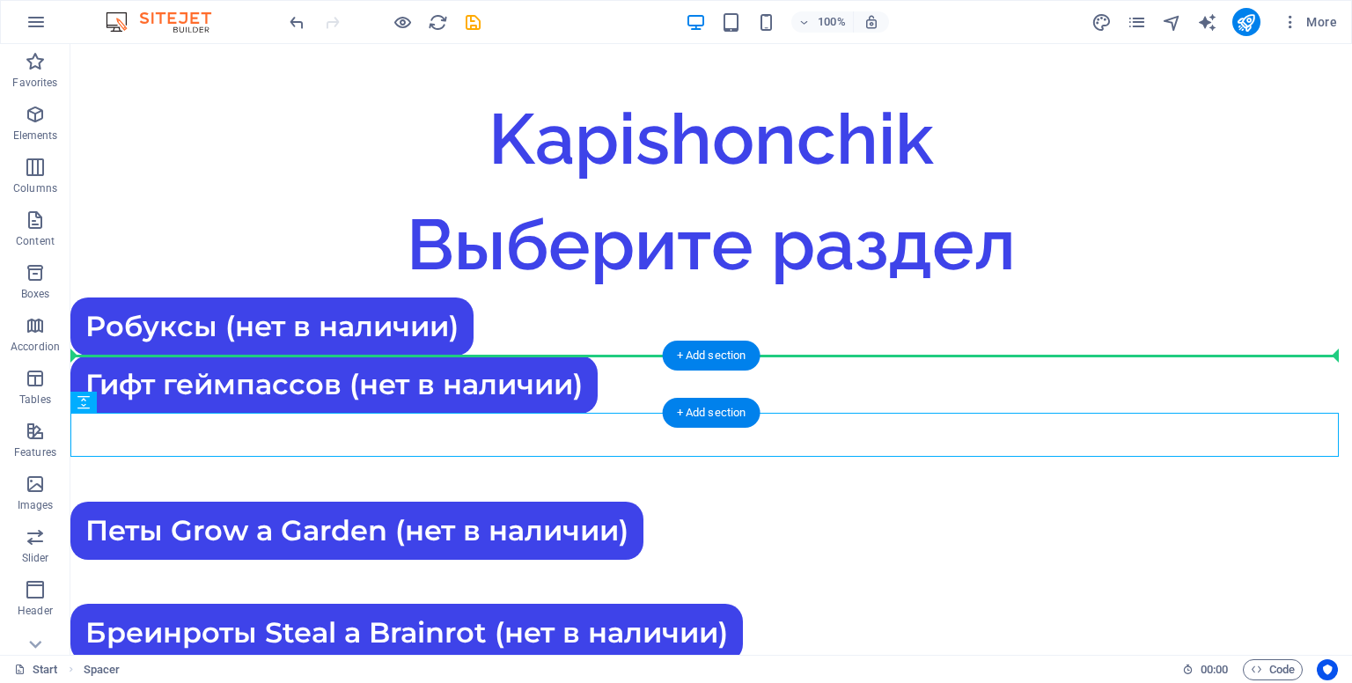
drag, startPoint x: 537, startPoint y: 425, endPoint x: 543, endPoint y: 362, distance: 63.7
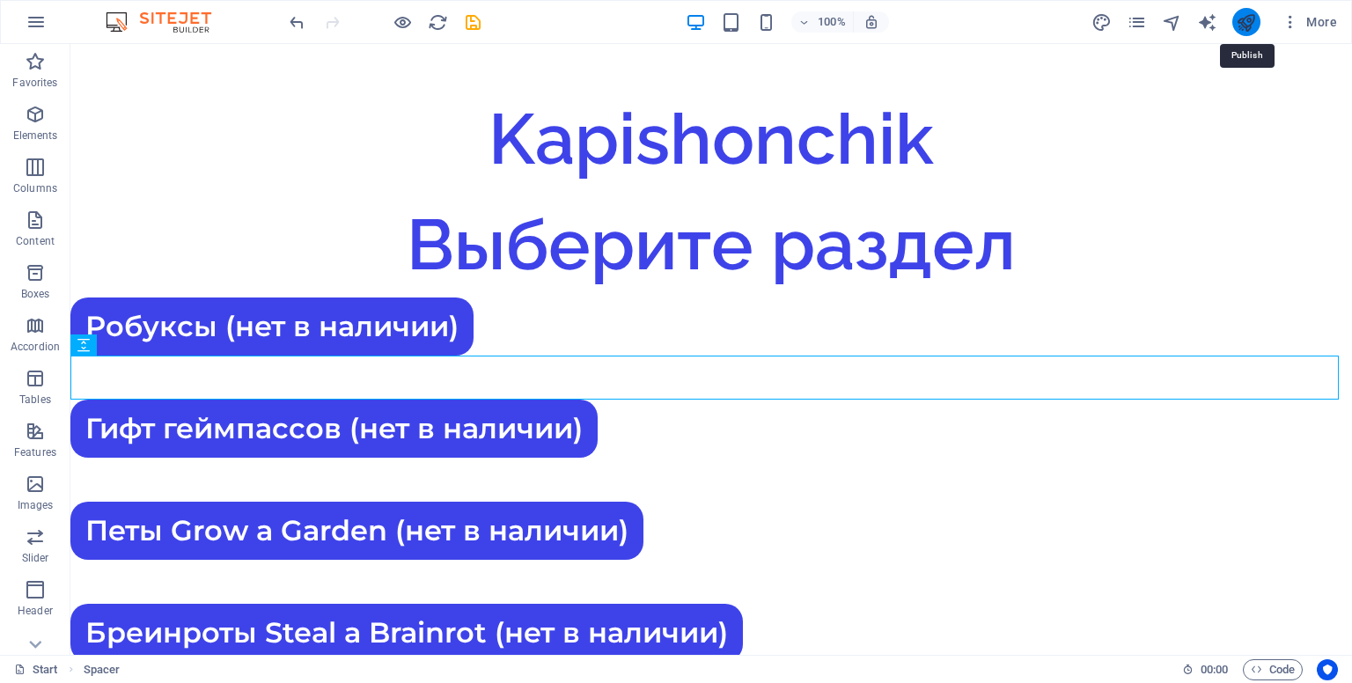
click at [1256, 18] on icon "publish" at bounding box center [1246, 22] width 20 height 20
